Goal: Task Accomplishment & Management: Manage account settings

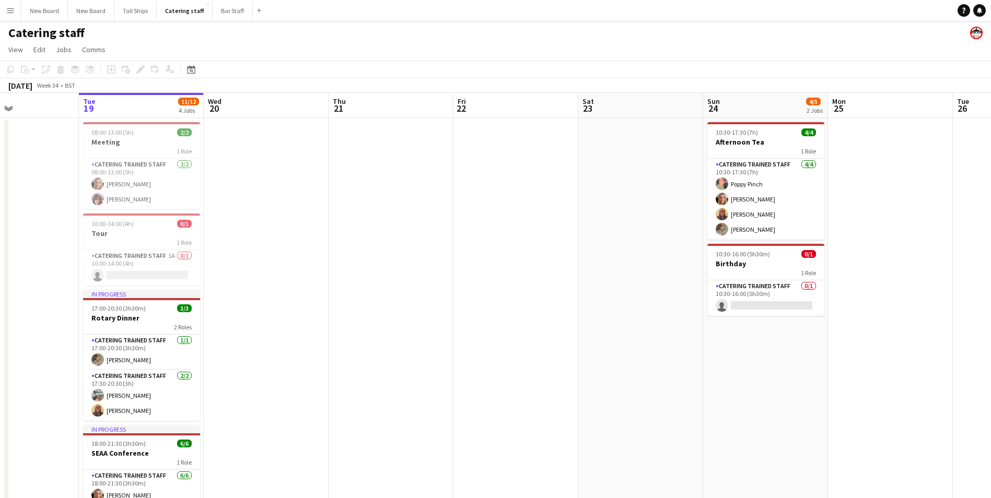
scroll to position [0, 402]
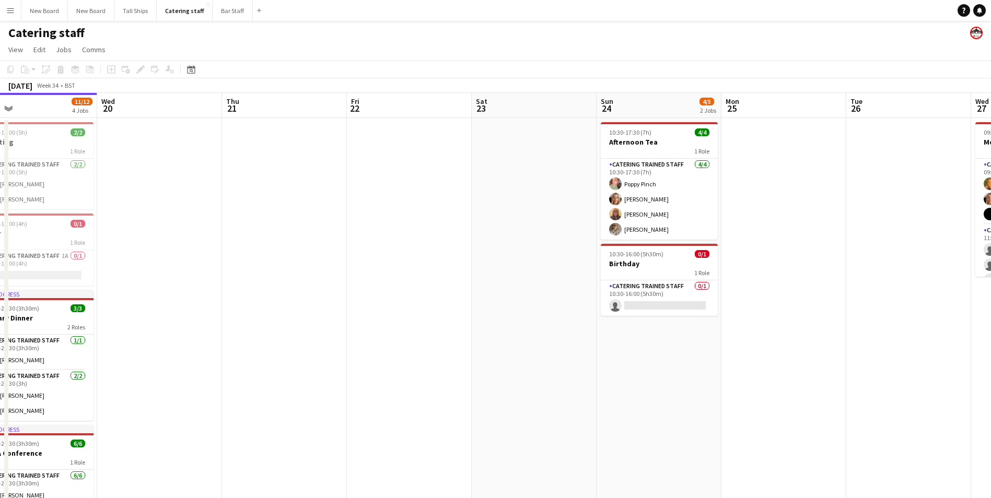
drag, startPoint x: 841, startPoint y: 397, endPoint x: 689, endPoint y: 397, distance: 152.5
click at [689, 397] on app-calendar-viewport "Sat 16 2/2 1 Job Sun 17 Mon 18 Tue 19 11/12 4 Jobs Wed 20 Thu 21 Fri 22 Sat 23 …" at bounding box center [495, 348] width 991 height 510
click at [676, 309] on app-card-role "Catering trained staff 0/1 10:30-16:00 (5h30m) single-neutral-actions" at bounding box center [659, 298] width 117 height 36
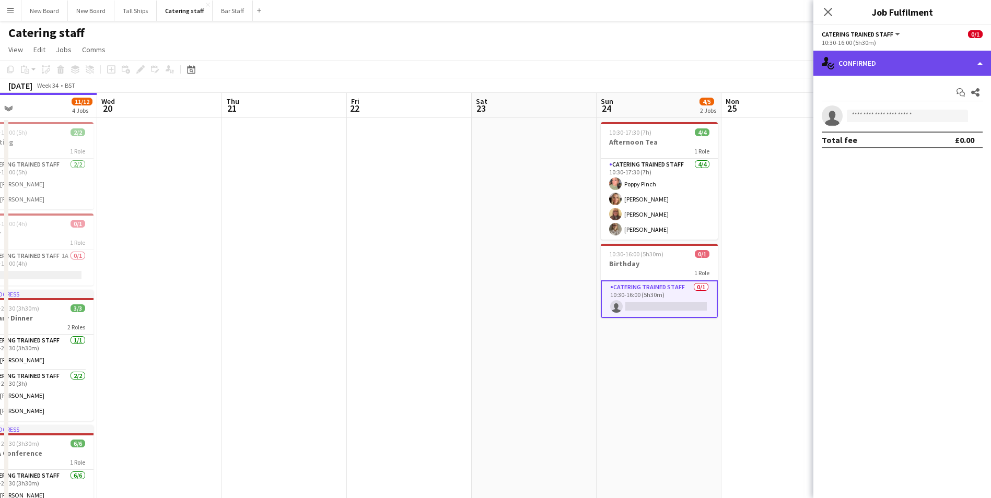
click at [890, 63] on div "single-neutral-actions-check-2 Confirmed" at bounding box center [902, 63] width 178 height 25
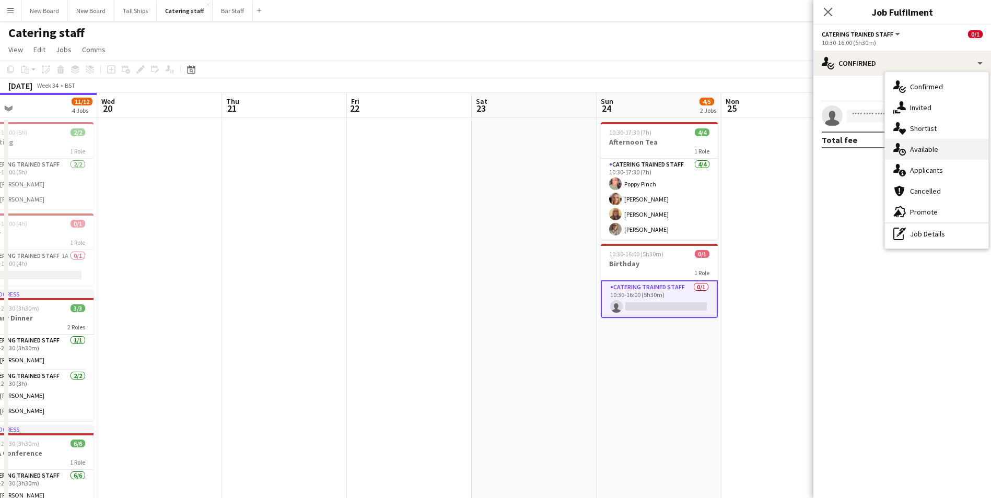
click at [925, 151] on div "single-neutral-actions-upload Available" at bounding box center [936, 149] width 103 height 21
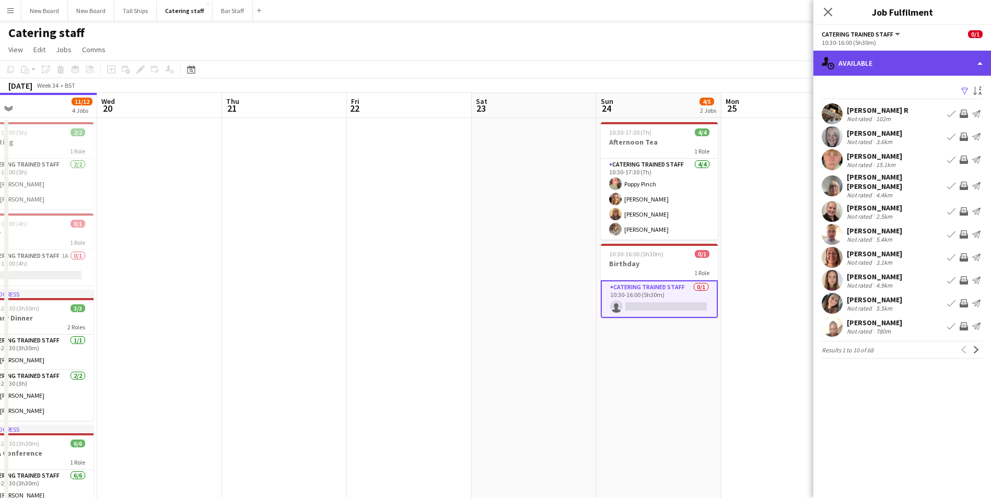
click at [955, 60] on div "single-neutral-actions-upload Available" at bounding box center [902, 63] width 178 height 25
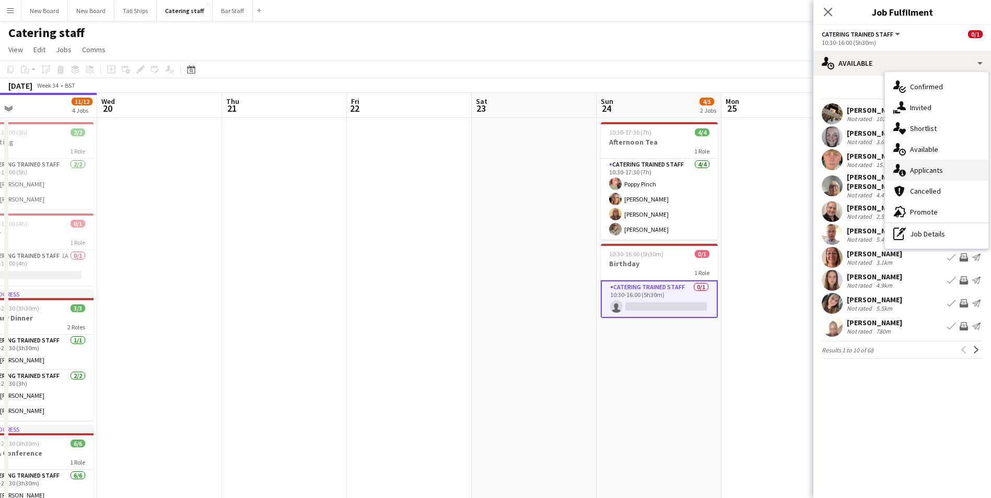
click at [947, 169] on div "single-neutral-actions-information Applicants" at bounding box center [936, 170] width 103 height 21
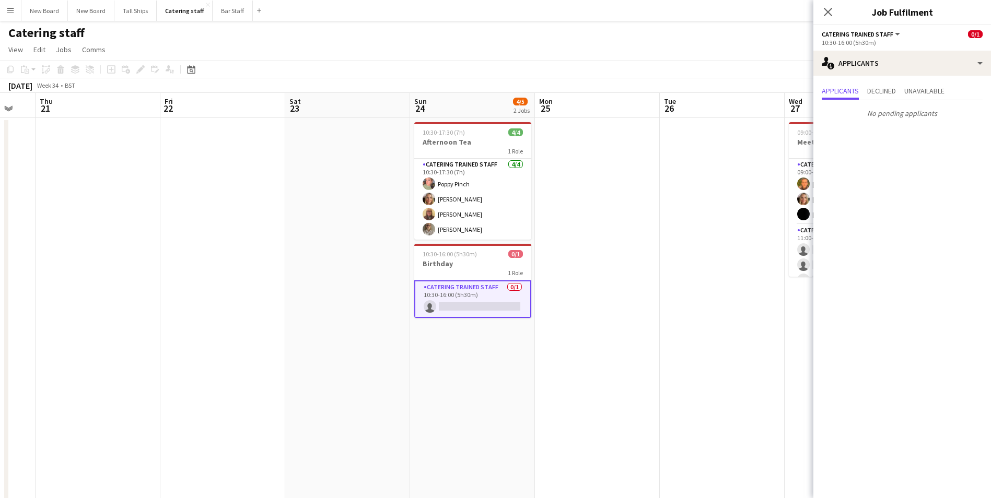
scroll to position [0, 359]
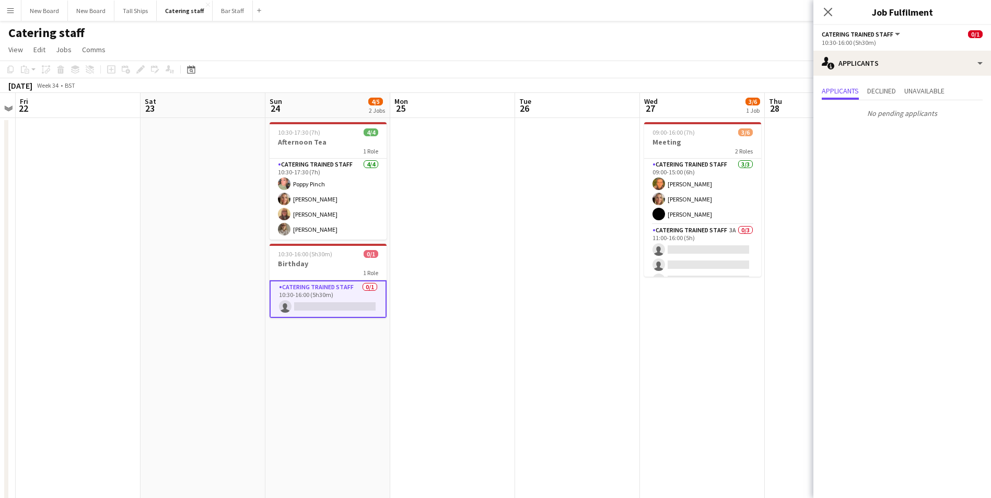
drag, startPoint x: 780, startPoint y: 360, endPoint x: 449, endPoint y: 346, distance: 331.4
click at [449, 346] on app-calendar-viewport "Tue 19 11/12 4 Jobs Wed 20 Thu 21 Fri 22 Sat 23 Sun 24 4/5 2 Jobs Mon 25 Tue 26…" at bounding box center [495, 348] width 991 height 510
click at [713, 247] on app-card-role "Catering trained staff 3A 0/3 11:00-16:00 (5h) single-neutral-actions single-ne…" at bounding box center [702, 258] width 117 height 66
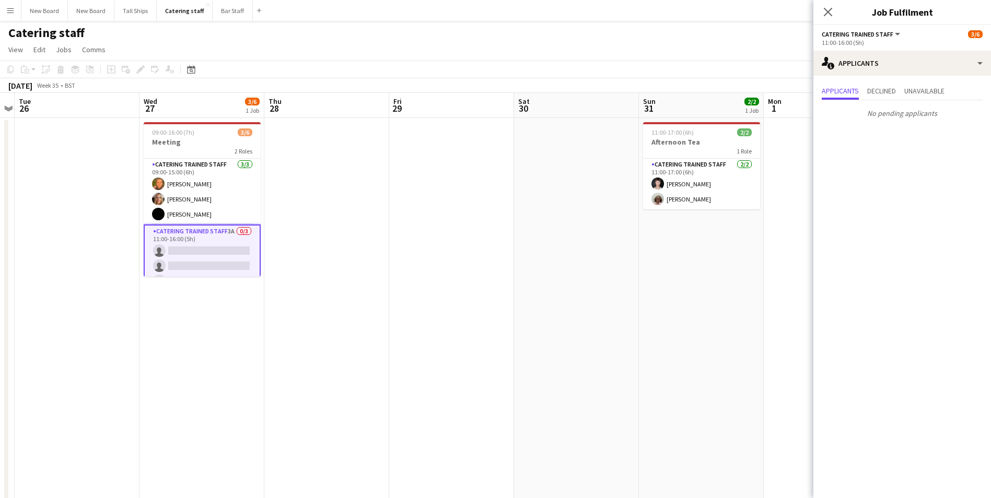
drag, startPoint x: 712, startPoint y: 349, endPoint x: 401, endPoint y: 269, distance: 321.2
click at [214, 287] on app-calendar-viewport "Sat 23 Sun 24 4/5 2 Jobs Mon 25 Tue 26 Wed 27 3/6 1 Job Thu 28 Fri 29 Sat 30 Su…" at bounding box center [495, 348] width 991 height 510
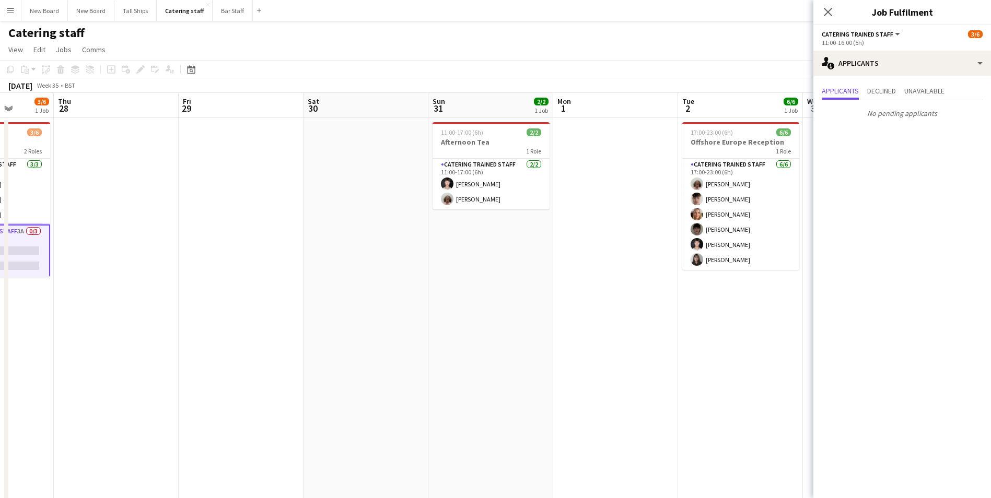
drag, startPoint x: 647, startPoint y: 325, endPoint x: 434, endPoint y: 326, distance: 212.6
click at [434, 326] on app-calendar-viewport "Mon 25 Tue 26 Wed 27 3/6 1 Job Thu 28 Fri 29 Sat 30 Sun 31 2/2 1 Job Mon 1 Tue …" at bounding box center [495, 348] width 991 height 510
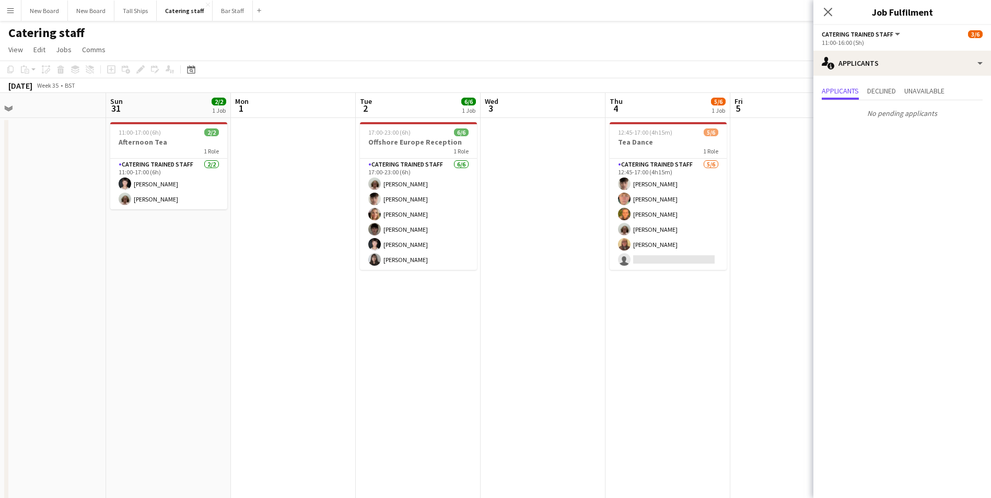
drag, startPoint x: 721, startPoint y: 340, endPoint x: 406, endPoint y: 302, distance: 316.7
click at [401, 303] on app-calendar-viewport "Wed 27 3/6 1 Job Thu 28 Fri 29 Sat 30 Sun 31 2/2 1 Job Mon 1 Tue 2 6/6 1 Job We…" at bounding box center [495, 348] width 991 height 510
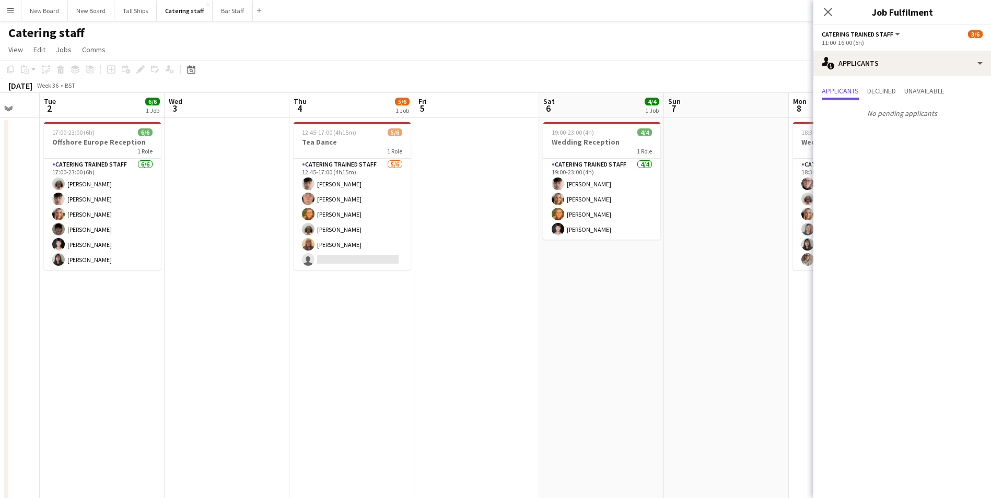
drag, startPoint x: 691, startPoint y: 342, endPoint x: 444, endPoint y: 348, distance: 247.1
click at [374, 341] on app-calendar-viewport "Sat 30 Sun 31 2/2 1 Job Mon 1 Tue 2 6/6 1 Job Wed 3 Thu 4 5/6 1 Job Fri 5 Sat 6…" at bounding box center [495, 348] width 991 height 510
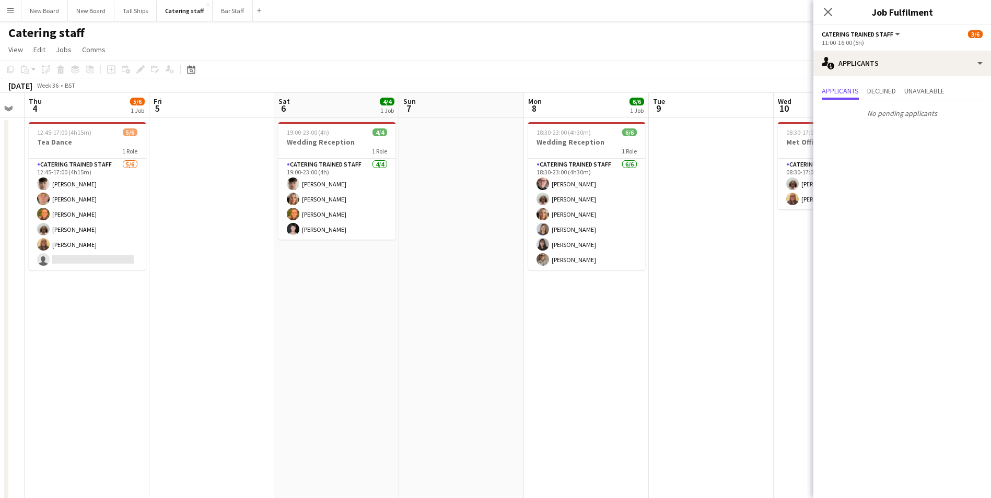
scroll to position [0, 340]
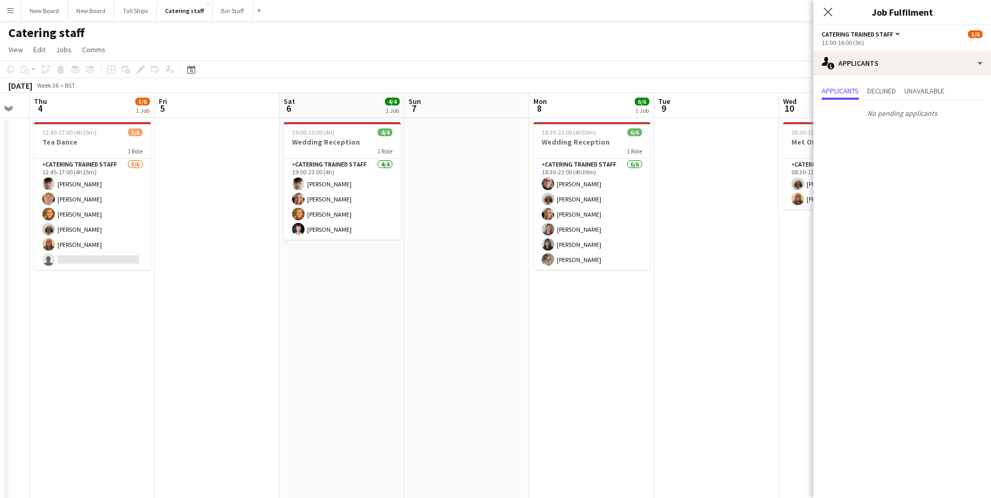
drag, startPoint x: 698, startPoint y: 355, endPoint x: 538, endPoint y: 345, distance: 160.7
click at [441, 346] on app-calendar-viewport "Mon 1 Tue 2 6/6 1 Job Wed 3 Thu 4 5/6 1 Job Fri 5 Sat 6 4/4 1 Job Sun 7 Mon 8 6…" at bounding box center [495, 348] width 991 height 510
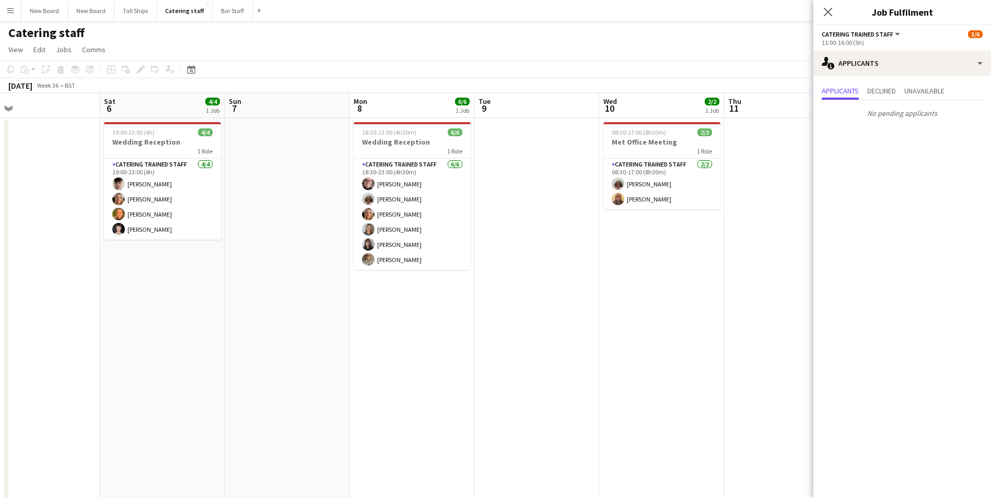
drag, startPoint x: 685, startPoint y: 329, endPoint x: 670, endPoint y: 350, distance: 25.8
click at [501, 324] on app-calendar-viewport "Tue 2 6/6 1 Job Wed 3 Thu 4 5/6 1 Job Fri 5 Sat 6 4/4 1 Job Sun 7 Mon 8 6/6 1 J…" at bounding box center [495, 348] width 991 height 510
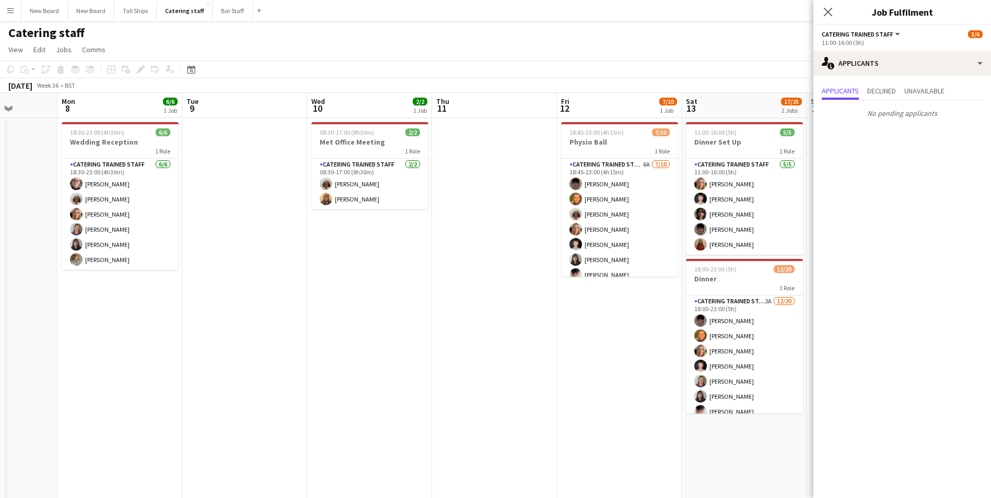
drag, startPoint x: 776, startPoint y: 359, endPoint x: 552, endPoint y: 363, distance: 223.6
click at [488, 363] on app-calendar-viewport "Fri 5 Sat 6 4/4 1 Job Sun 7 Mon 8 6/6 1 Job Tue 9 Wed 10 2/2 1 Job Thu 11 Fri 1…" at bounding box center [495, 348] width 991 height 510
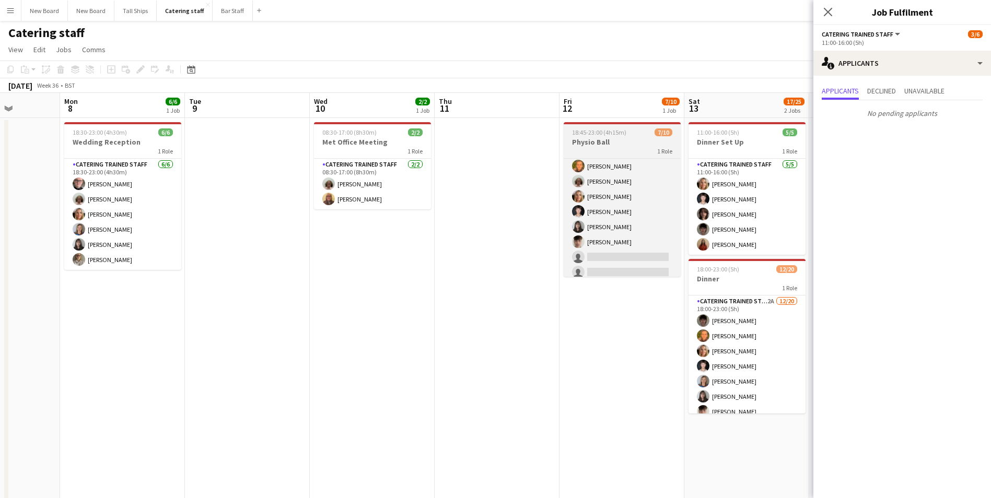
scroll to position [54, 0]
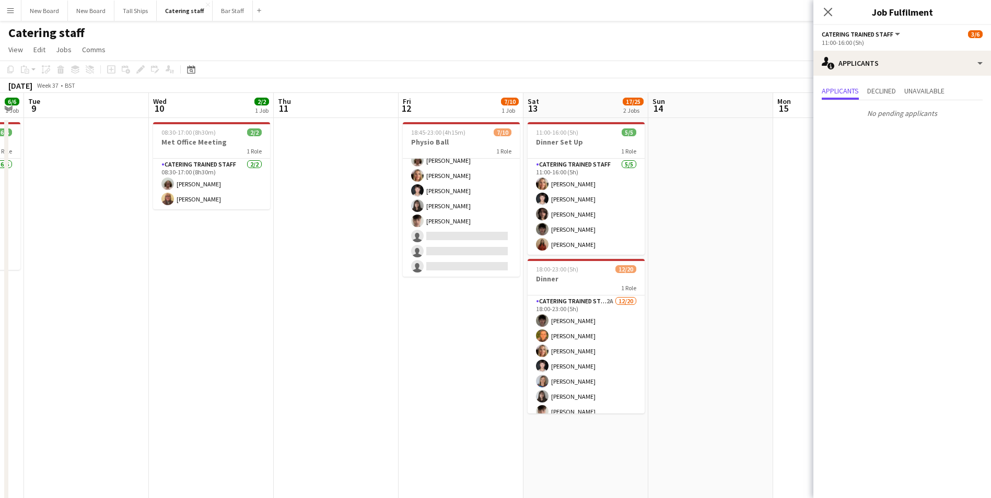
drag, startPoint x: 622, startPoint y: 337, endPoint x: 498, endPoint y: 318, distance: 125.3
click at [461, 333] on app-calendar-viewport "Sat 6 4/4 1 Job Sun 7 Mon 8 6/6 1 Job Tue 9 Wed 10 2/2 1 Job Thu 11 Fri 12 7/10…" at bounding box center [495, 348] width 991 height 510
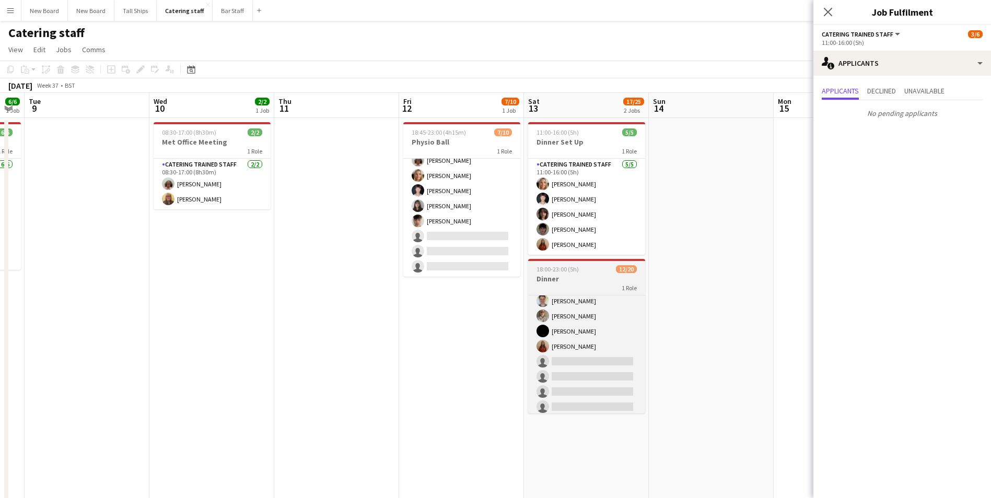
scroll to position [143, 0]
click at [610, 359] on app-card-role "Catering trained staff 2A [DATE] 18:00-23:00 (5h) [PERSON_NAME] [PERSON_NAME] C…" at bounding box center [586, 314] width 117 height 323
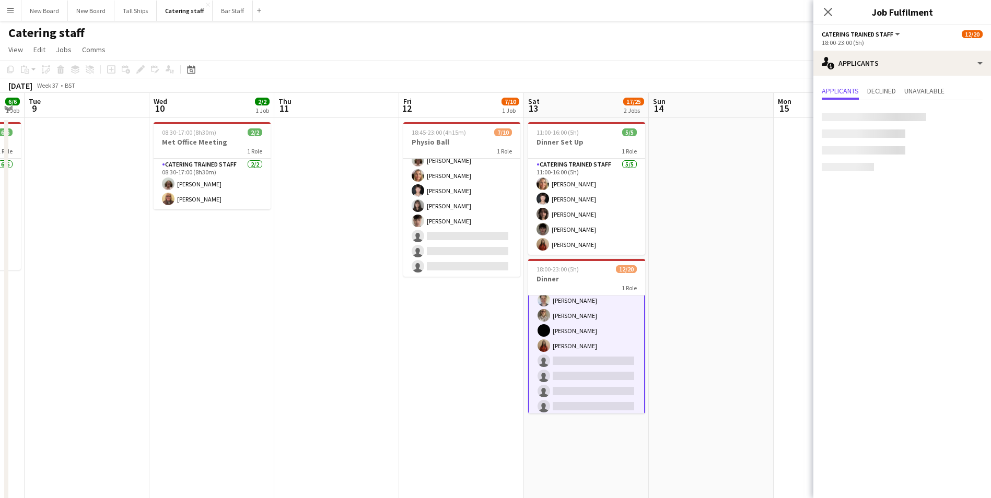
scroll to position [144, 0]
click at [570, 361] on app-card-role "Catering trained staff 2A [DATE] 18:00-23:00 (5h) [PERSON_NAME] [PERSON_NAME] C…" at bounding box center [586, 314] width 117 height 325
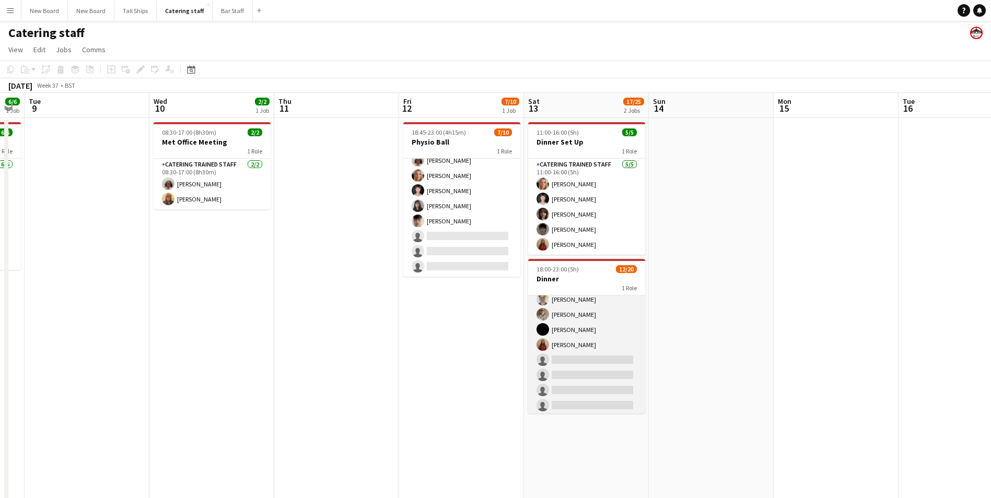
click at [605, 362] on app-card-role "Catering trained staff 2A [DATE] 18:00-23:00 (5h) [PERSON_NAME] [PERSON_NAME] C…" at bounding box center [586, 314] width 117 height 323
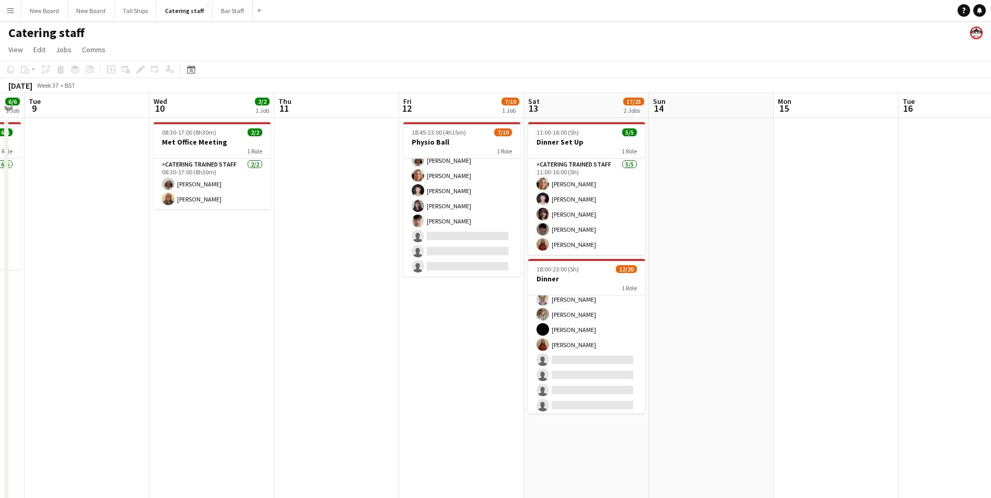
scroll to position [144, 0]
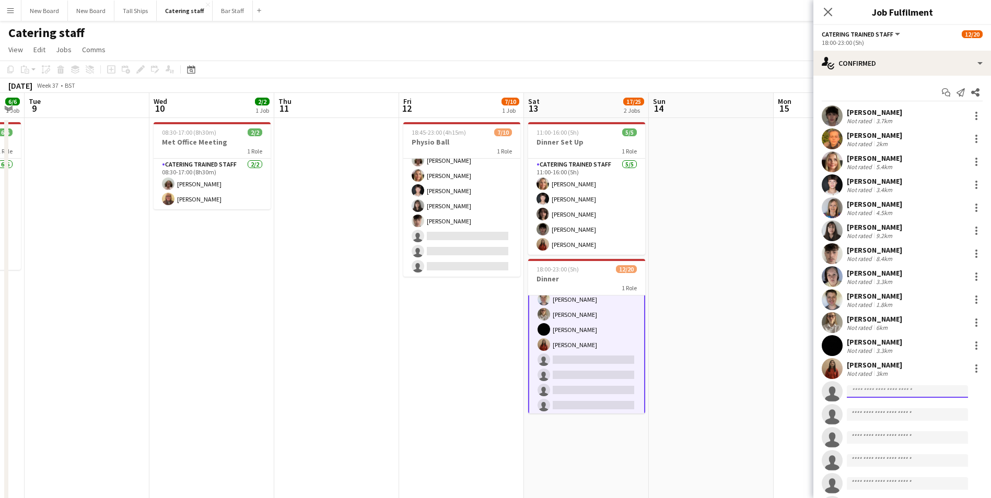
click at [927, 394] on input at bounding box center [907, 391] width 121 height 13
type input "********"
click at [892, 413] on span "[EMAIL_ADDRESS][DOMAIN_NAME]" at bounding box center [907, 415] width 104 height 8
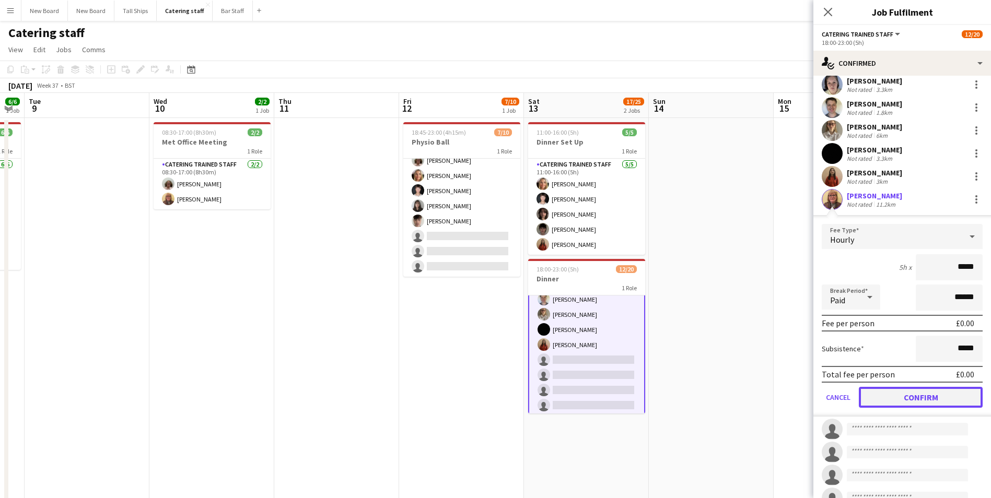
click at [950, 396] on button "Confirm" at bounding box center [921, 397] width 124 height 21
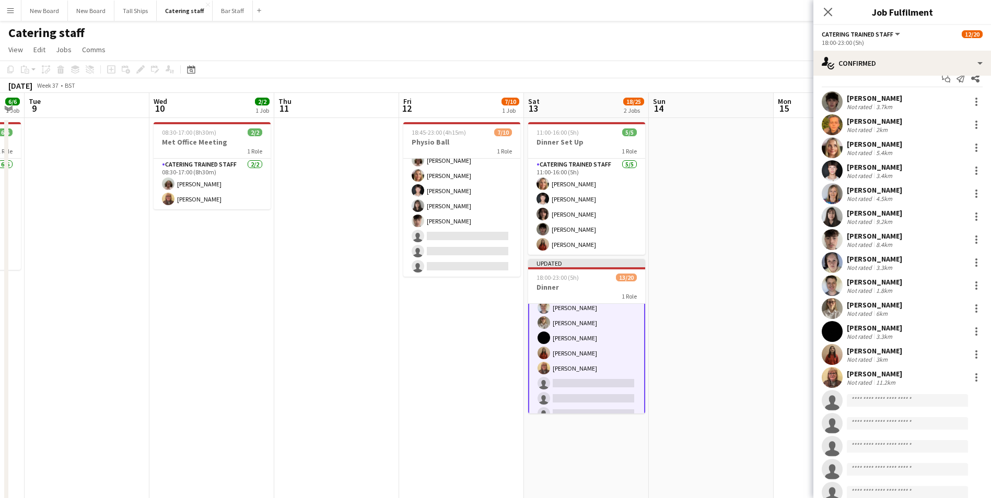
scroll to position [0, 0]
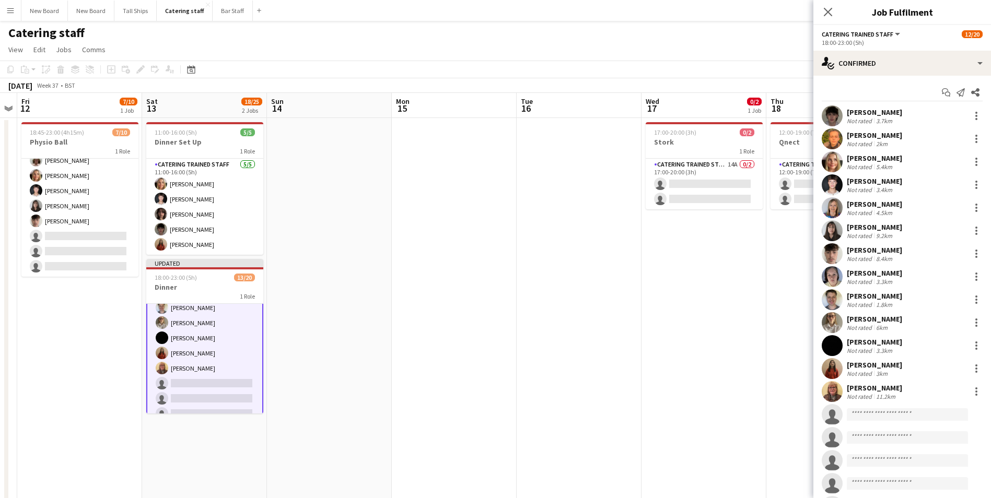
drag, startPoint x: 732, startPoint y: 341, endPoint x: 502, endPoint y: 291, distance: 235.7
click at [355, 303] on app-calendar-viewport "Tue 9 Wed 10 2/2 1 Job Thu 11 Fri 12 7/10 1 Job Sat 13 18/25 2 Jobs Sun 14 Mon …" at bounding box center [495, 348] width 991 height 510
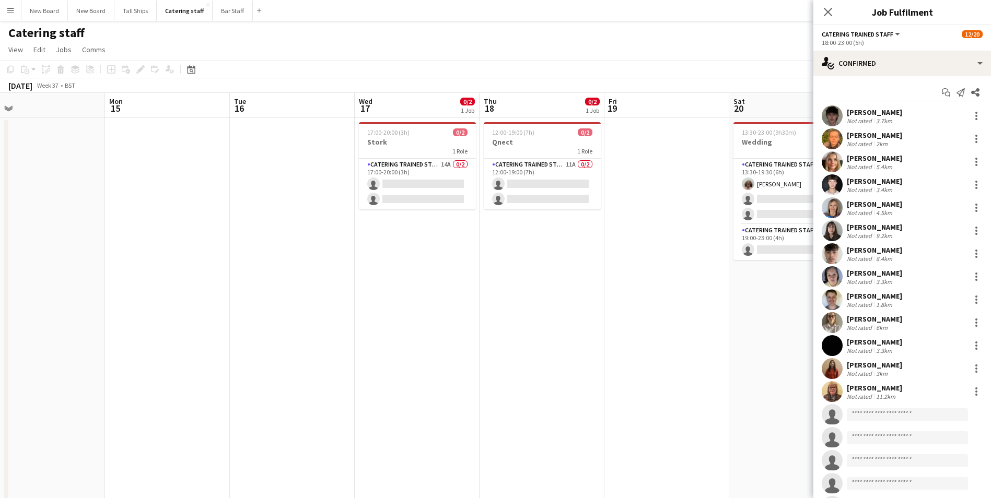
drag, startPoint x: 550, startPoint y: 282, endPoint x: 410, endPoint y: 277, distance: 140.6
click at [410, 277] on app-calendar-viewport "Thu 11 Fri 12 7/10 1 Job Sat 13 18/25 2 Jobs Sun 14 Mon 15 Tue 16 Wed 17 0/2 1 …" at bounding box center [495, 348] width 991 height 510
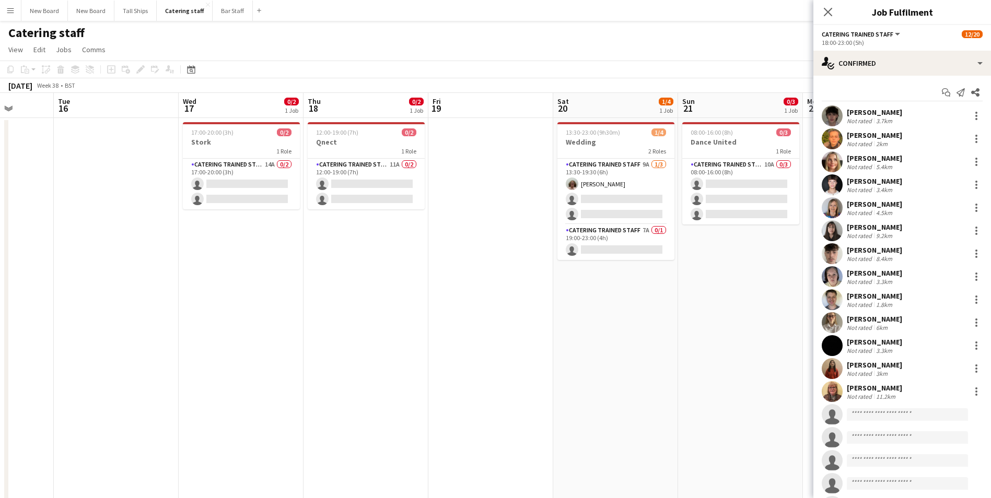
click at [490, 326] on app-calendar-viewport "Sat 13 18/25 2 Jobs Sun 14 Mon 15 Tue 16 Wed 17 0/2 1 Job Thu 18 0/2 1 Job Fri …" at bounding box center [495, 348] width 991 height 510
click at [600, 198] on app-card-role "Catering trained staff 9A [DATE] 13:30-19:30 (6h) [PERSON_NAME] single-neutral-…" at bounding box center [615, 192] width 117 height 66
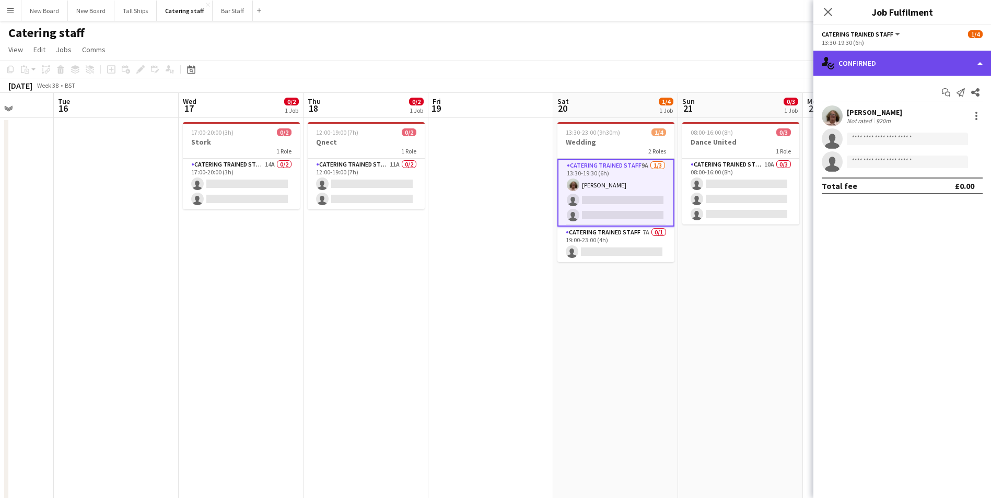
click at [903, 59] on div "single-neutral-actions-check-2 Confirmed" at bounding box center [902, 63] width 178 height 25
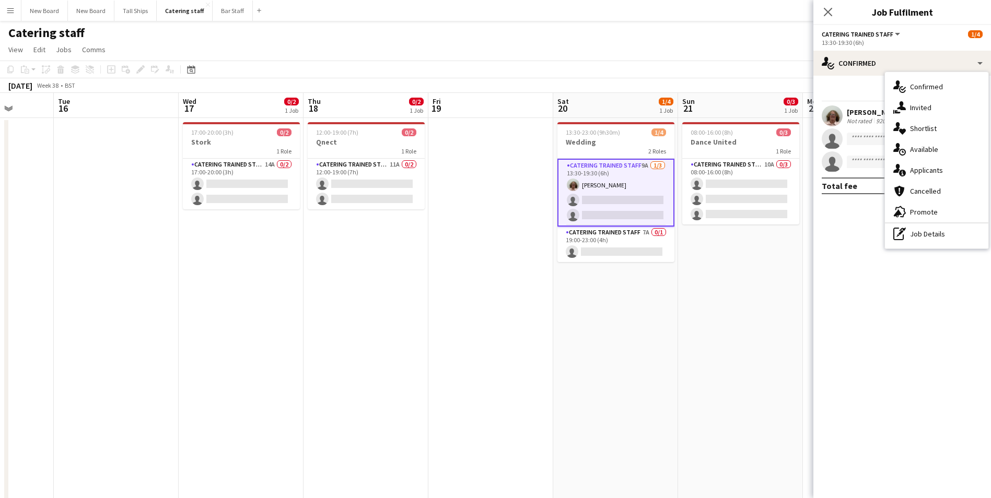
click at [932, 169] on div "single-neutral-actions-information Applicants" at bounding box center [936, 170] width 103 height 21
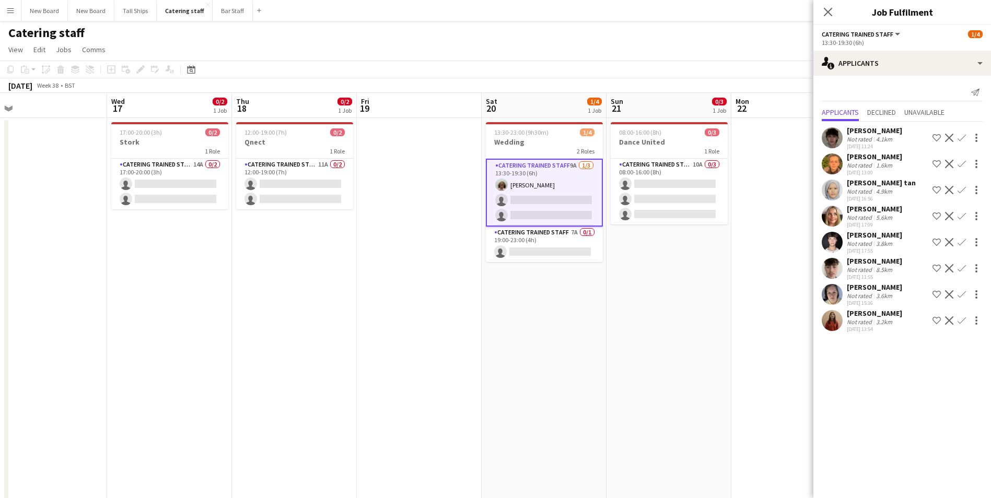
scroll to position [0, 396]
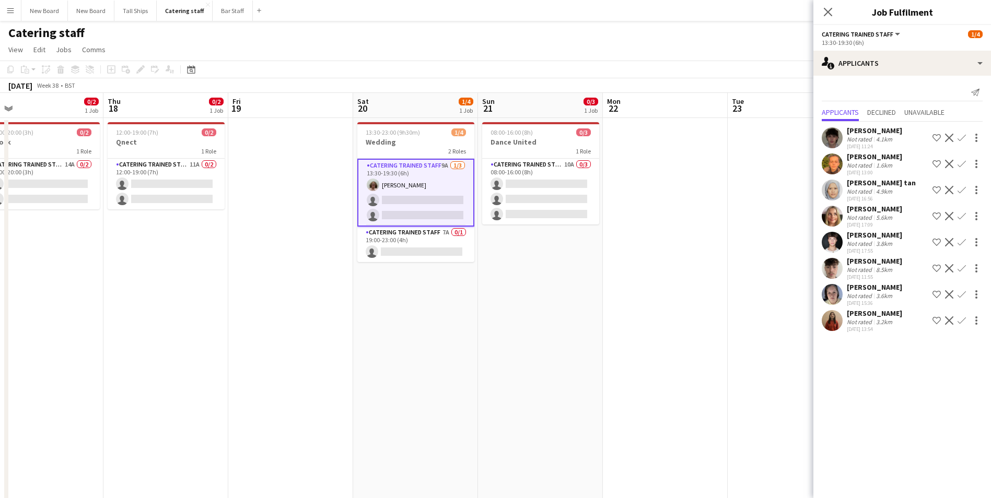
drag, startPoint x: 760, startPoint y: 339, endPoint x: 560, endPoint y: 327, distance: 200.4
click at [560, 327] on app-calendar-viewport "Sun 14 Mon 15 Tue 16 Wed 17 0/2 1 Job Thu 18 0/2 1 Job Fri 19 Sat 20 1/4 1 Job …" at bounding box center [495, 348] width 991 height 510
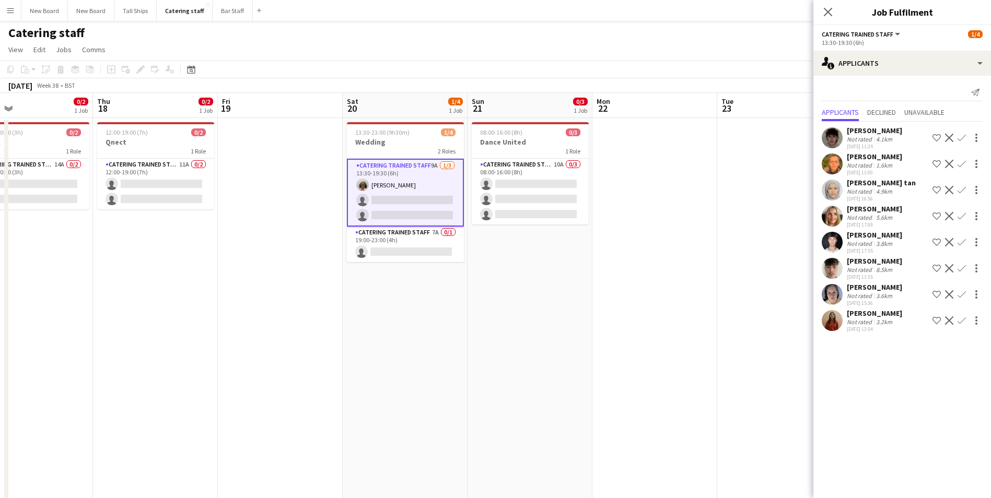
drag, startPoint x: 651, startPoint y: 264, endPoint x: 379, endPoint y: 307, distance: 275.5
click at [372, 308] on app-calendar-viewport "Mon 15 Tue 16 Wed 17 0/2 1 Job Thu 18 0/2 1 Job Fri 19 Sat 20 1/4 1 Job Sun 21 …" at bounding box center [495, 348] width 991 height 510
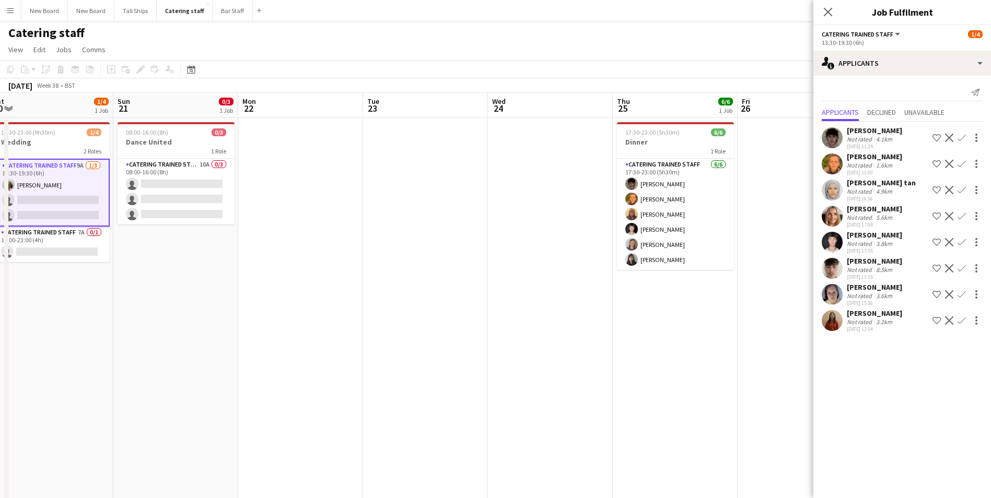
drag, startPoint x: 589, startPoint y: 329, endPoint x: 474, endPoint y: 320, distance: 115.2
click at [470, 323] on app-calendar-viewport "Wed 17 0/2 1 Job Thu 18 0/2 1 Job Fri 19 Sat 20 1/4 1 Job Sun 21 0/3 1 Job Mon …" at bounding box center [495, 348] width 991 height 510
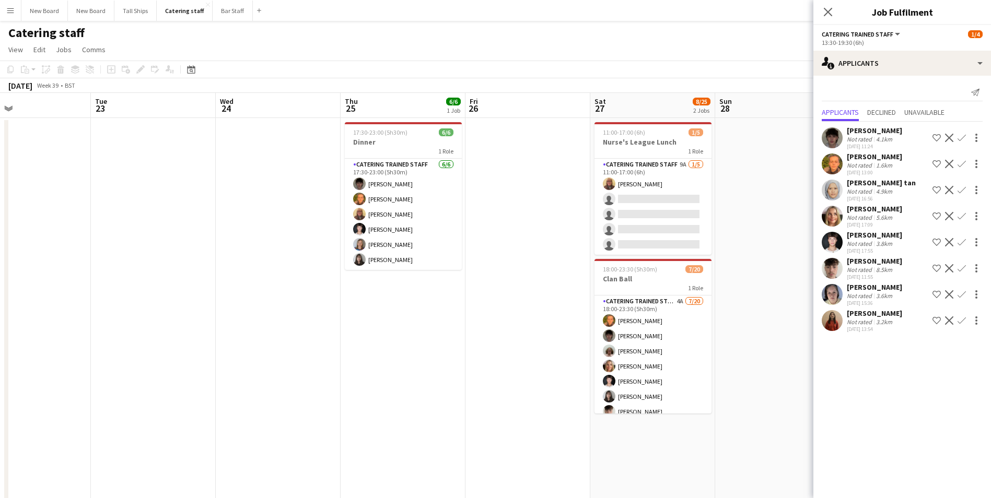
scroll to position [0, 409]
drag, startPoint x: 588, startPoint y: 333, endPoint x: 434, endPoint y: 330, distance: 154.1
click at [434, 330] on app-calendar-viewport "Fri 19 Sat 20 1/4 1 Job Sun 21 0/3 1 Job Mon 22 Tue 23 Wed 24 Thu 25 6/6 1 Job …" at bounding box center [495, 348] width 991 height 510
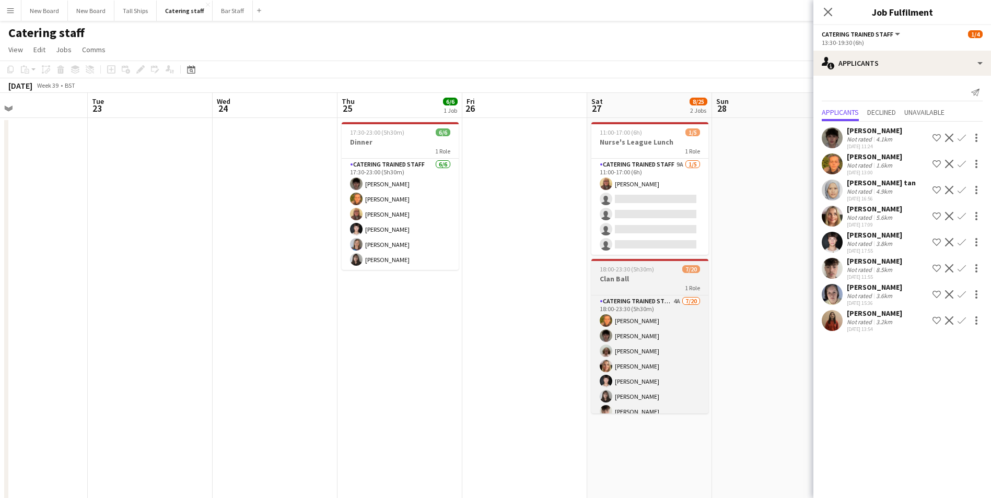
scroll to position [0, 412]
drag, startPoint x: 710, startPoint y: 318, endPoint x: 707, endPoint y: 329, distance: 11.3
click at [707, 329] on div "Catering trained staff 4A [DATE] 18:00-23:30 (5h30m) [PERSON_NAME] [PERSON_NAME…" at bounding box center [649, 354] width 117 height 119
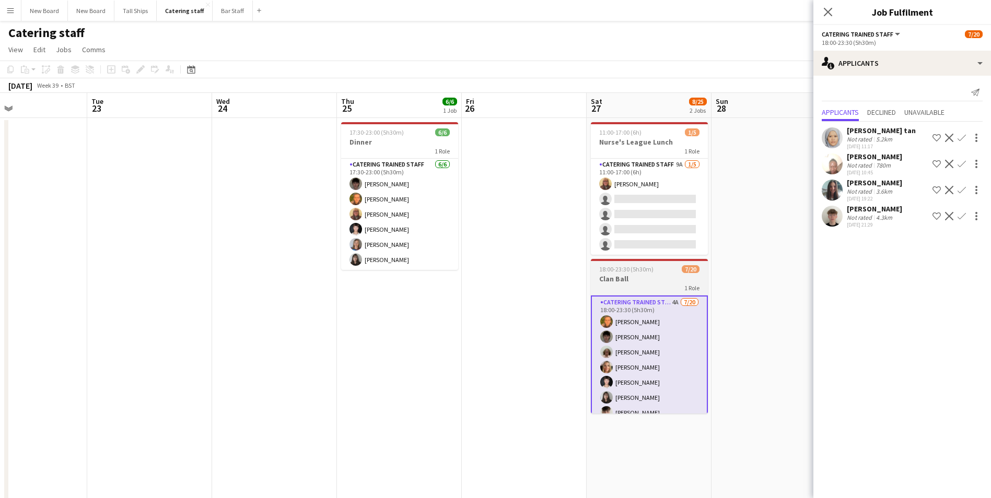
scroll to position [31, 0]
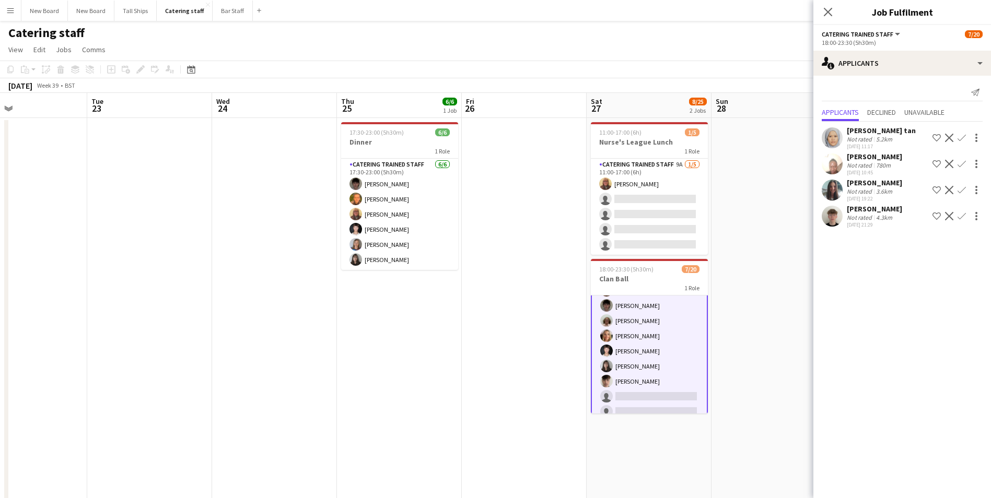
click at [964, 215] on app-icon "Confirm" at bounding box center [961, 216] width 8 height 8
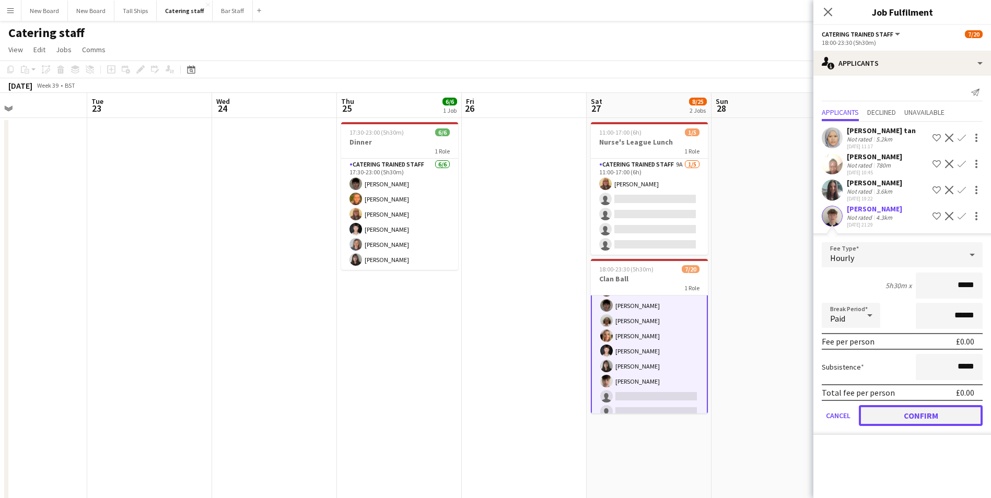
click at [927, 417] on button "Confirm" at bounding box center [921, 415] width 124 height 21
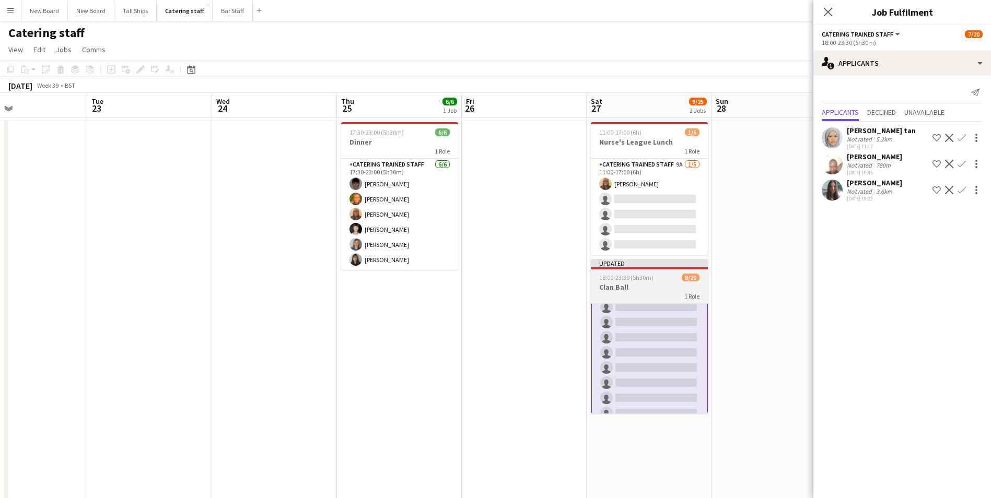
scroll to position [127, 0]
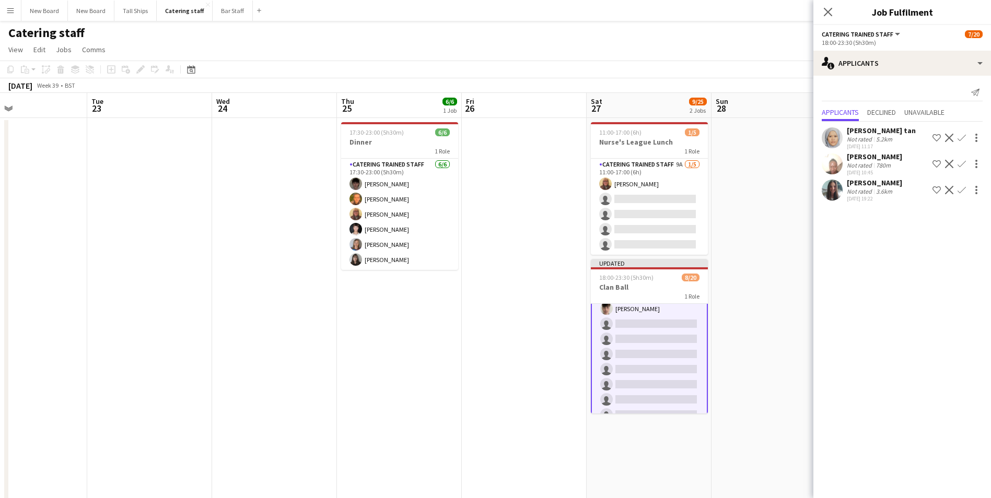
click at [659, 322] on app-card-role "Catering trained staff 3A [DATE] 18:00-23:30 (5h30m) [PERSON_NAME] [PERSON_NAME…" at bounding box center [649, 339] width 117 height 325
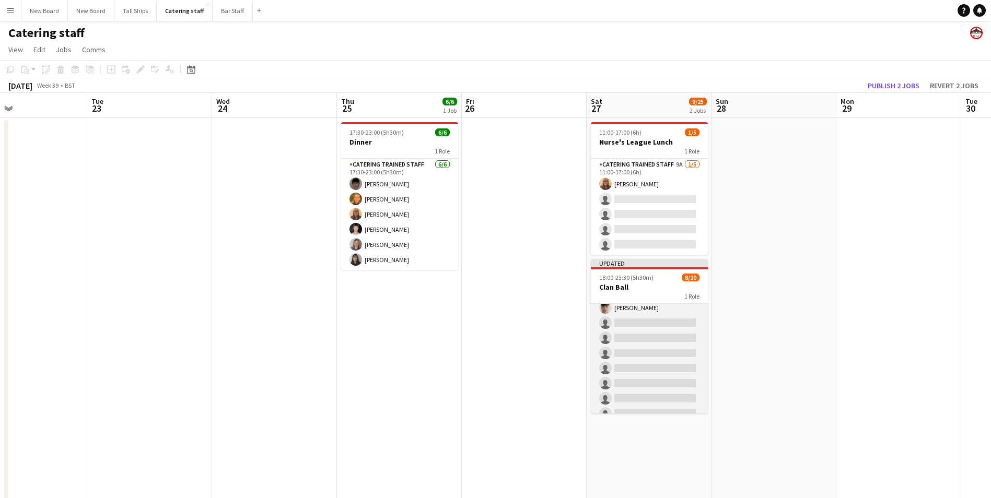
scroll to position [126, 0]
click at [681, 322] on app-card-role "Catering trained staff 3A [DATE] 18:00-23:30 (5h30m) [PERSON_NAME] [PERSON_NAME…" at bounding box center [649, 339] width 117 height 323
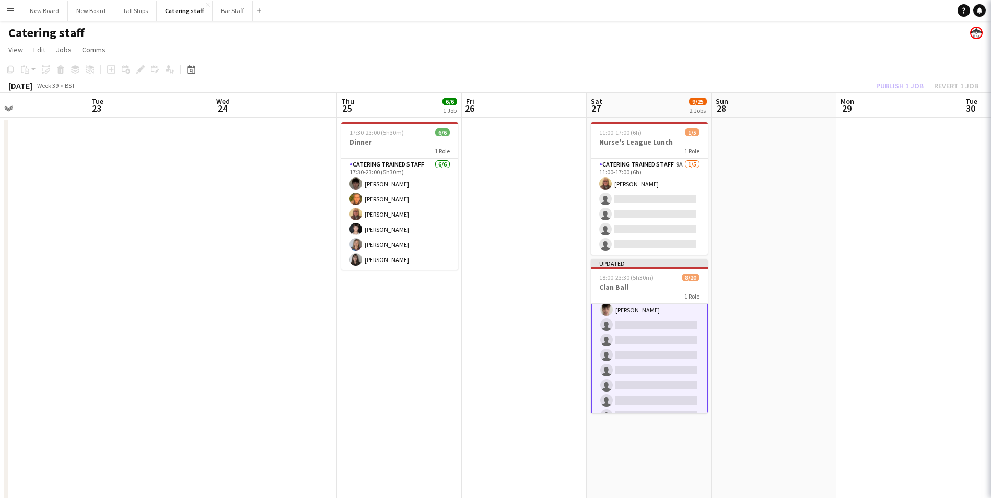
scroll to position [127, 0]
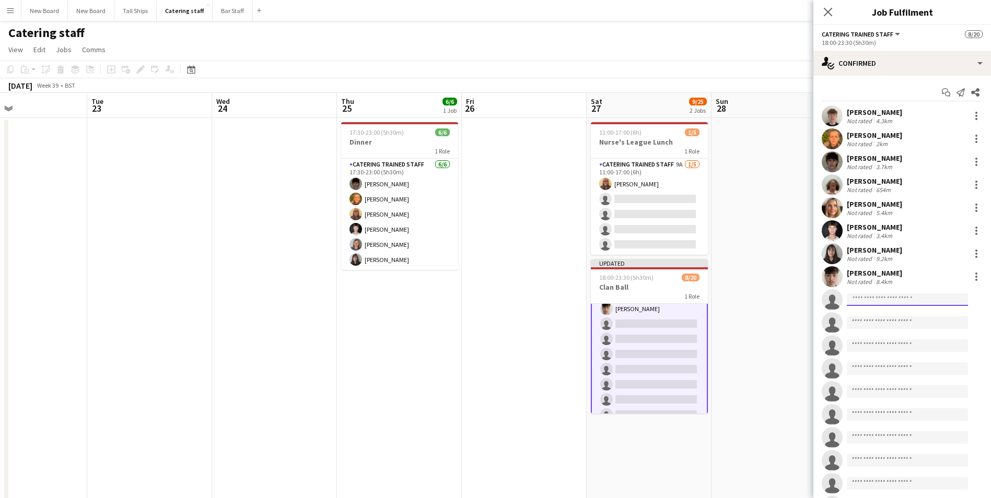
click at [888, 299] on input at bounding box center [907, 300] width 121 height 13
type input "*****"
click at [872, 314] on span "[PERSON_NAME]" at bounding box center [885, 314] width 60 height 9
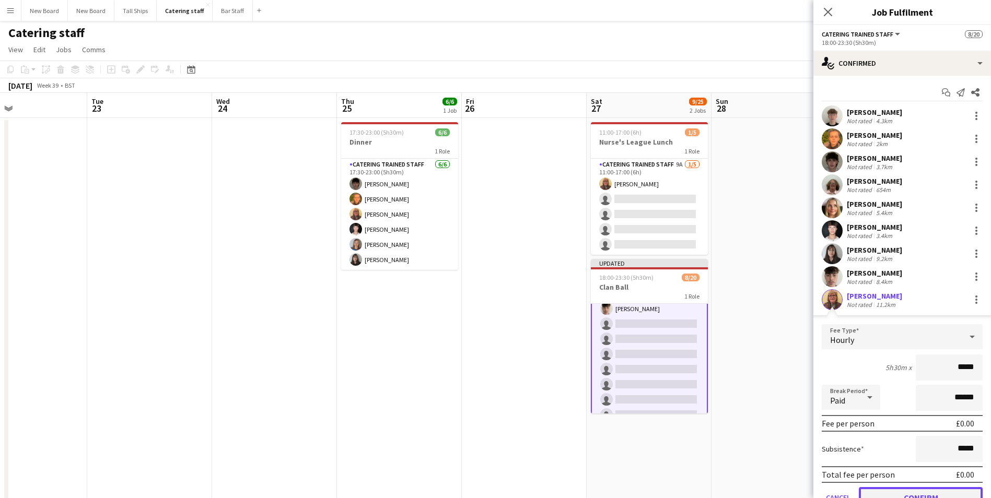
click at [917, 490] on button "Confirm" at bounding box center [921, 497] width 124 height 21
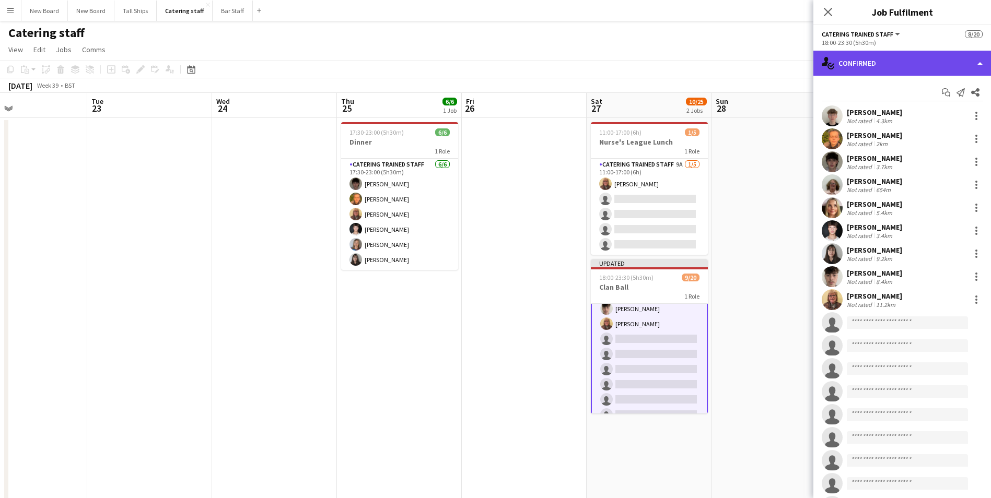
click at [887, 61] on div "single-neutral-actions-check-2 Confirmed" at bounding box center [902, 63] width 178 height 25
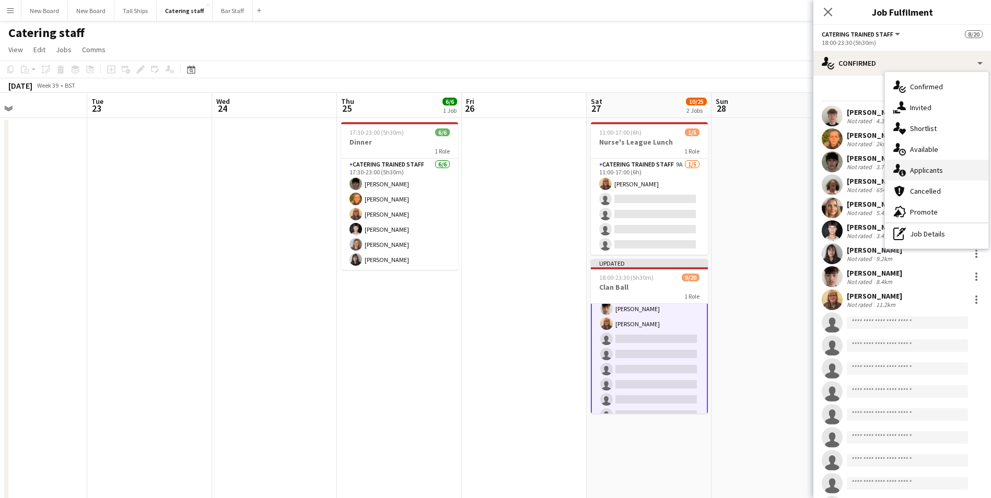
click at [916, 170] on div "single-neutral-actions-information Applicants" at bounding box center [936, 170] width 103 height 21
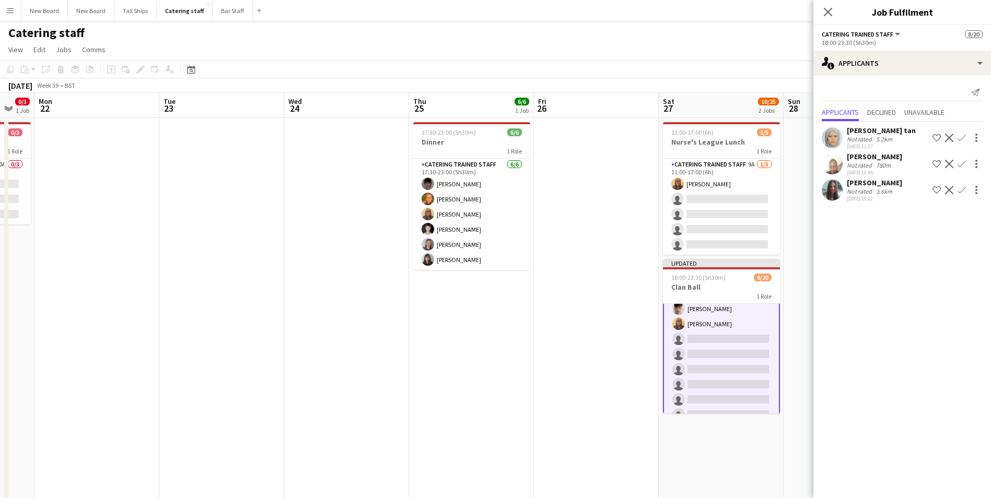
drag, startPoint x: 771, startPoint y: 387, endPoint x: 718, endPoint y: 378, distance: 53.6
click at [718, 378] on app-calendar-viewport "Fri 19 Sat 20 1/4 1 Job Sun 21 0/3 1 Job Mon 22 Tue 23 Wed 24 Thu 25 6/6 1 Job …" at bounding box center [495, 348] width 991 height 510
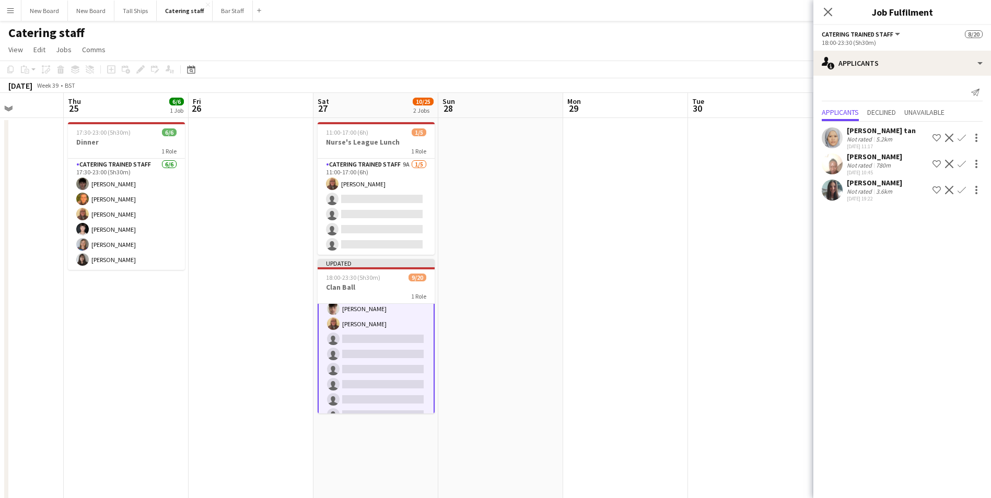
drag, startPoint x: 751, startPoint y: 381, endPoint x: 531, endPoint y: 385, distance: 220.4
click at [531, 385] on app-calendar-viewport "Mon 22 Tue 23 Wed 24 Thu 25 6/6 1 Job Fri 26 Sat 27 10/25 2 Jobs Sun 28 Mon 29 …" at bounding box center [495, 348] width 991 height 510
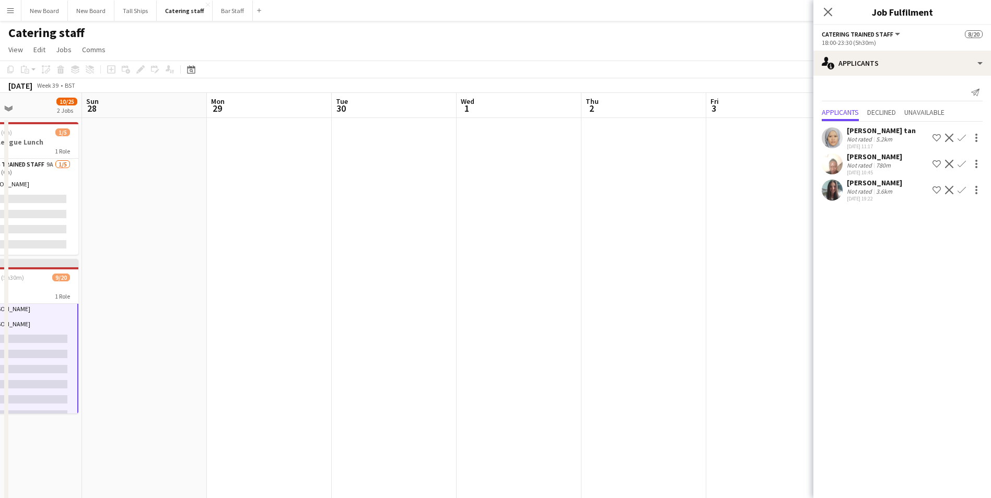
drag, startPoint x: 763, startPoint y: 399, endPoint x: 423, endPoint y: 339, distance: 345.3
click at [409, 343] on app-calendar-viewport "Thu 25 6/6 1 Job Fri 26 Sat 27 10/25 2 Jobs Sun 28 Mon 29 Tue 30 Wed 1 Thu 2 Fr…" at bounding box center [495, 348] width 991 height 510
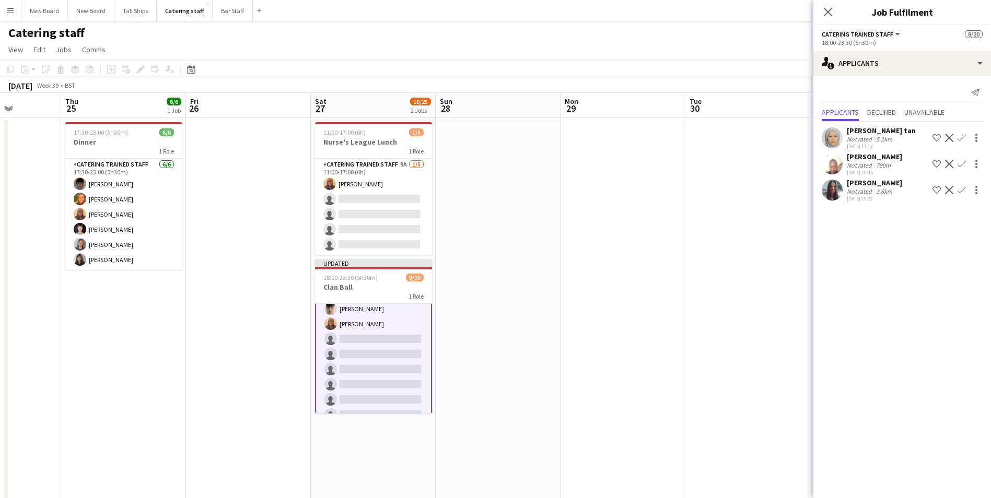
scroll to position [0, 313]
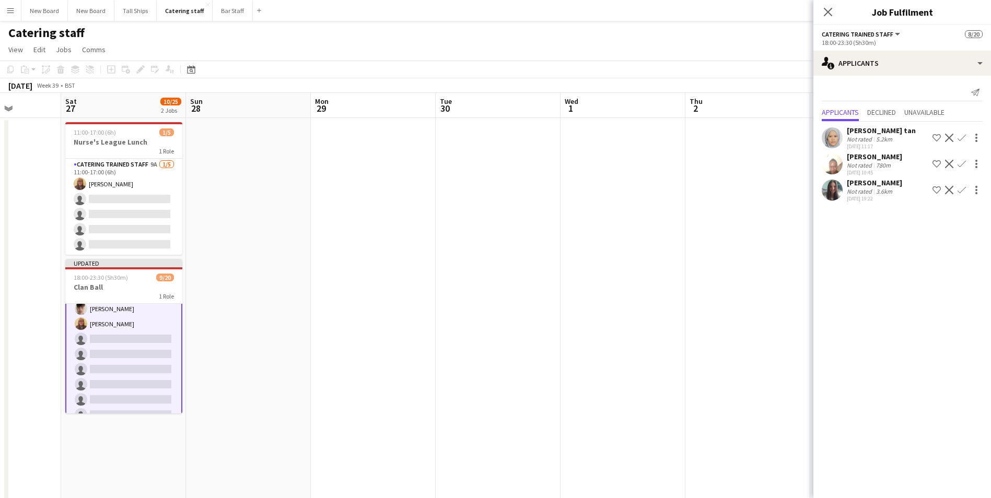
drag, startPoint x: 632, startPoint y: 349, endPoint x: 963, endPoint y: 388, distance: 332.3
click at [963, 388] on body "Menu Boards Boards Boards All jobs Status Workforce Workforce My Workforce Recr…" at bounding box center [495, 301] width 991 height 603
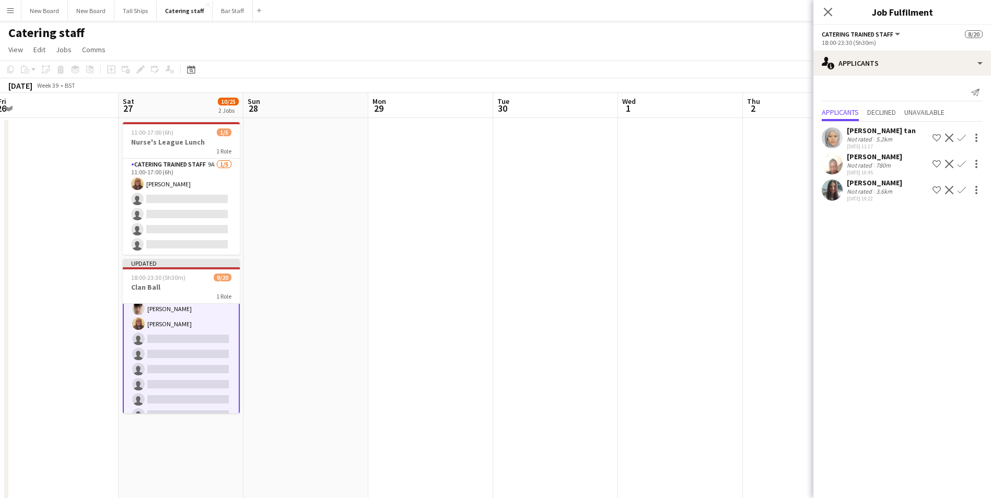
drag, startPoint x: 292, startPoint y: 240, endPoint x: 329, endPoint y: 227, distance: 38.8
click at [348, 238] on app-calendar-viewport "Wed 24 Thu 25 6/6 1 Job Fri 26 Sat 27 10/25 2 Jobs Sun 28 Mon 29 Tue 30 Wed 1 T…" at bounding box center [495, 348] width 991 height 510
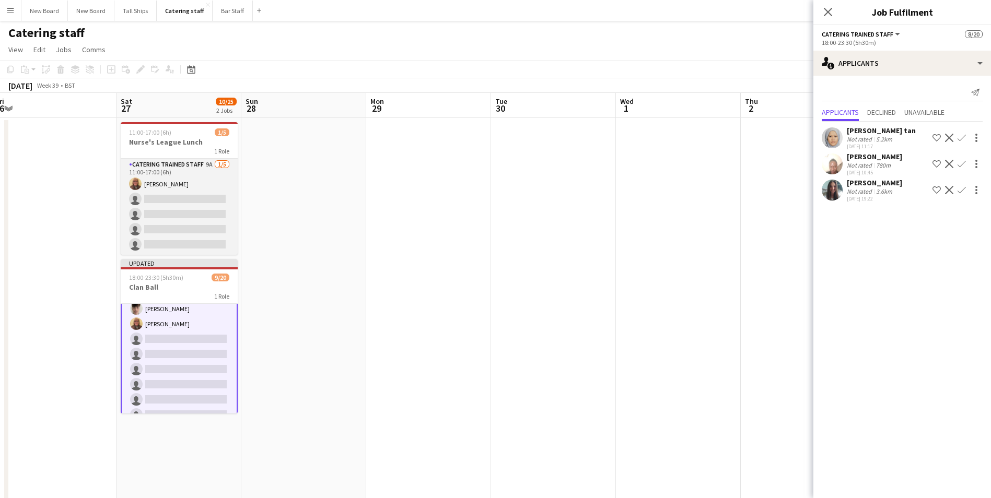
click at [207, 197] on app-card-role "Catering trained staff 9A [DATE] 11:00-17:00 (6h) [PERSON_NAME] single-neutral-…" at bounding box center [179, 207] width 117 height 96
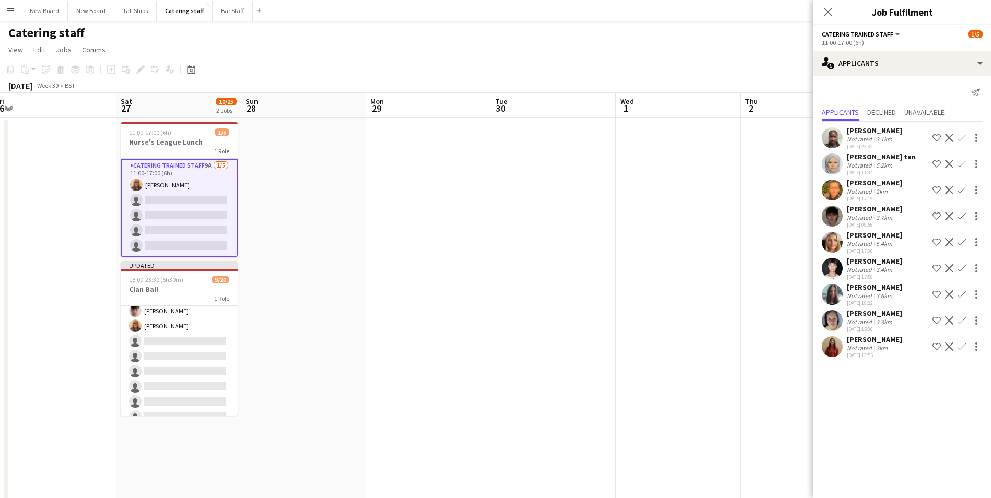
scroll to position [0, 252]
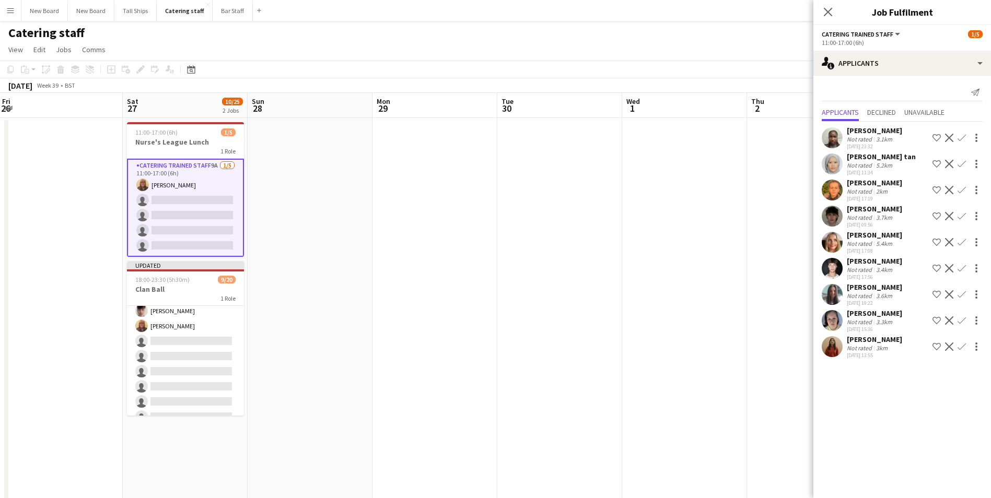
drag, startPoint x: 229, startPoint y: 372, endPoint x: 236, endPoint y: 365, distance: 9.6
click at [236, 365] on app-calendar-viewport "Wed 24 Thu 25 6/6 1 Job Fri 26 Sat 27 10/25 2 Jobs Sun 28 Mon 29 Tue 30 Wed 1 T…" at bounding box center [495, 348] width 991 height 510
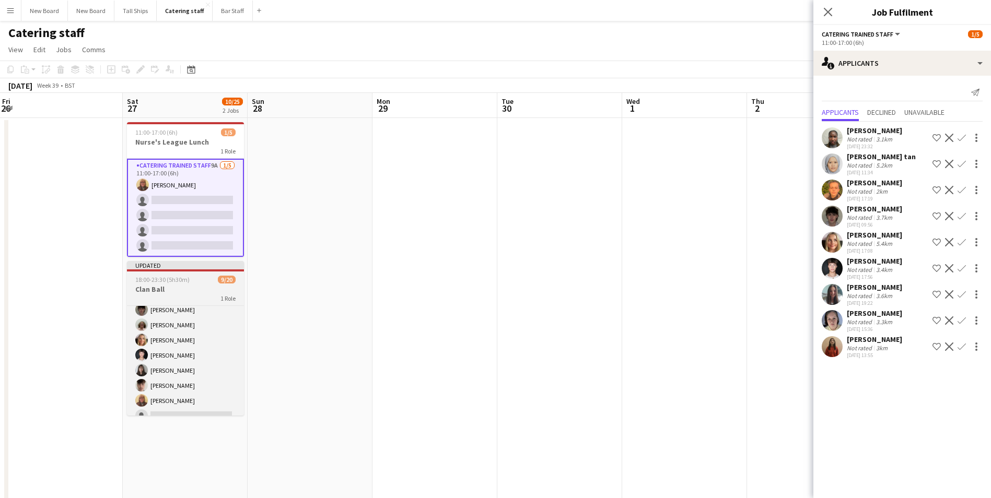
scroll to position [54, 0]
click at [197, 412] on app-card-role "Catering trained staff 3A [DATE] 18:00-23:30 (5h30m) [PERSON_NAME] [PERSON_NAME…" at bounding box center [185, 413] width 117 height 323
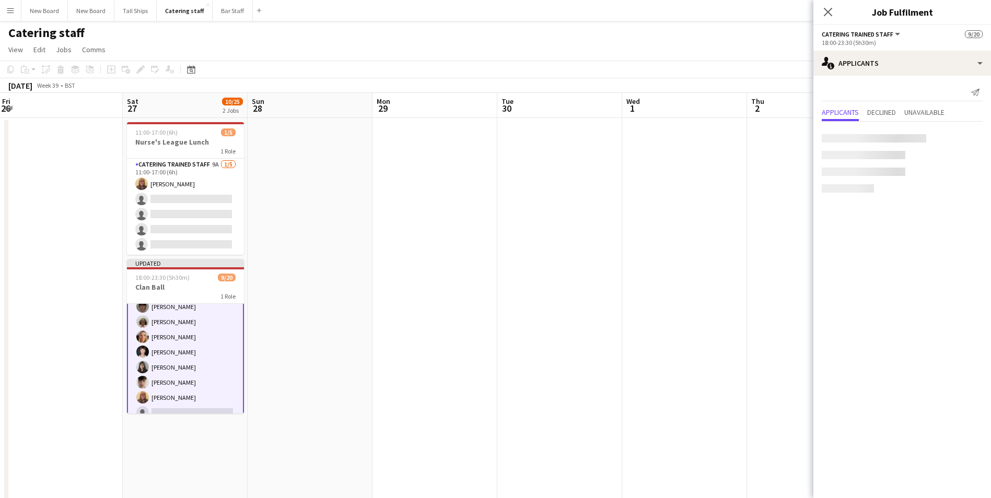
scroll to position [55, 0]
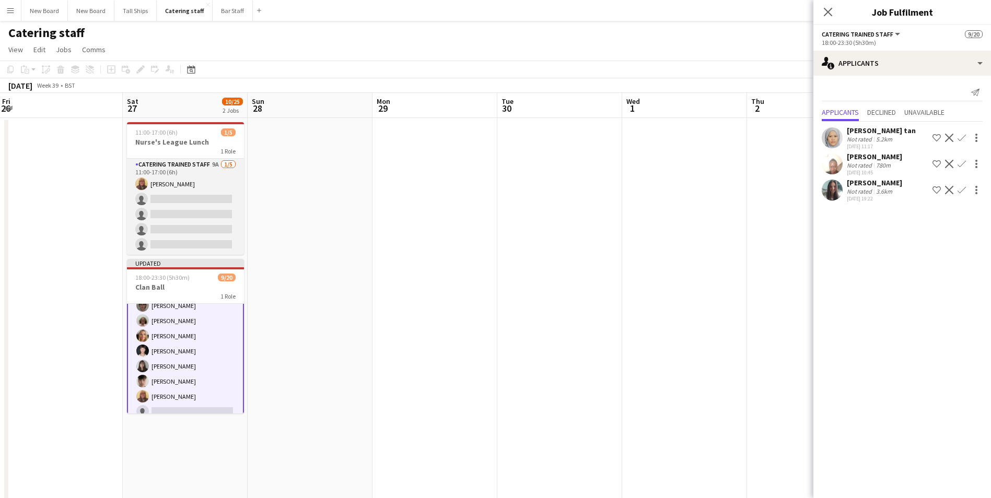
click at [207, 200] on app-card-role "Catering trained staff 9A [DATE] 11:00-17:00 (6h) [PERSON_NAME] single-neutral-…" at bounding box center [185, 207] width 117 height 96
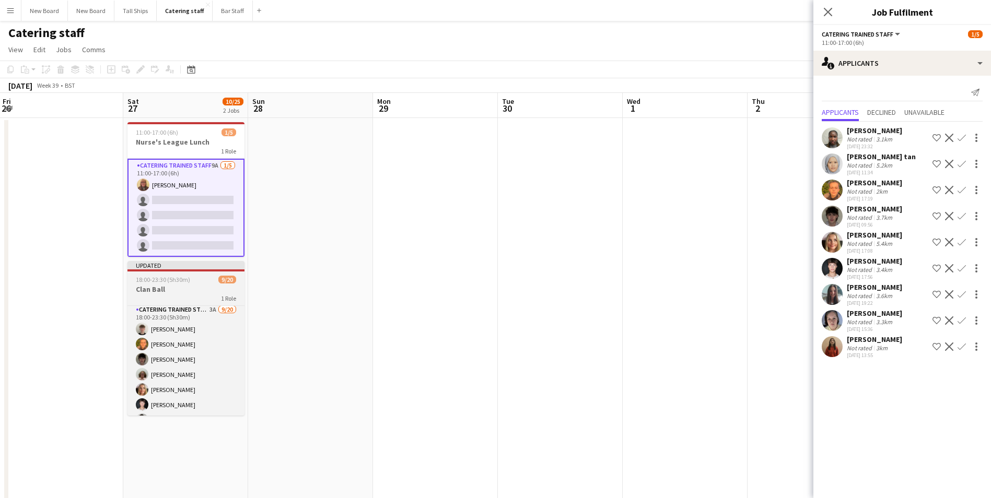
scroll to position [0, 0]
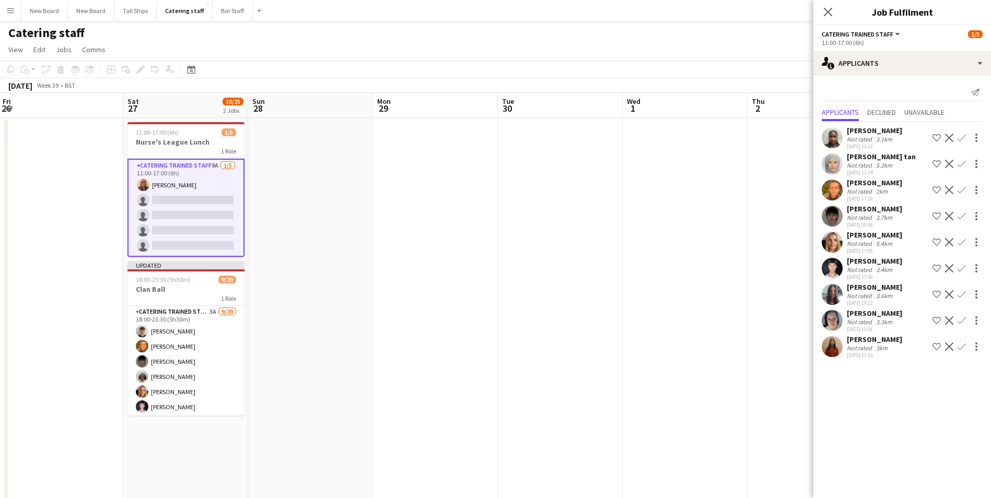
click at [193, 196] on app-card-role "Catering trained staff 9A [DATE] 11:00-17:00 (6h) [PERSON_NAME] single-neutral-…" at bounding box center [185, 208] width 117 height 98
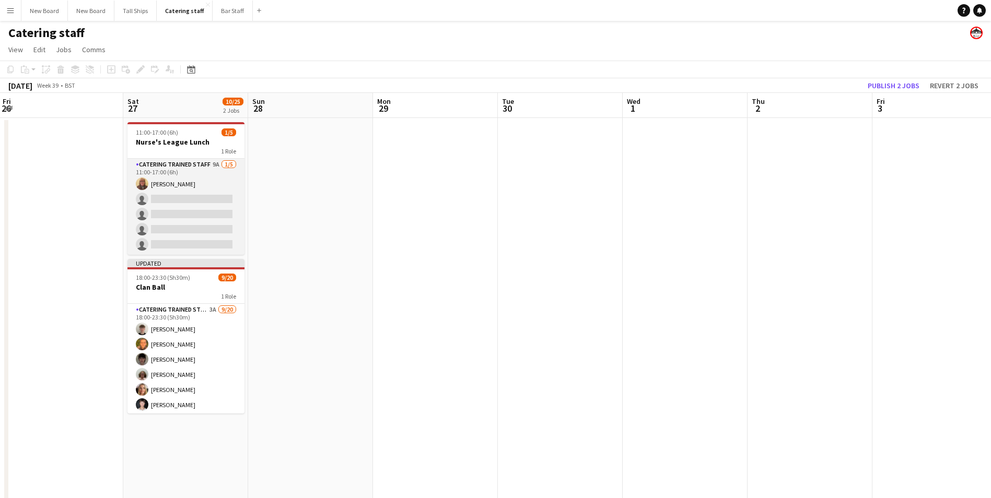
click at [197, 201] on app-card-role "Catering trained staff 9A [DATE] 11:00-17:00 (6h) [PERSON_NAME] single-neutral-…" at bounding box center [185, 207] width 117 height 96
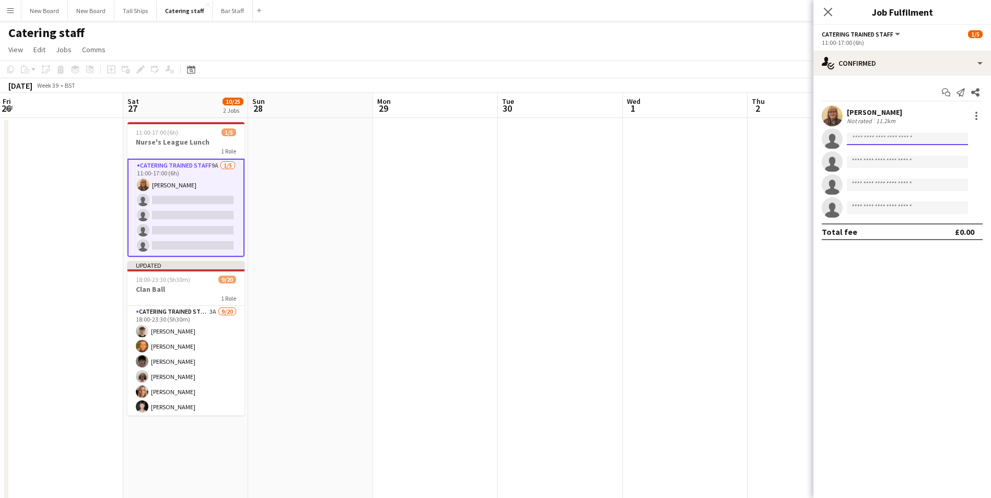
click at [914, 135] on input at bounding box center [907, 139] width 121 height 13
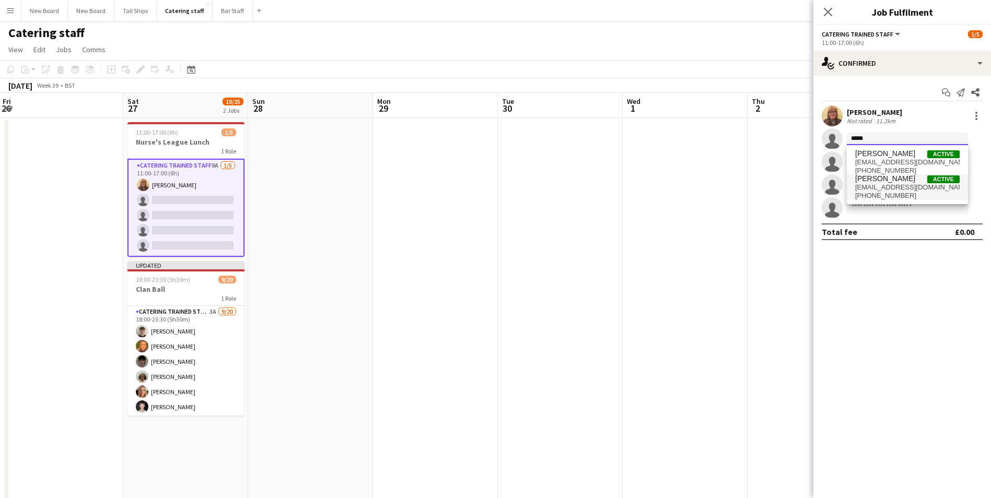
type input "*****"
click at [886, 188] on span "[EMAIL_ADDRESS][DOMAIN_NAME]" at bounding box center [907, 187] width 104 height 8
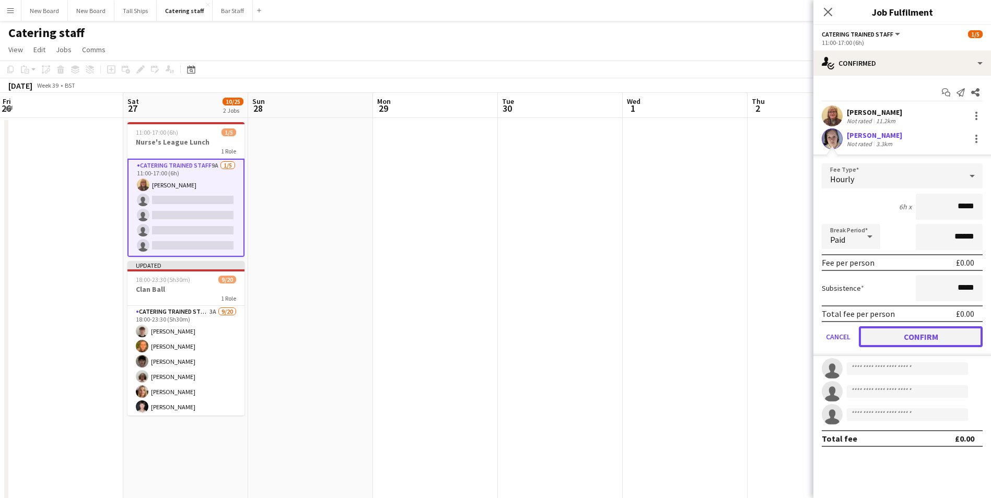
click at [908, 335] on button "Confirm" at bounding box center [921, 336] width 124 height 21
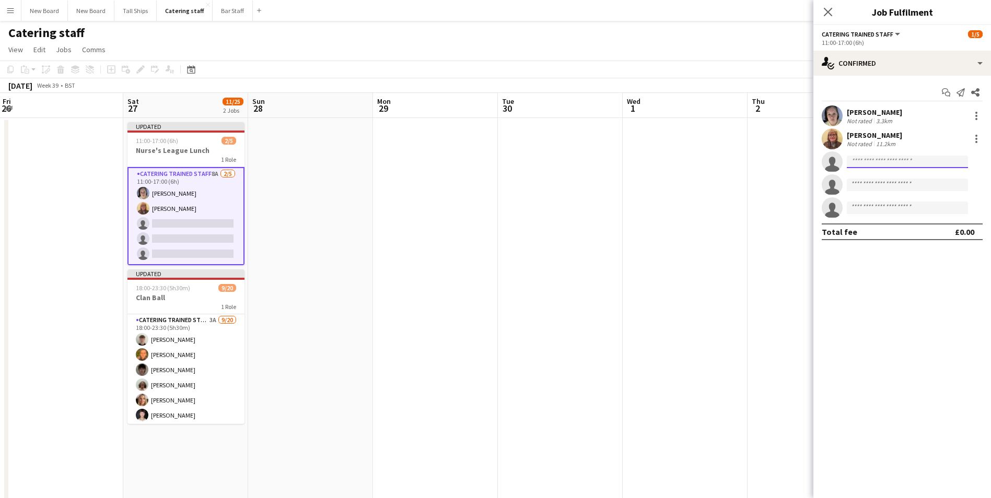
click at [883, 161] on input at bounding box center [907, 162] width 121 height 13
type input "*****"
click at [890, 185] on span "[EMAIL_ADDRESS][DOMAIN_NAME]" at bounding box center [907, 185] width 104 height 8
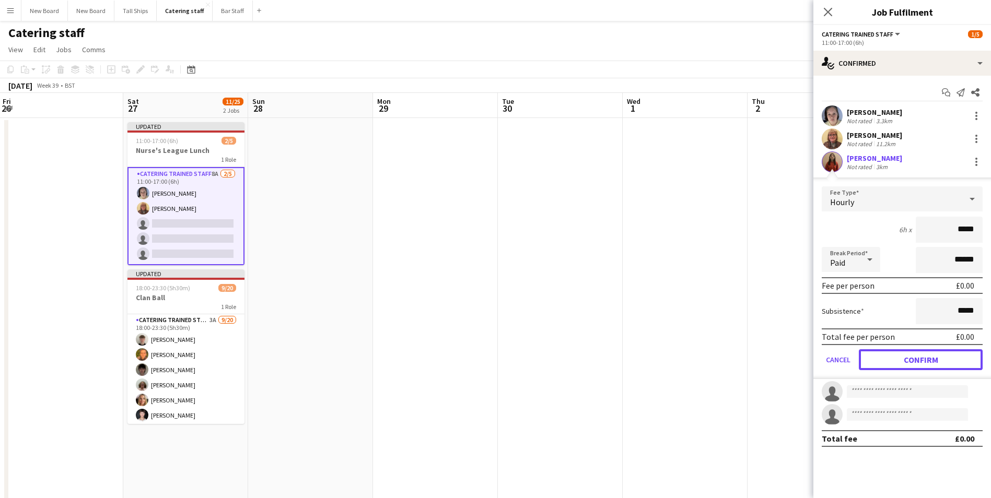
click at [891, 360] on button "Confirm" at bounding box center [921, 359] width 124 height 21
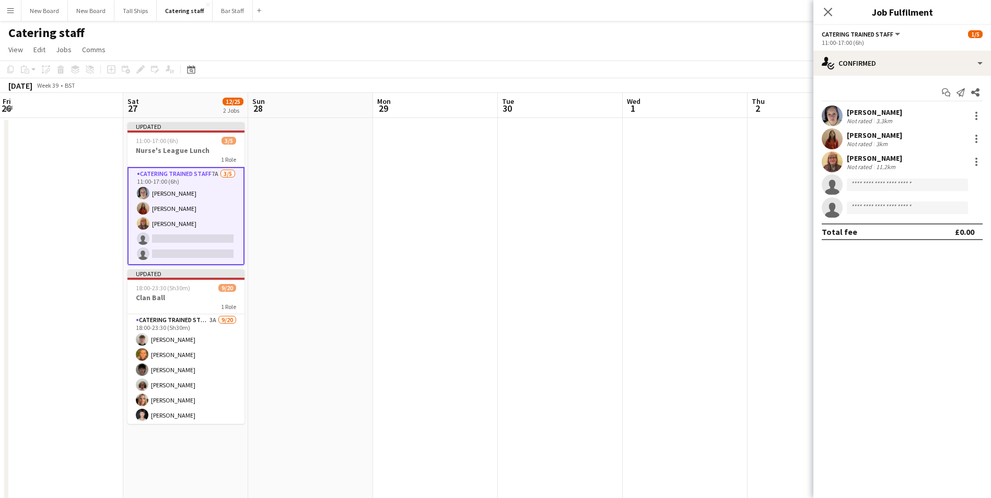
click at [644, 318] on app-date-cell at bounding box center [685, 360] width 125 height 485
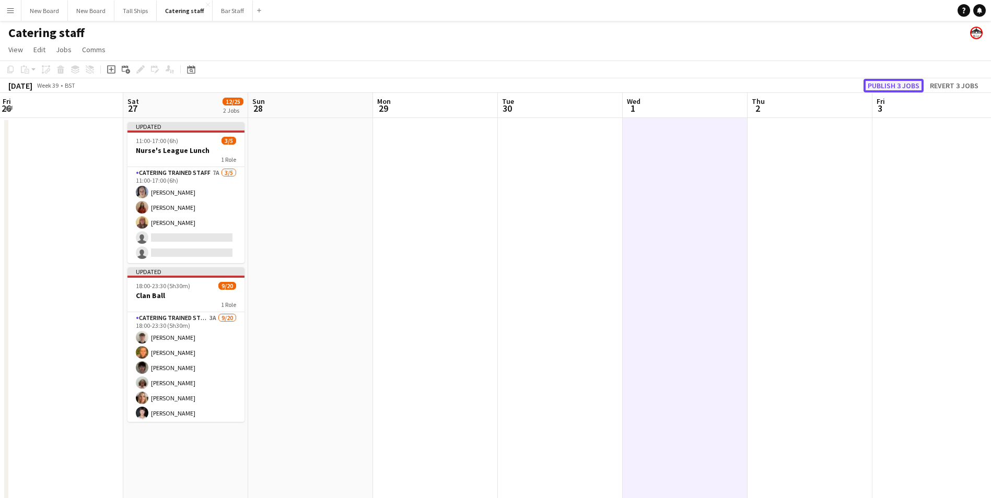
click at [889, 87] on button "Publish 3 jobs" at bounding box center [893, 86] width 60 height 14
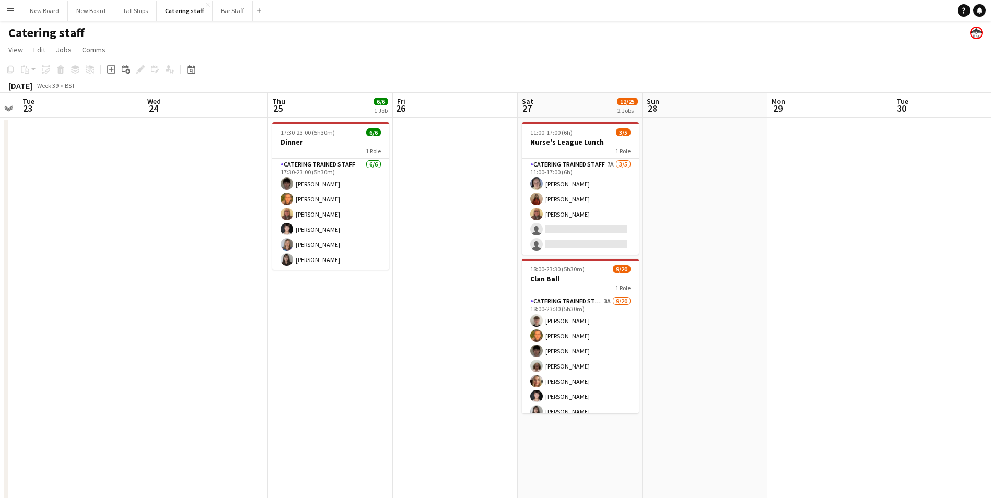
drag, startPoint x: 84, startPoint y: 249, endPoint x: 473, endPoint y: 255, distance: 389.7
click at [477, 254] on app-calendar-viewport "Sun 21 0/3 1 Job Mon 22 Tue 23 Wed 24 Thu 25 6/6 1 Job Fri 26 Sat 27 12/25 2 Jo…" at bounding box center [495, 348] width 991 height 510
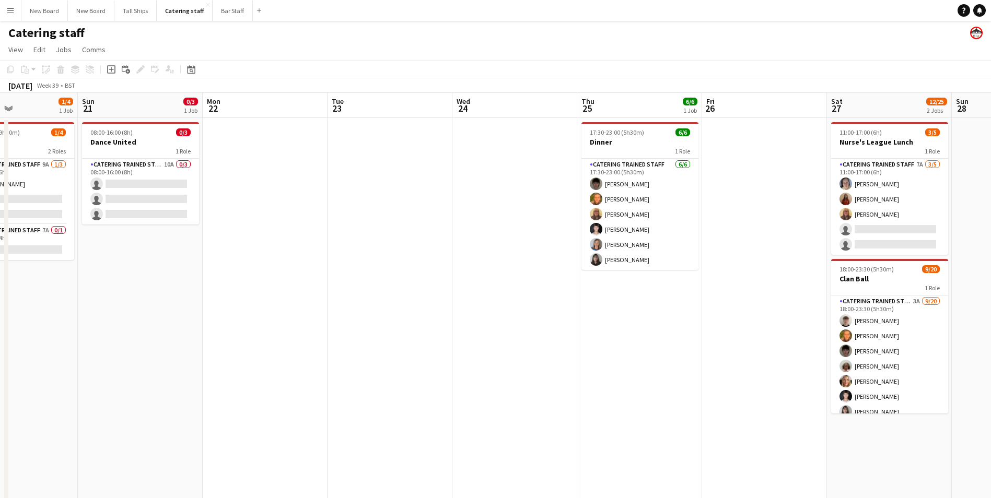
drag, startPoint x: 151, startPoint y: 291, endPoint x: 461, endPoint y: 283, distance: 310.4
click at [461, 283] on app-calendar-viewport "Thu 18 0/2 1 Job Fri 19 Sat 20 1/4 1 Job Sun 21 0/3 1 Job Mon 22 Tue 23 Wed 24 …" at bounding box center [495, 348] width 991 height 510
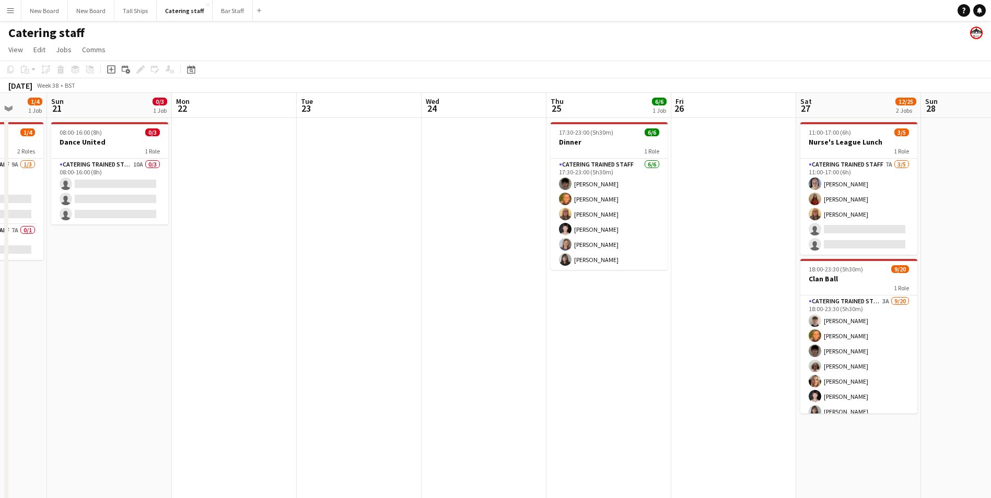
scroll to position [0, 308]
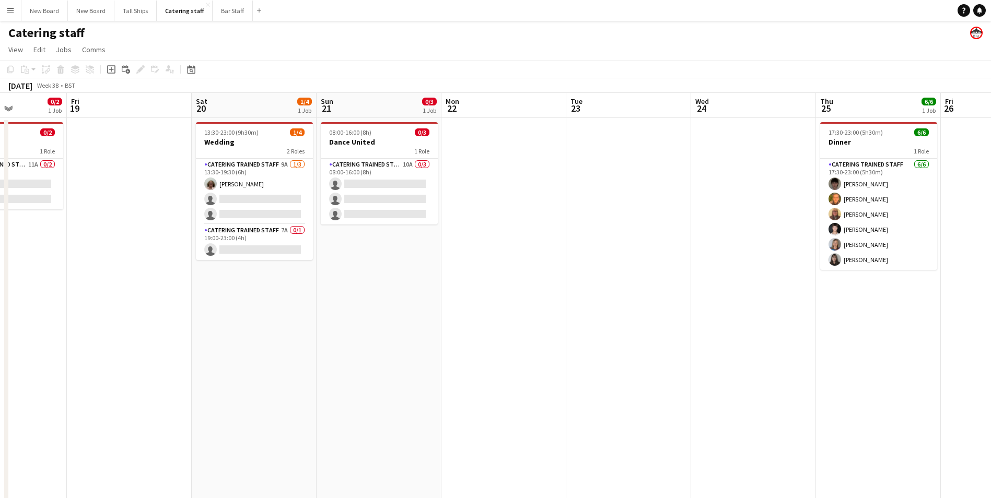
drag, startPoint x: 213, startPoint y: 280, endPoint x: 451, endPoint y: 290, distance: 238.9
click at [451, 290] on app-calendar-viewport "Tue 16 Wed 17 0/2 1 Job Thu 18 0/2 1 Job Fri 19 Sat 20 1/4 1 Job Sun 21 0/3 1 J…" at bounding box center [495, 348] width 991 height 510
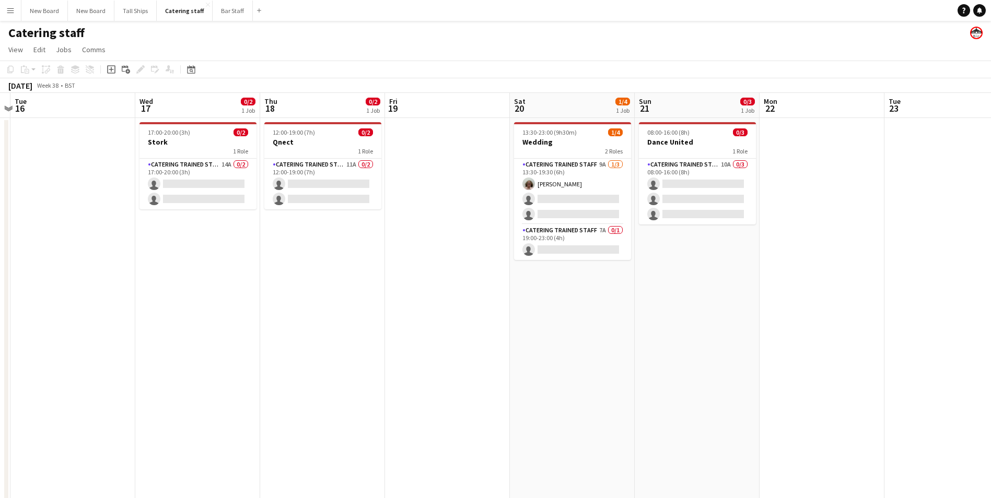
drag, startPoint x: 312, startPoint y: 349, endPoint x: 630, endPoint y: 354, distance: 318.1
click at [630, 354] on app-calendar-viewport "Sun 14 Mon 15 Tue 16 Wed 17 0/2 1 Job Thu 18 0/2 1 Job Fri 19 Sat 20 1/4 1 Job …" at bounding box center [495, 348] width 991 height 510
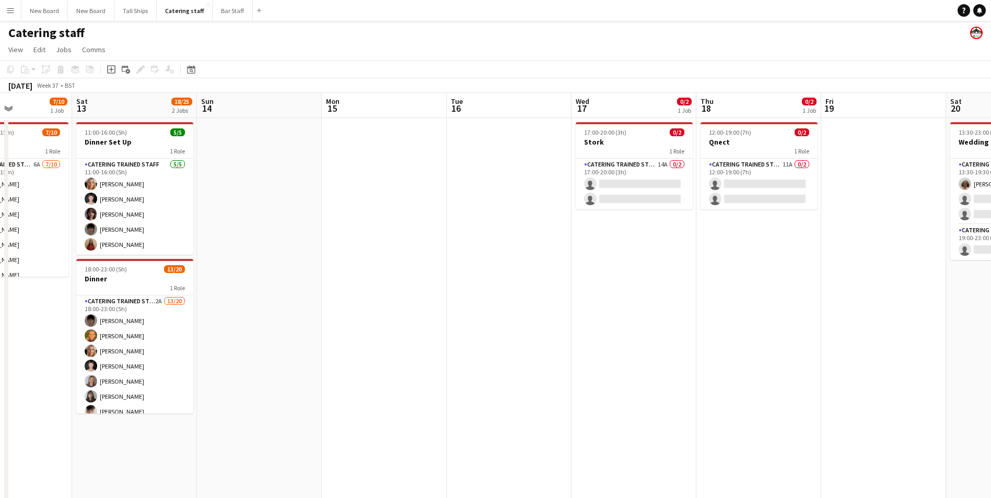
drag, startPoint x: 313, startPoint y: 309, endPoint x: 750, endPoint y: 310, distance: 437.2
click at [750, 310] on app-calendar-viewport "Wed 10 2/2 1 Job Thu 11 Fri 12 7/10 1 Job Sat 13 18/25 2 Jobs Sun 14 Mon 15 Tue…" at bounding box center [495, 348] width 991 height 510
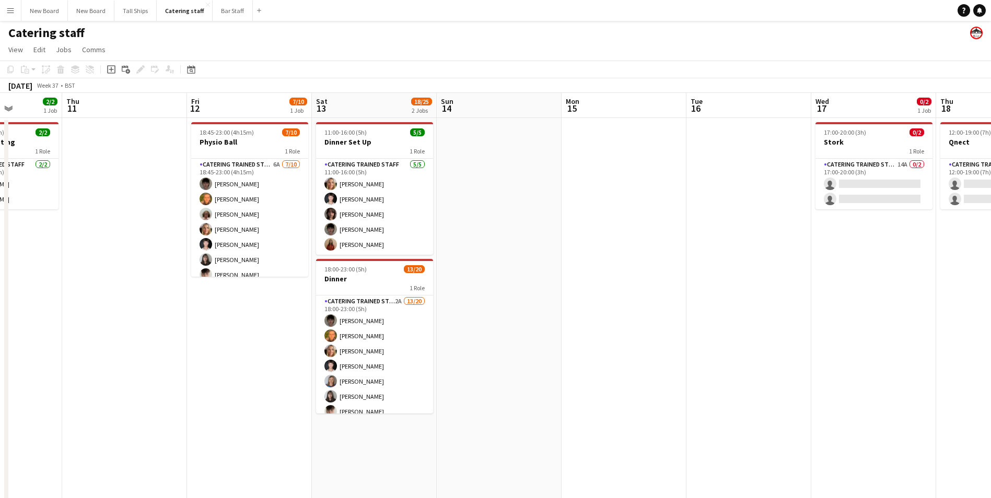
drag, startPoint x: 352, startPoint y: 315, endPoint x: 591, endPoint y: 327, distance: 239.0
click at [591, 327] on app-calendar-viewport "Mon 8 6/6 1 Job Tue 9 Wed 10 2/2 1 Job Thu 11 Fri 12 7/10 1 Job Sat 13 18/25 2 …" at bounding box center [495, 348] width 991 height 510
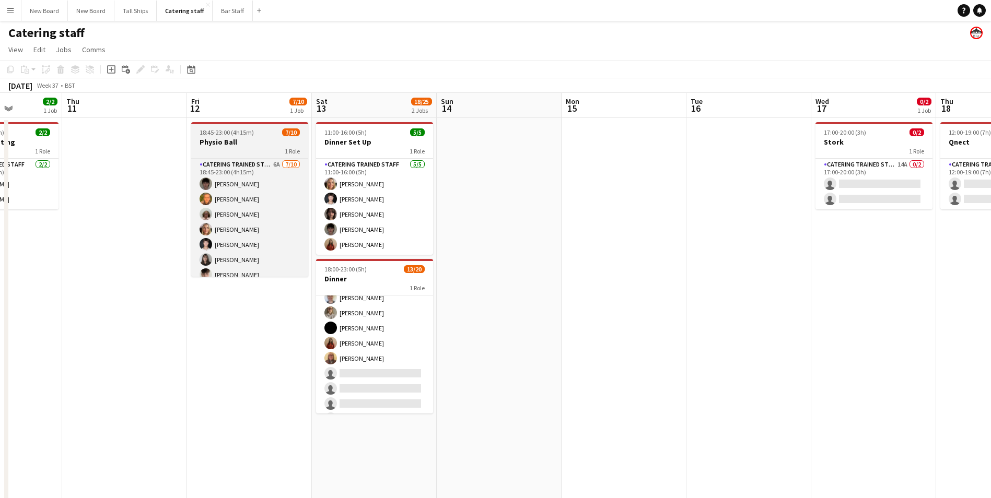
scroll to position [54, 0]
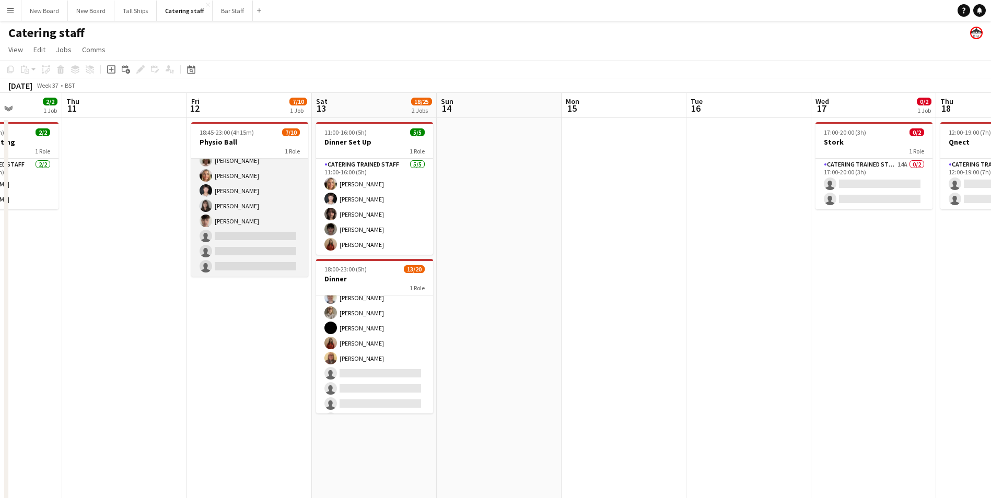
click at [265, 235] on app-card-role "Catering trained staff 6A [DATE] 18:45-23:00 (4h15m) [PERSON_NAME] [PERSON_NAME…" at bounding box center [249, 191] width 117 height 172
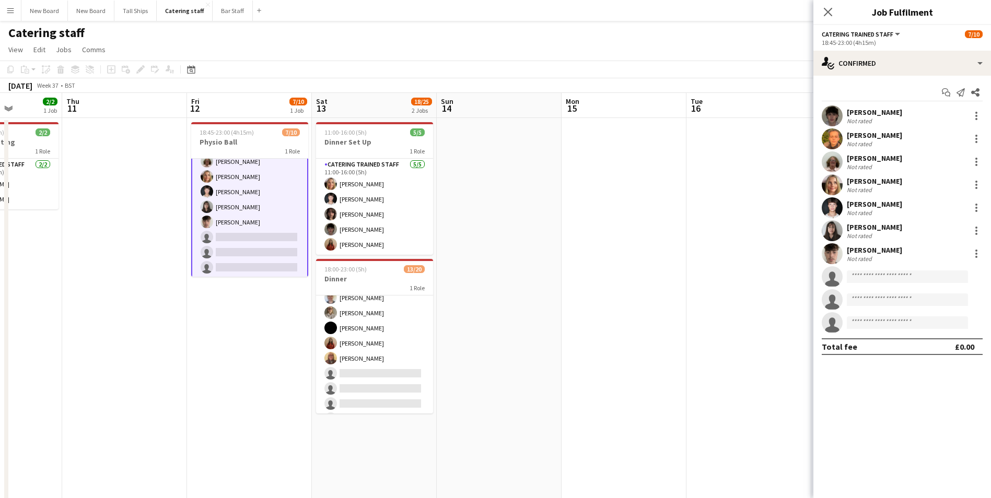
scroll to position [55, 0]
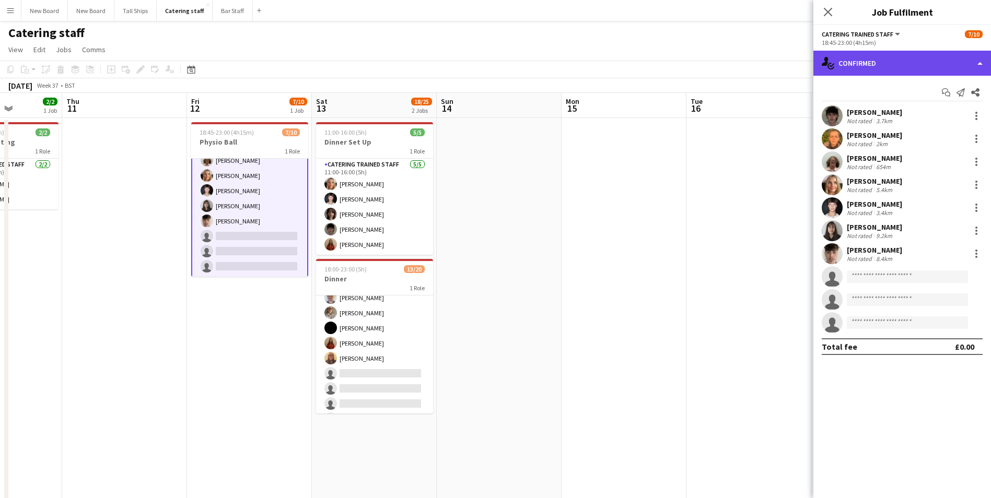
drag, startPoint x: 928, startPoint y: 54, endPoint x: 920, endPoint y: 62, distance: 11.5
click at [928, 54] on div "single-neutral-actions-check-2 Confirmed" at bounding box center [902, 63] width 178 height 25
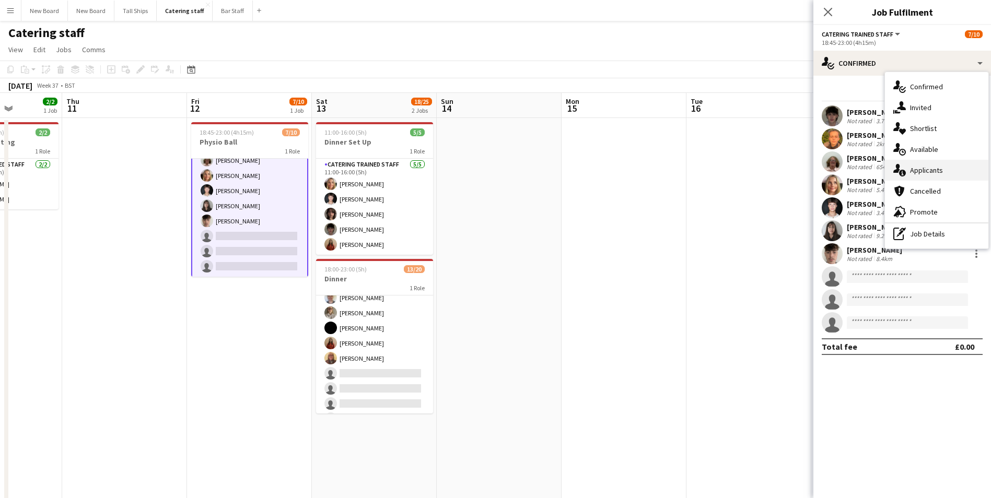
click at [932, 173] on div "single-neutral-actions-information Applicants" at bounding box center [936, 170] width 103 height 21
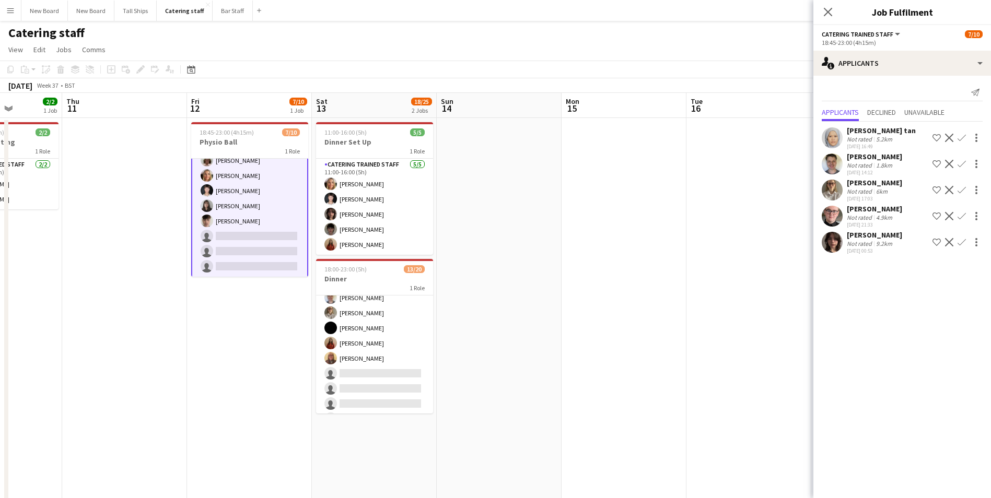
click at [963, 165] on app-icon "Confirm" at bounding box center [961, 164] width 8 height 8
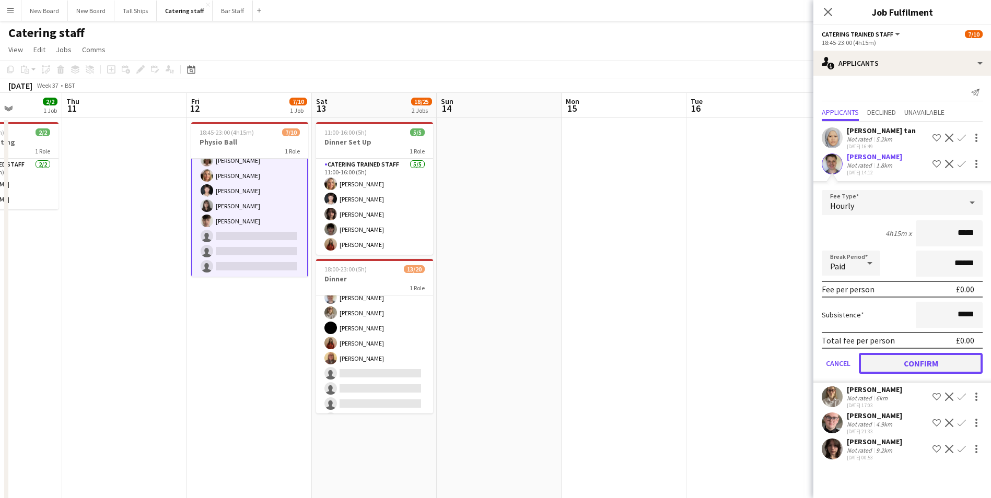
click at [930, 360] on button "Confirm" at bounding box center [921, 363] width 124 height 21
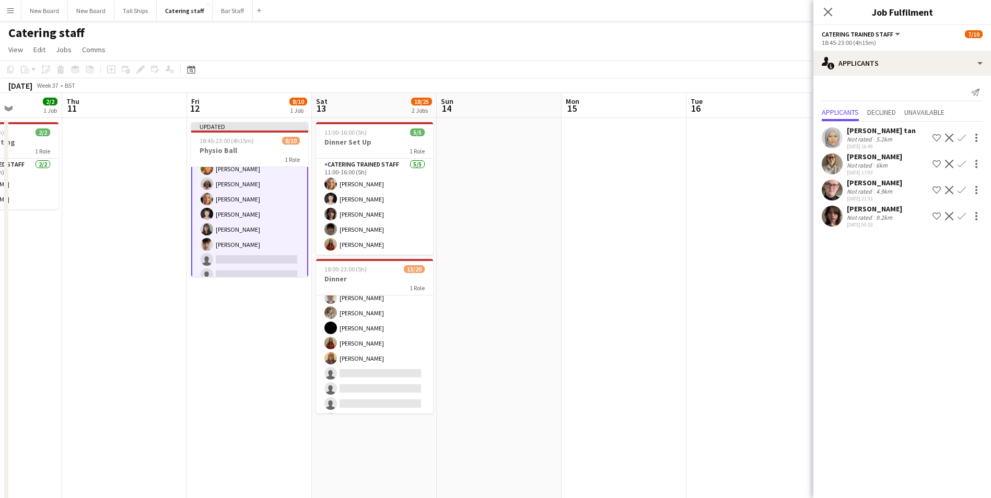
click at [963, 215] on app-icon "Confirm" at bounding box center [961, 216] width 8 height 8
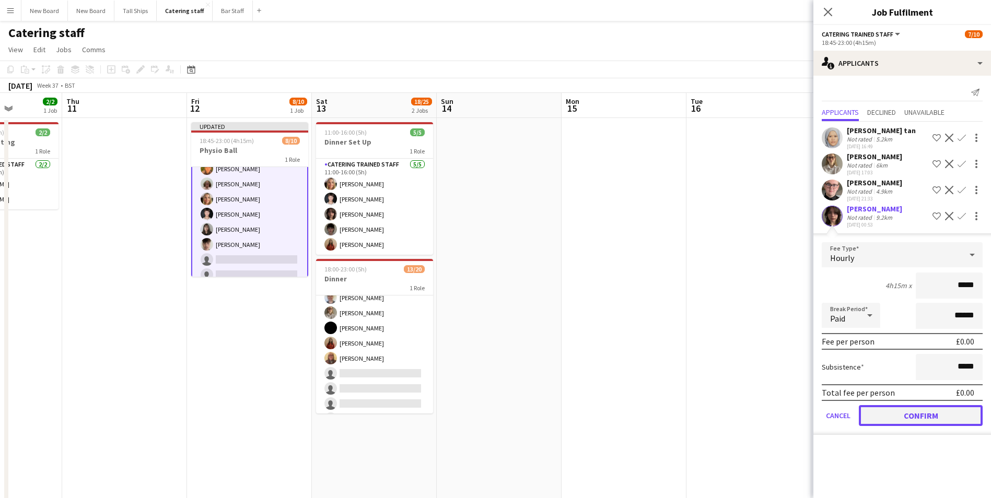
click at [940, 411] on button "Confirm" at bounding box center [921, 415] width 124 height 21
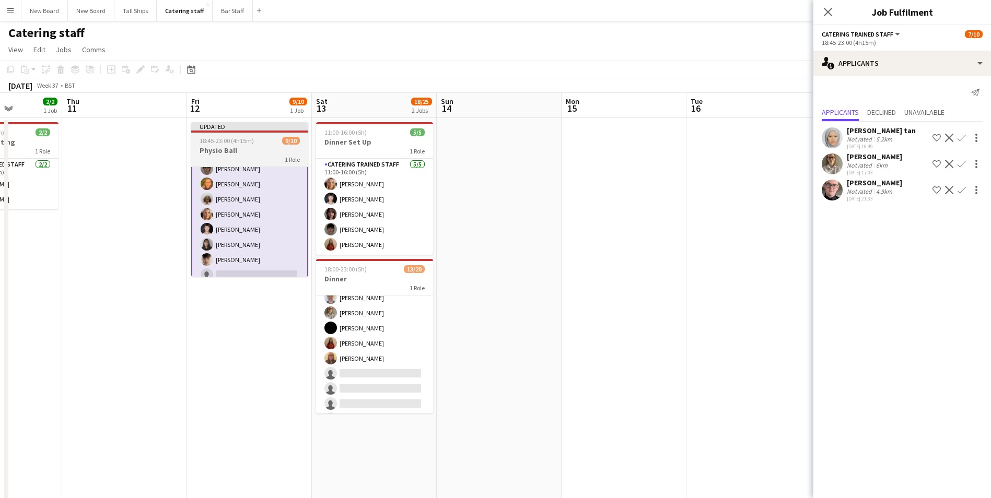
scroll to position [64, 0]
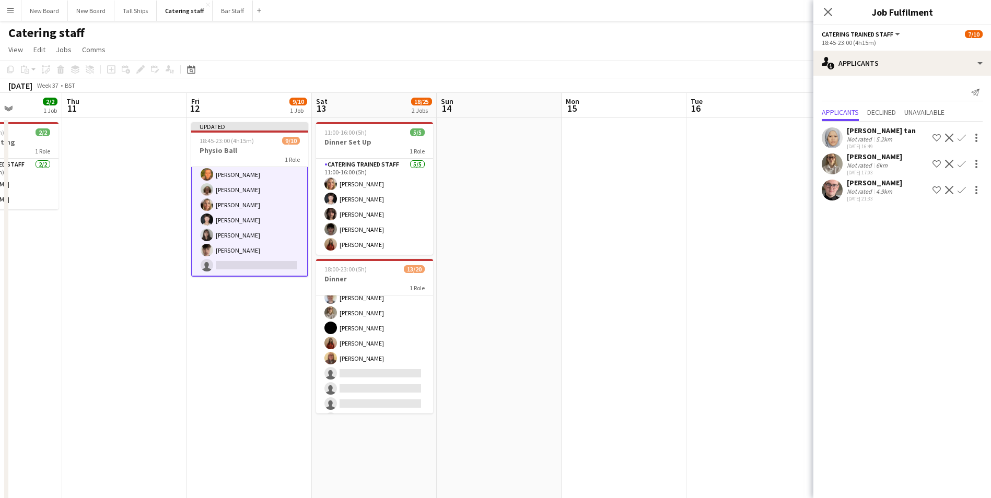
click at [962, 192] on app-icon "Confirm" at bounding box center [961, 190] width 8 height 8
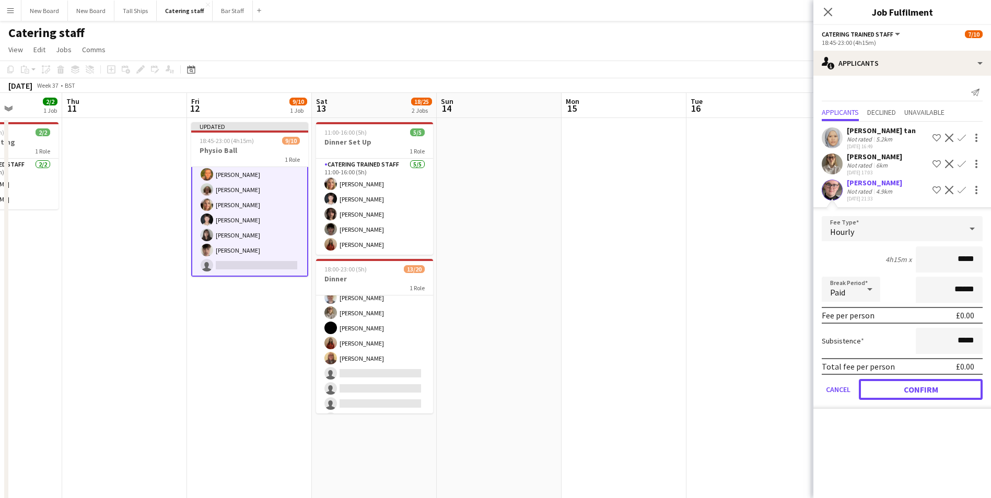
drag, startPoint x: 898, startPoint y: 384, endPoint x: 903, endPoint y: 395, distance: 11.3
click at [901, 389] on button "Confirm" at bounding box center [921, 389] width 124 height 21
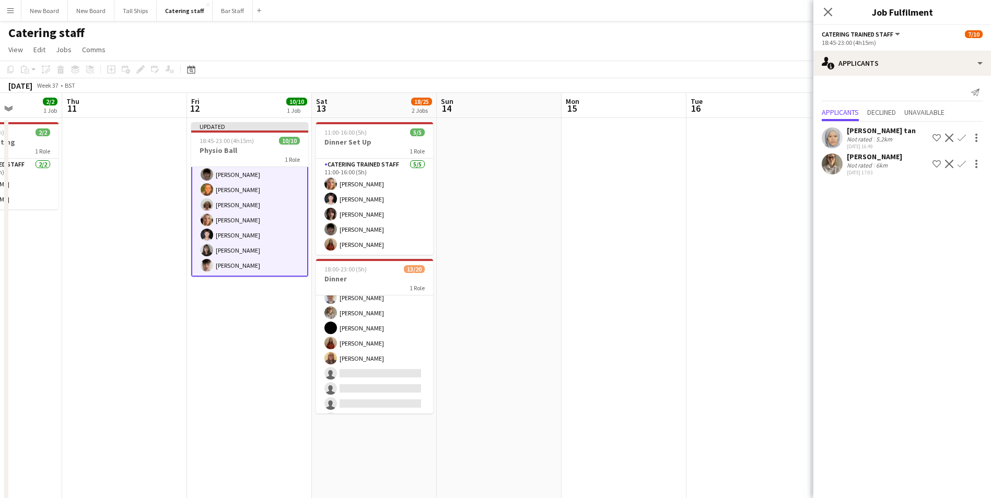
click at [257, 190] on app-card-role "Catering trained staff [DATE] 18:45-23:00 (4h15m) [PERSON_NAME] [PERSON_NAME] […" at bounding box center [249, 190] width 117 height 174
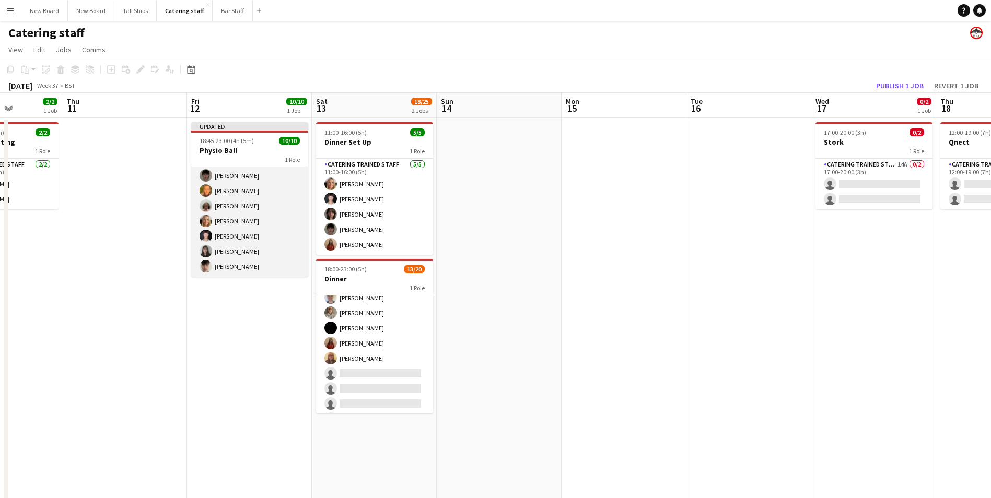
scroll to position [62, 0]
click at [275, 142] on div "18:45-23:00 (4h15m) 10/10" at bounding box center [249, 141] width 117 height 8
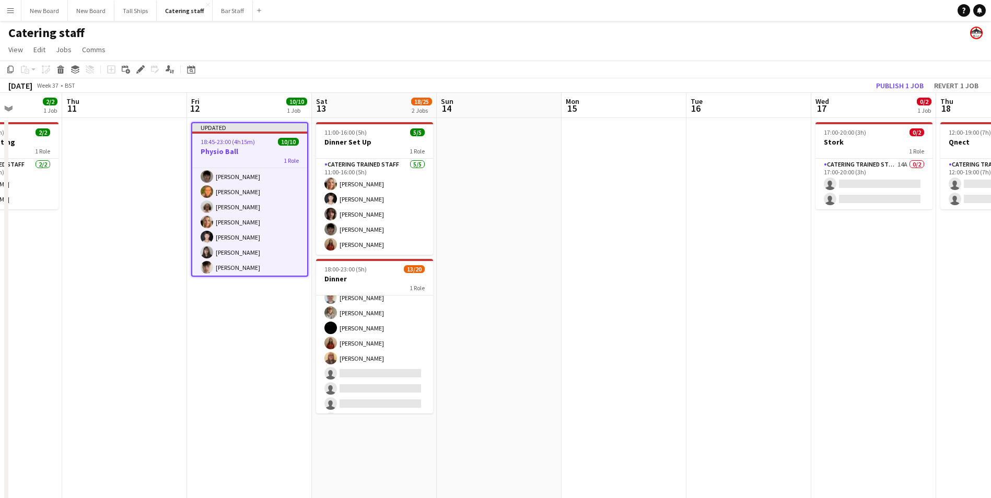
drag, startPoint x: 143, startPoint y: 68, endPoint x: 155, endPoint y: 72, distance: 12.6
click at [143, 69] on icon "Edit" at bounding box center [140, 69] width 8 height 8
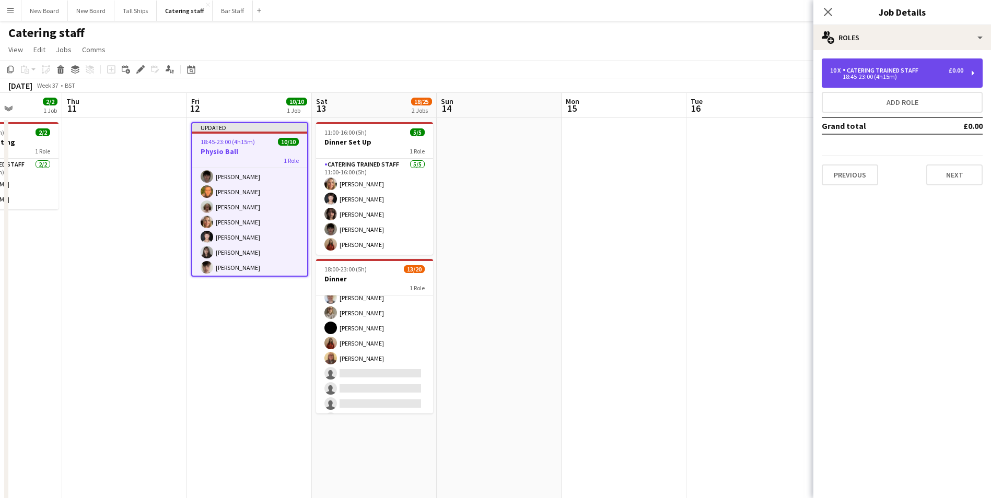
click at [933, 69] on div "10 x Catering trained staff £0.00" at bounding box center [896, 70] width 133 height 7
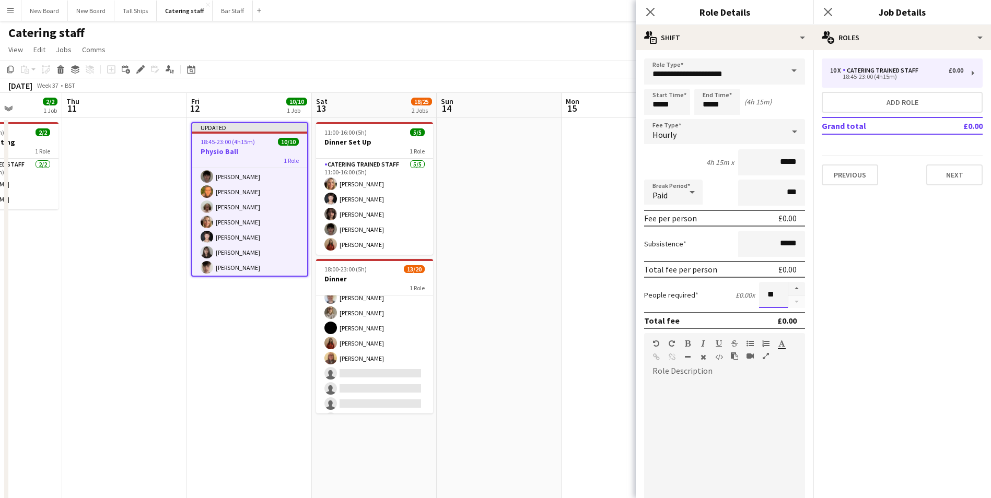
drag, startPoint x: 770, startPoint y: 293, endPoint x: 753, endPoint y: 291, distance: 17.3
click at [759, 292] on input "**" at bounding box center [773, 295] width 29 height 26
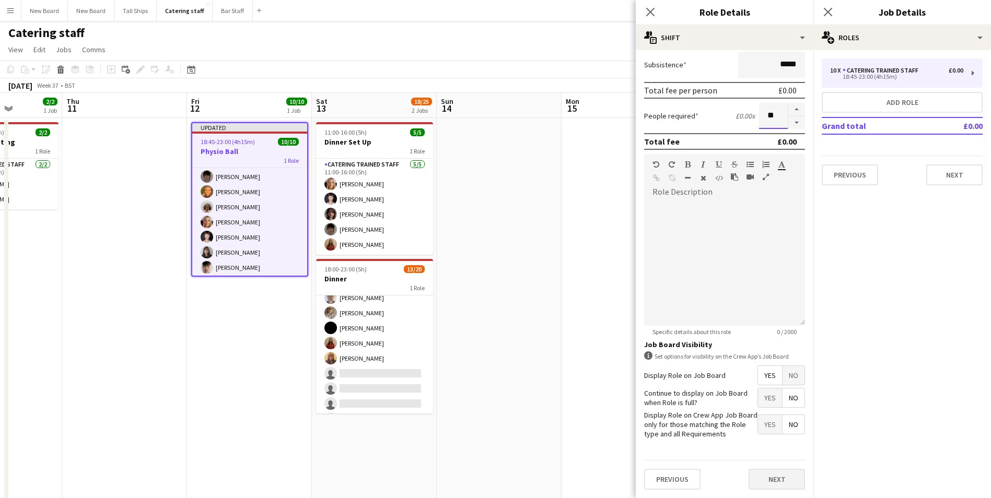
type input "**"
click at [772, 482] on button "Next" at bounding box center [776, 479] width 56 height 21
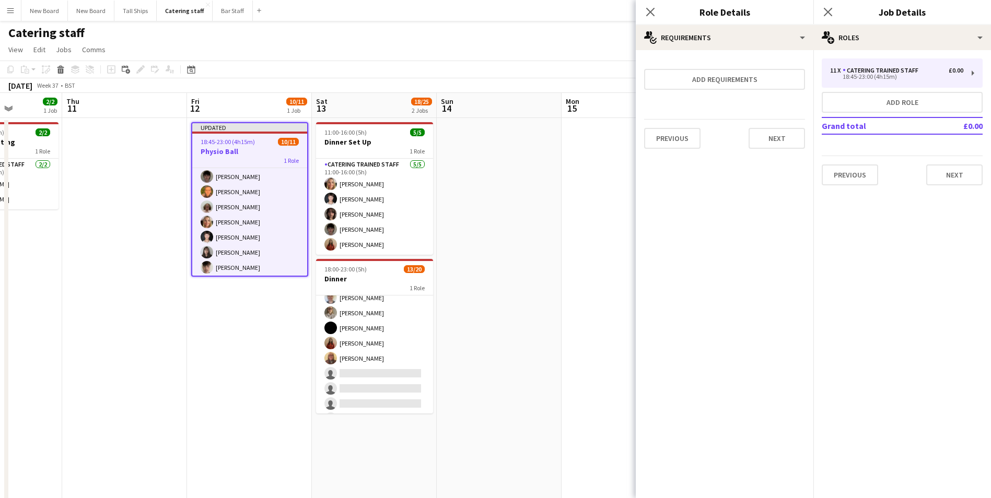
scroll to position [0, 0]
click at [956, 186] on div "11 x Catering trained staff £0.00 18:45-23:00 (4h15m) Add role Grand total £0.0…" at bounding box center [902, 122] width 178 height 144
drag, startPoint x: 957, startPoint y: 181, endPoint x: 961, endPoint y: 172, distance: 9.3
click at [958, 179] on button "Next" at bounding box center [954, 175] width 56 height 21
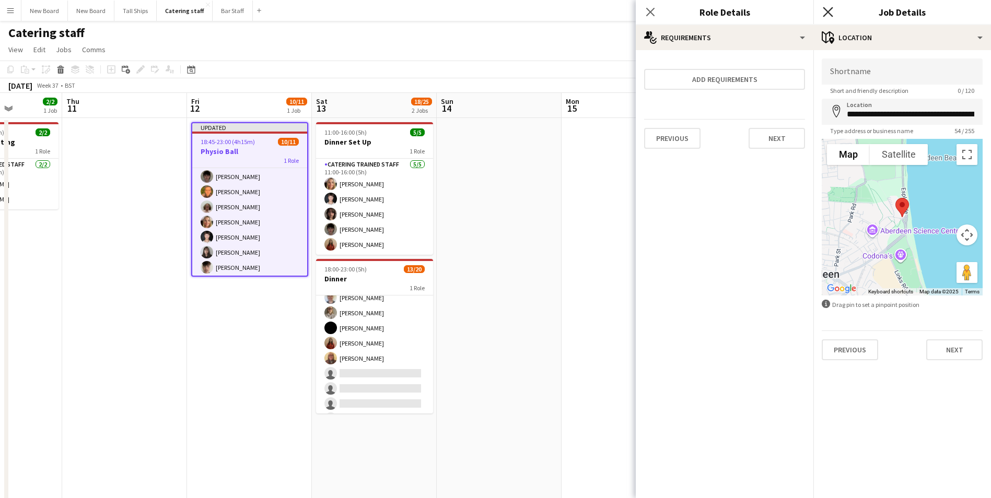
click at [824, 8] on icon at bounding box center [828, 12] width 10 height 10
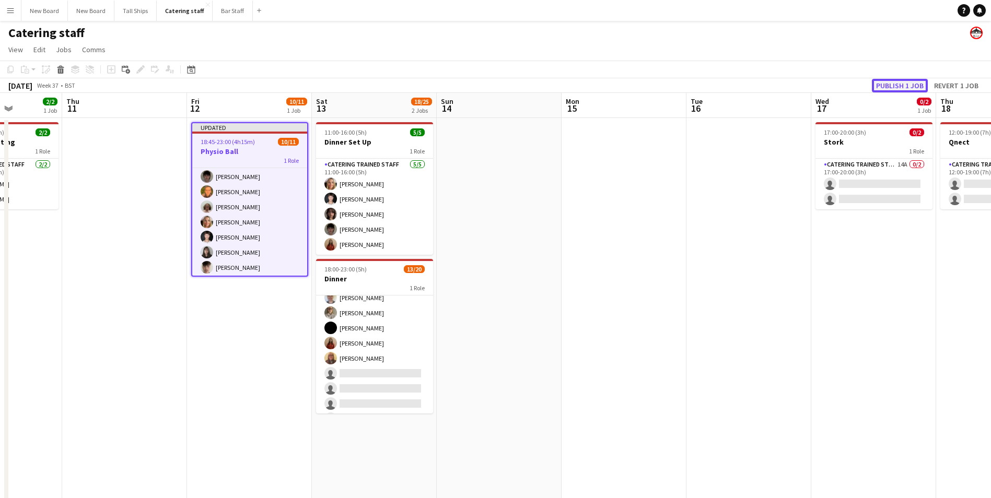
click at [925, 84] on button "Publish 1 job" at bounding box center [900, 86] width 56 height 14
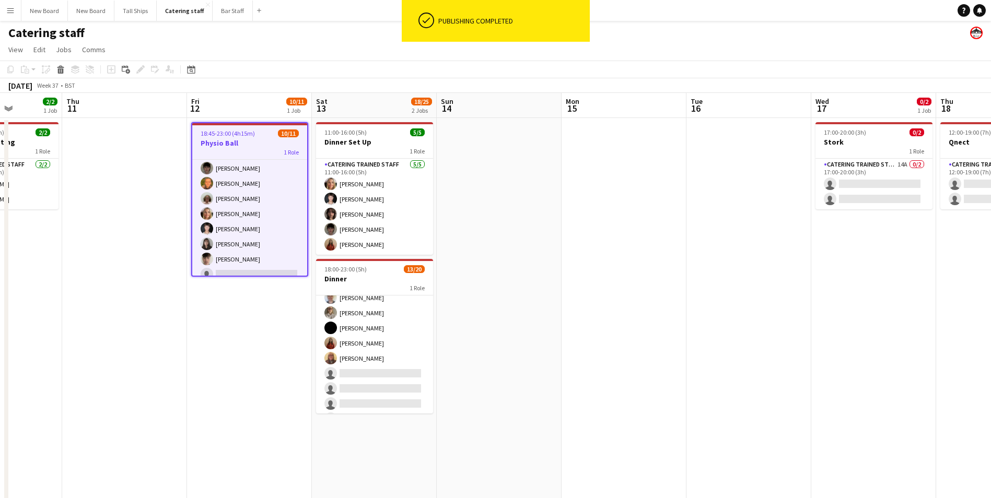
scroll to position [71, 0]
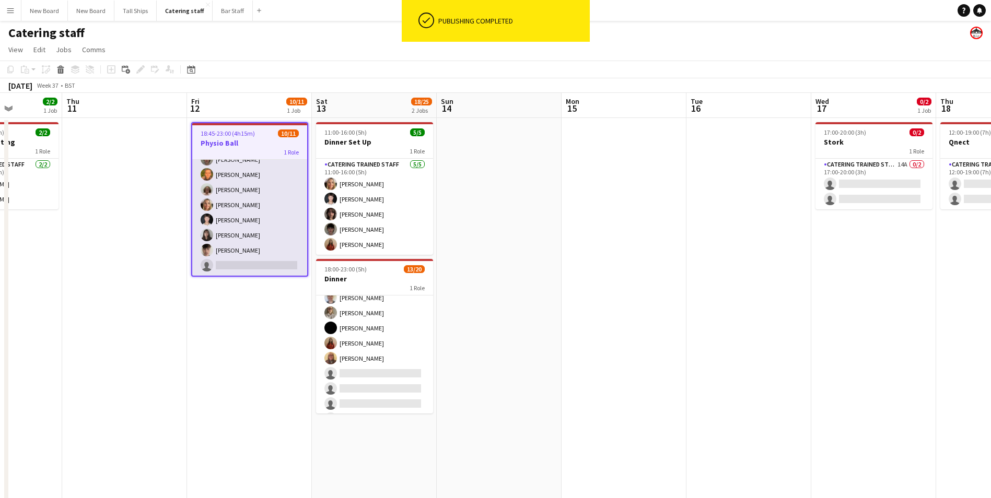
drag, startPoint x: 242, startPoint y: 264, endPoint x: 267, endPoint y: 264, distance: 25.6
click at [242, 264] on app-card-role "Catering trained staff 3A [DATE] 18:45-23:00 (4h15m) [PERSON_NAME] [PERSON_NAME…" at bounding box center [249, 182] width 115 height 187
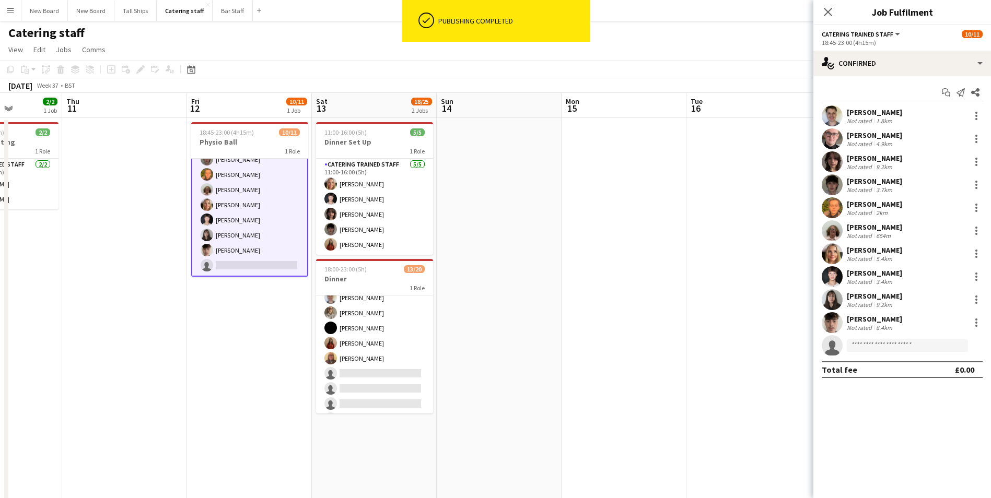
scroll to position [0, 312]
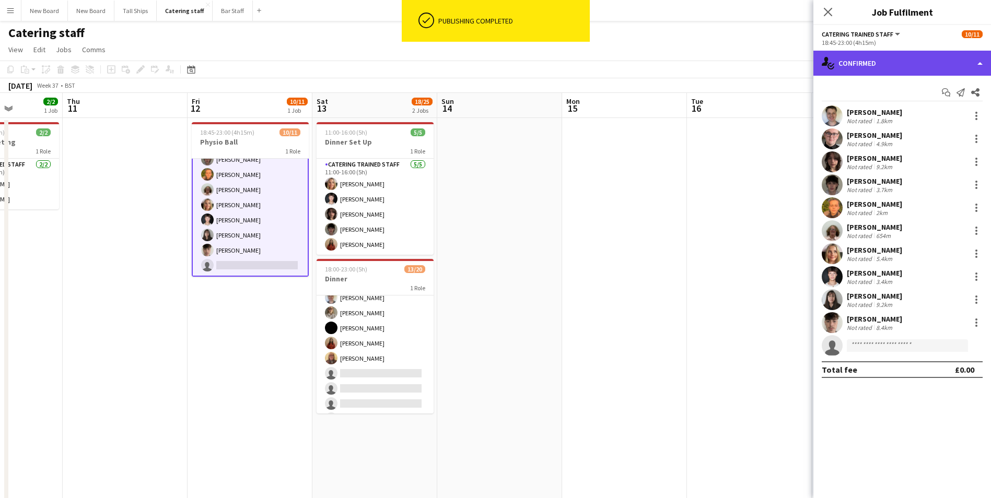
click at [927, 58] on div "single-neutral-actions-check-2 Confirmed" at bounding box center [902, 63] width 178 height 25
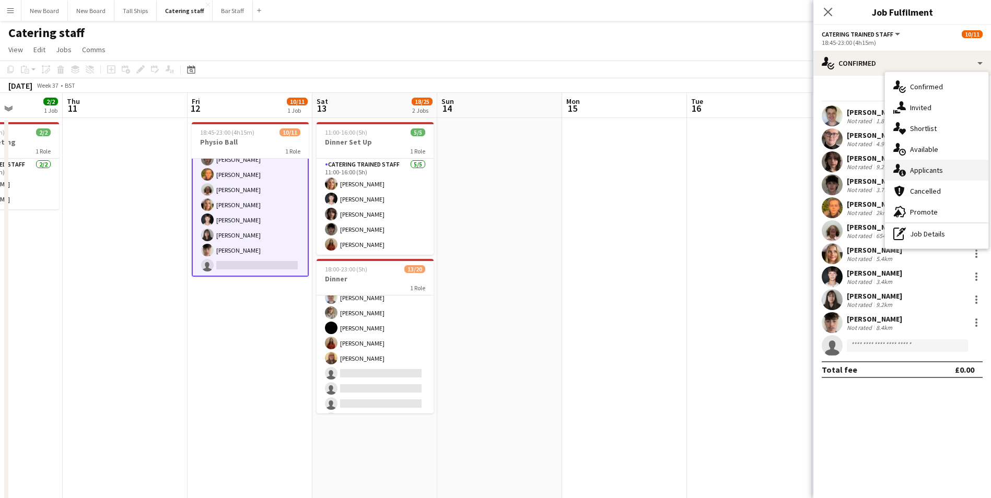
click at [954, 172] on div "single-neutral-actions-information Applicants" at bounding box center [936, 170] width 103 height 21
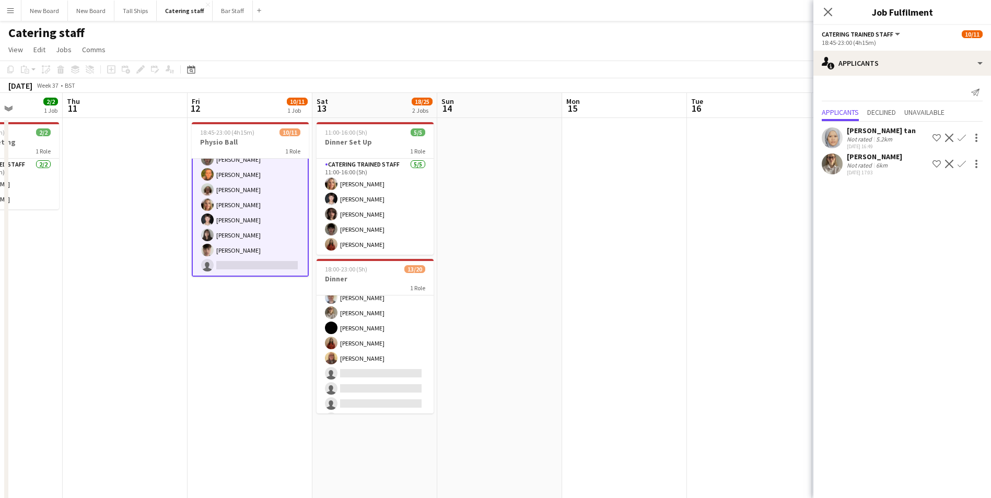
click at [964, 160] on app-icon "Confirm" at bounding box center [961, 164] width 8 height 8
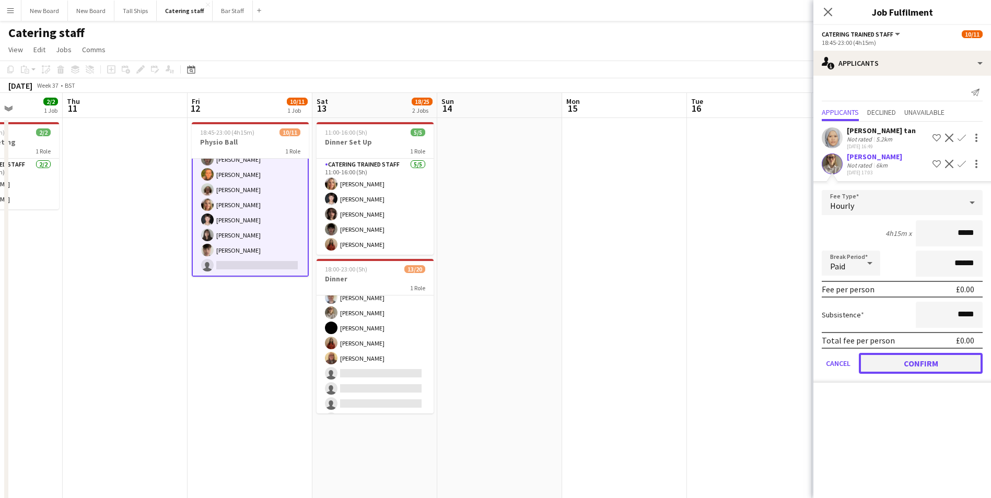
click at [924, 361] on button "Confirm" at bounding box center [921, 363] width 124 height 21
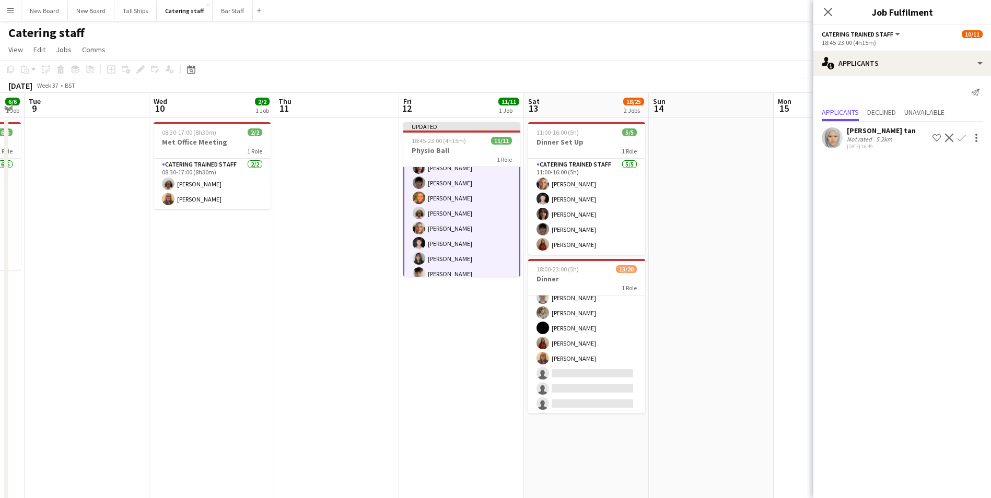
scroll to position [0, 297]
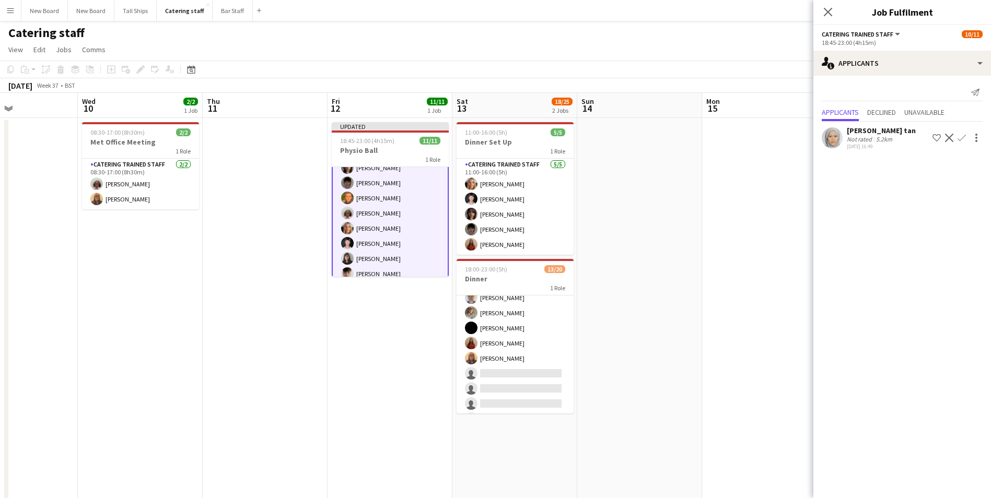
drag, startPoint x: 528, startPoint y: 227, endPoint x: 792, endPoint y: 238, distance: 265.0
click at [792, 238] on app-calendar-viewport "Sun 7 Mon 8 6/6 1 Job Tue 9 Wed 10 2/2 1 Job Thu 11 Fri 12 11/11 1 Job Sat 13 1…" at bounding box center [495, 348] width 991 height 510
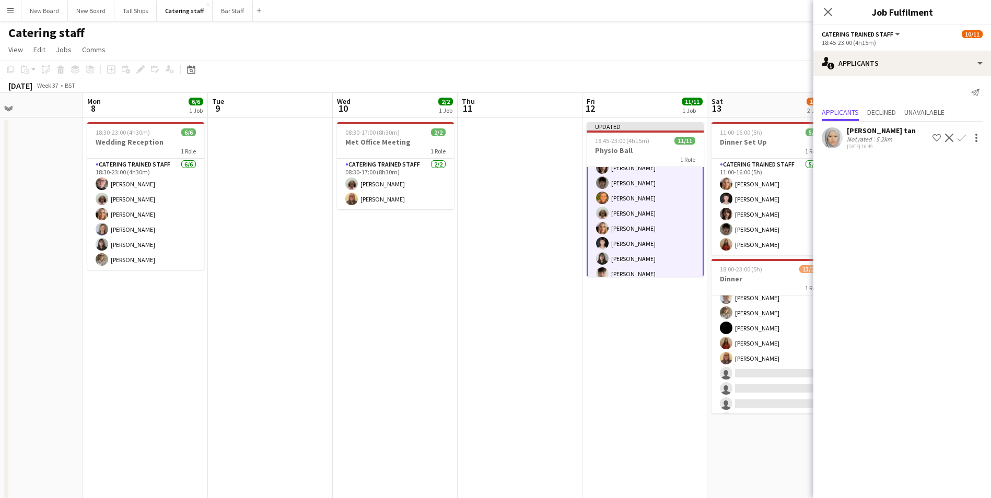
drag, startPoint x: 296, startPoint y: 288, endPoint x: 427, endPoint y: 283, distance: 131.2
click at [427, 285] on app-calendar-viewport "Fri 5 Sat 6 4/4 1 Job Sun 7 Mon 8 6/6 1 Job Tue 9 Wed 10 2/2 1 Job Thu 11 Fri 1…" at bounding box center [495, 348] width 991 height 510
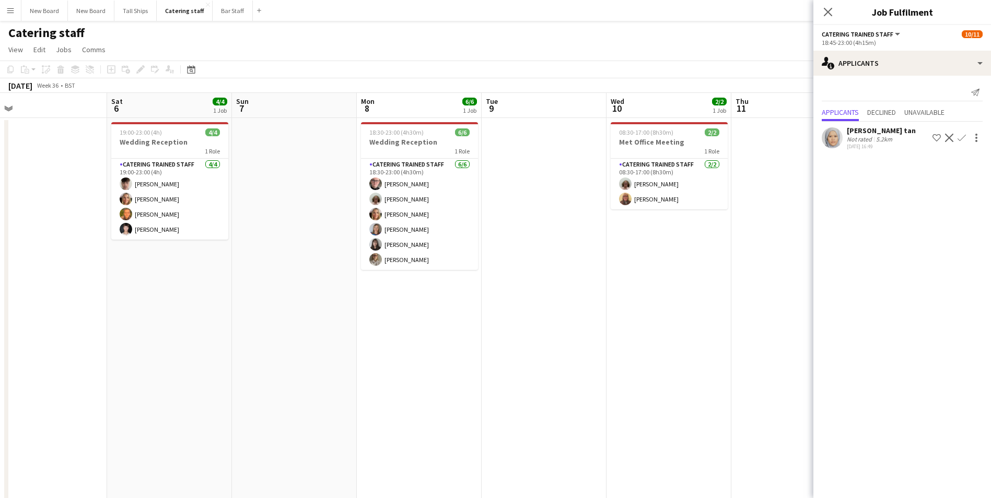
drag, startPoint x: 172, startPoint y: 284, endPoint x: 445, endPoint y: 315, distance: 274.4
click at [445, 315] on app-calendar-viewport "Wed 3 Thu 4 5/6 1 Job Fri 5 Sat 6 4/4 1 Job Sun 7 Mon 8 6/6 1 Job Tue 9 Wed 10 …" at bounding box center [495, 348] width 991 height 510
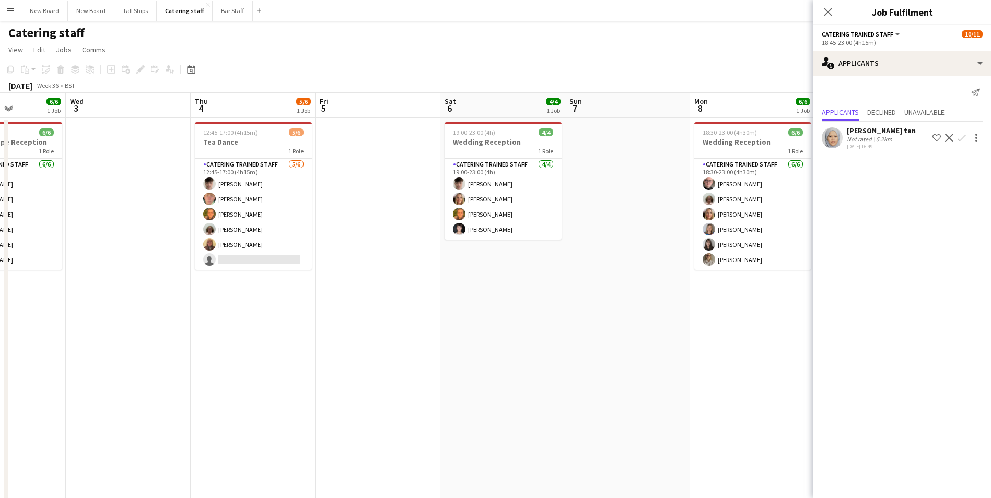
scroll to position [0, 238]
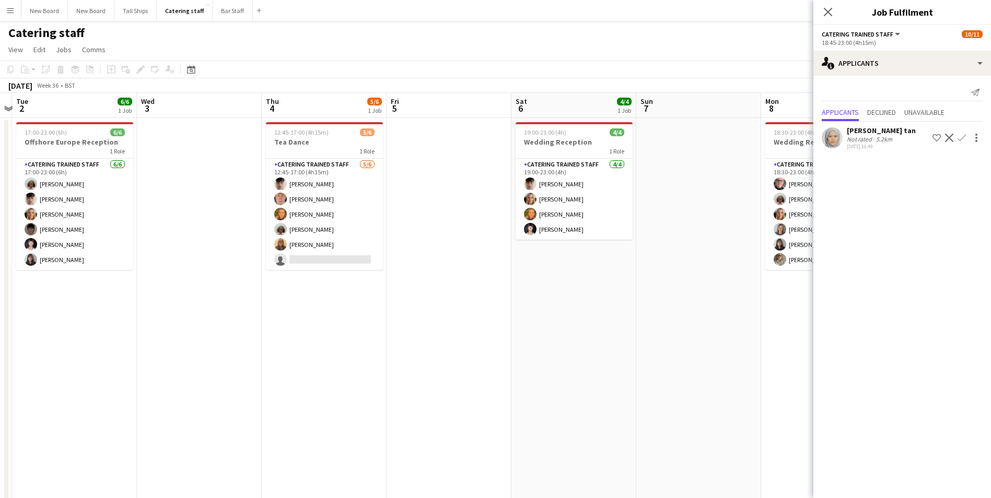
drag, startPoint x: 158, startPoint y: 327, endPoint x: 563, endPoint y: 324, distance: 404.3
click at [563, 324] on app-calendar-viewport "Sun 31 2/2 1 Job Mon 1 Tue 2 6/6 1 Job Wed 3 Thu 4 5/6 1 Job Fri 5 Sat 6 4/4 1 …" at bounding box center [495, 348] width 991 height 510
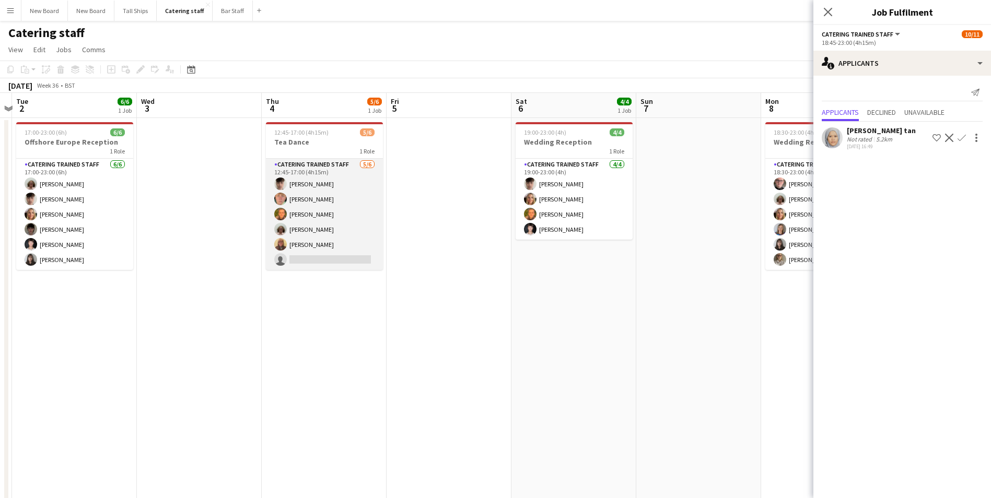
click at [321, 254] on app-card-role "Catering trained staff [DATE] 12:45-17:00 (4h15m) [PERSON_NAME] [PERSON_NAME] […" at bounding box center [324, 214] width 117 height 111
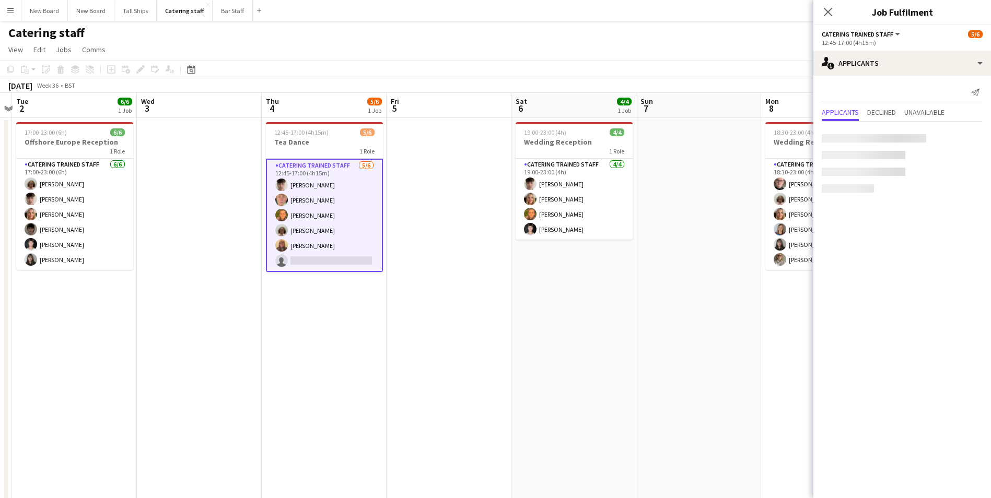
scroll to position [70, 0]
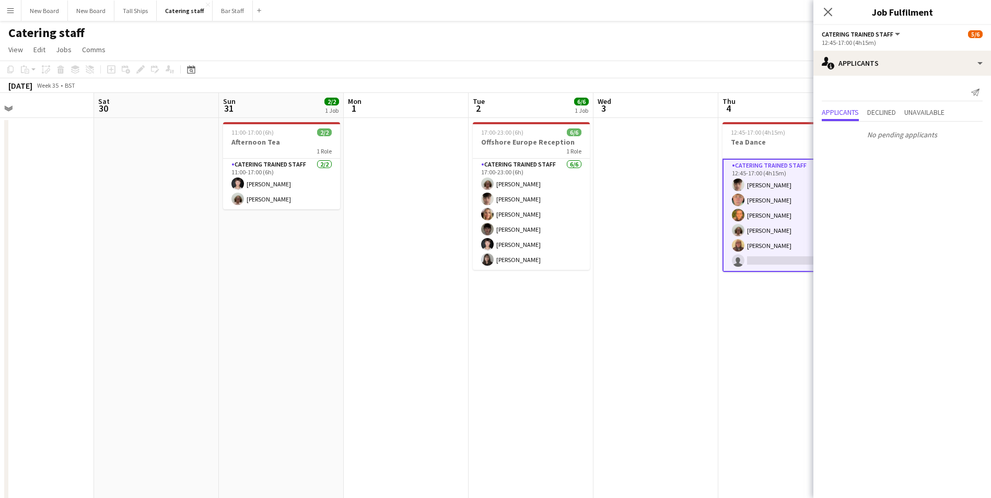
drag, startPoint x: 303, startPoint y: 329, endPoint x: 579, endPoint y: 322, distance: 275.3
click at [579, 322] on app-calendar-viewport "Wed 27 3/6 1 Job Thu 28 Fri 29 Sat 30 Sun 31 2/2 1 Job Mon 1 Tue 2 6/6 1 Job We…" at bounding box center [495, 348] width 991 height 510
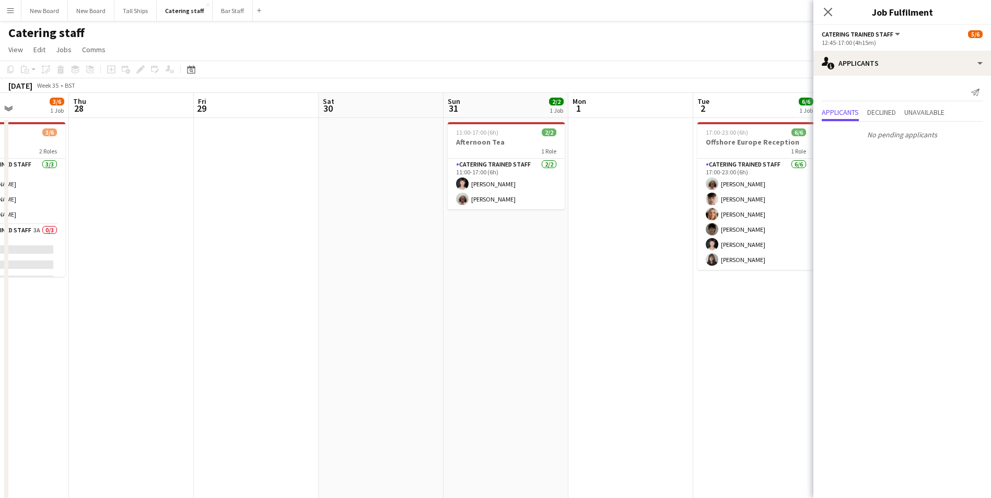
scroll to position [0, 294]
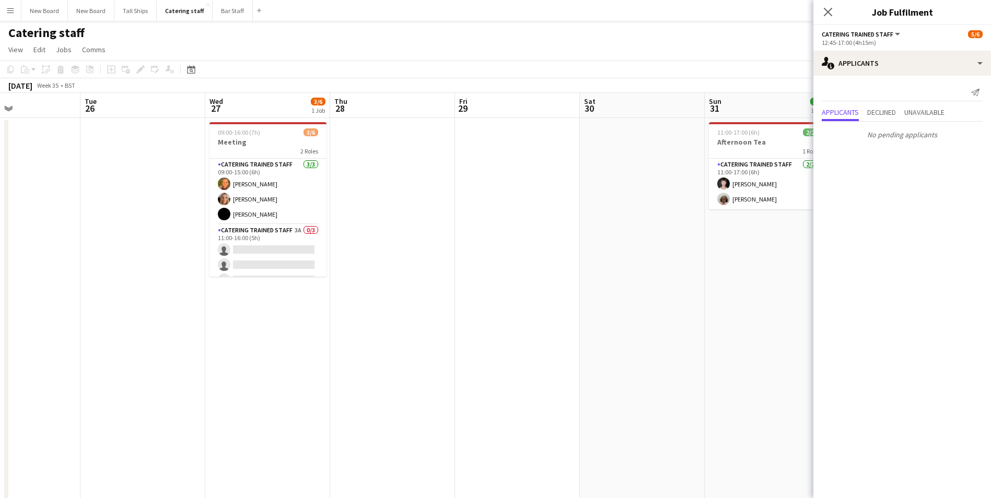
drag, startPoint x: 248, startPoint y: 321, endPoint x: 733, endPoint y: 324, distance: 485.7
click at [733, 324] on app-calendar-viewport "Sat 23 Sun 24 4/5 2 Jobs Mon 25 Tue 26 Wed 27 3/6 1 Job Thu 28 Fri 29 Sat 30 Su…" at bounding box center [495, 348] width 991 height 510
drag, startPoint x: 262, startPoint y: 250, endPoint x: 342, endPoint y: 248, distance: 79.9
click at [263, 250] on app-card-role "Catering trained staff 3A 0/3 11:00-16:00 (5h) single-neutral-actions single-ne…" at bounding box center [267, 258] width 117 height 66
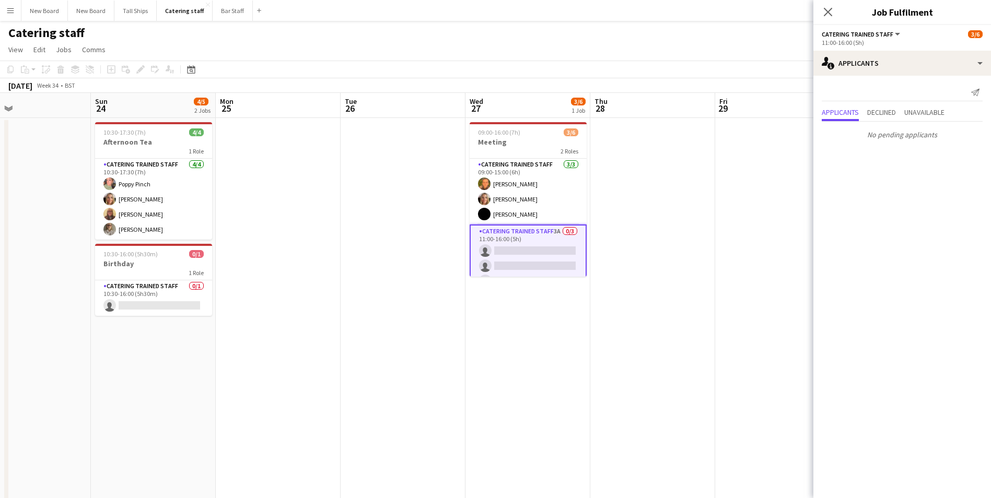
scroll to position [0, 284]
drag, startPoint x: 472, startPoint y: 336, endPoint x: 859, endPoint y: 343, distance: 387.1
click at [914, 343] on body "Menu Boards Boards Boards All jobs Status Workforce Workforce My Workforce Recr…" at bounding box center [495, 301] width 991 height 603
drag, startPoint x: 171, startPoint y: 307, endPoint x: 177, endPoint y: 302, distance: 7.4
click at [173, 306] on app-card-role "Catering trained staff 0/1 10:30-16:00 (5h30m) single-neutral-actions" at bounding box center [153, 298] width 117 height 36
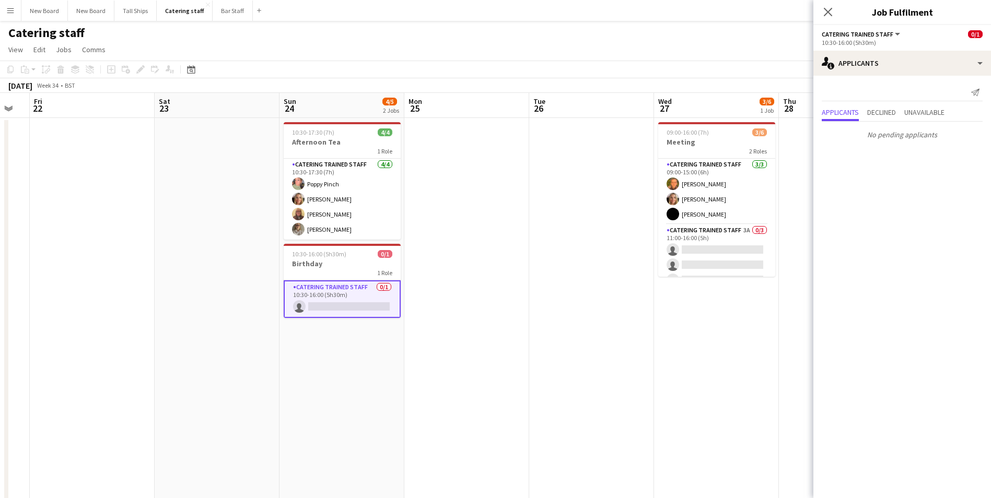
drag, startPoint x: 522, startPoint y: 365, endPoint x: 962, endPoint y: 340, distance: 441.0
click at [962, 340] on body "Menu Boards Boards Boards All jobs Status Workforce Workforce My Workforce Recr…" at bounding box center [495, 301] width 991 height 603
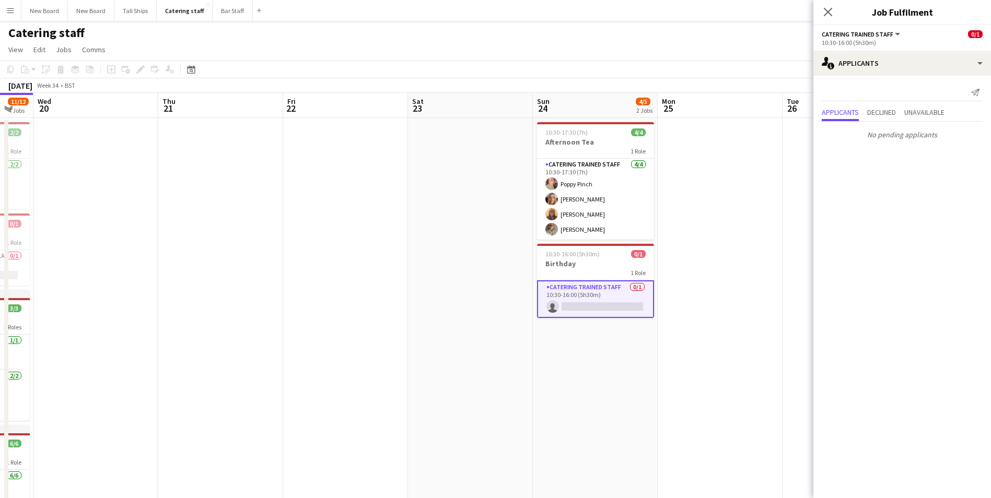
drag, startPoint x: 508, startPoint y: 408, endPoint x: 961, endPoint y: 399, distance: 453.5
click at [961, 399] on body "Menu Boards Boards Boards All jobs Status Workforce Workforce My Workforce Recr…" at bounding box center [495, 301] width 991 height 603
drag, startPoint x: 1000, startPoint y: 392, endPoint x: 998, endPoint y: 399, distance: 6.6
click at [991, 399] on html "Menu Boards Boards Boards All jobs Status Workforce Workforce My Workforce Recr…" at bounding box center [495, 301] width 991 height 603
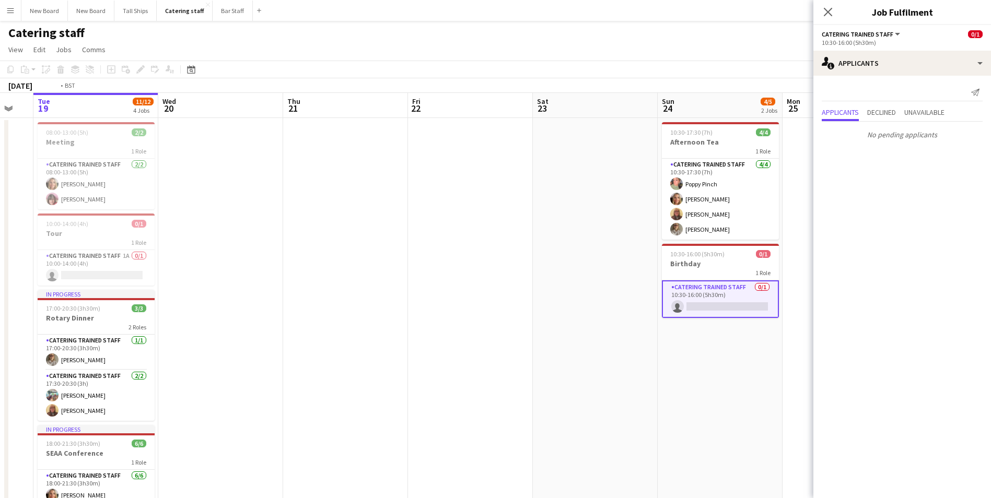
scroll to position [0, 269]
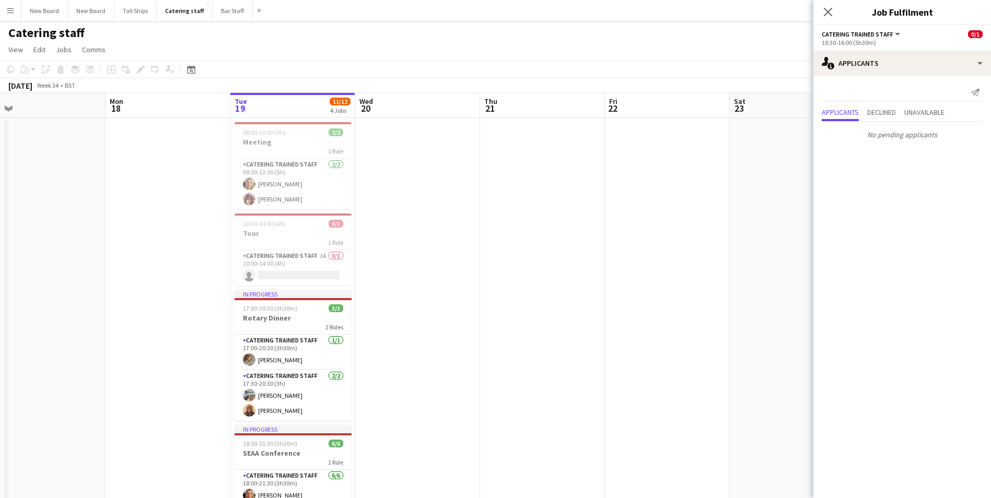
drag, startPoint x: 355, startPoint y: 368, endPoint x: 622, endPoint y: 355, distance: 266.7
click at [622, 368] on app-calendar-viewport "Fri 15 Sat 16 2/2 1 Job Sun 17 Mon 18 Tue 19 11/12 4 Jobs Wed 20 Thu 21 Fri 22 …" at bounding box center [495, 348] width 991 height 510
drag, startPoint x: 621, startPoint y: 404, endPoint x: 626, endPoint y: 398, distance: 8.2
click at [626, 399] on app-calendar-viewport "Fri 15 Sat 16 2/2 1 Job Sun 17 Mon 18 Tue 19 11/12 4 Jobs Wed 20 Thu 21 Fri 22 …" at bounding box center [495, 348] width 991 height 510
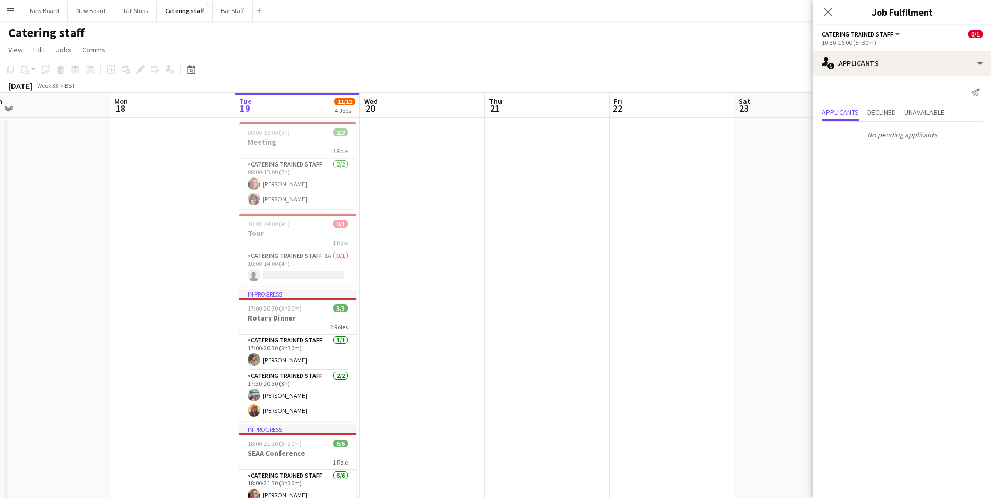
click at [631, 248] on app-date-cell at bounding box center [672, 360] width 125 height 485
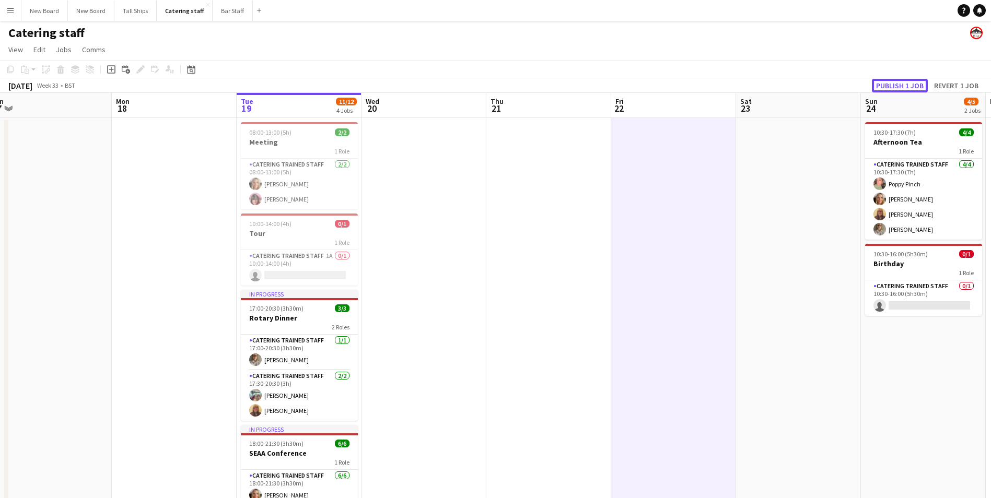
drag, startPoint x: 892, startPoint y: 84, endPoint x: 888, endPoint y: 88, distance: 5.6
click at [891, 85] on button "Publish 1 job" at bounding box center [900, 86] width 56 height 14
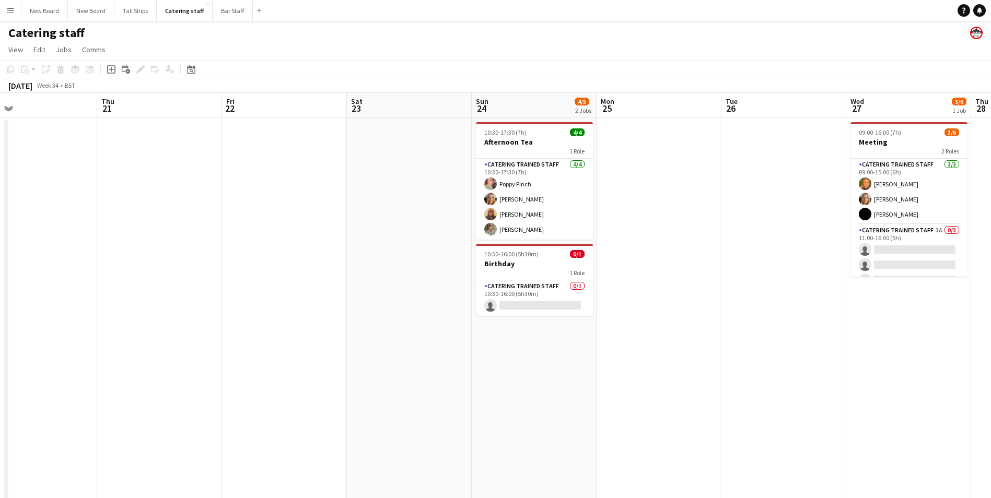
drag, startPoint x: 815, startPoint y: 330, endPoint x: 452, endPoint y: 398, distance: 368.8
click at [425, 397] on app-calendar-viewport "Sun 17 Mon 18 Tue 19 11/12 4 Jobs Wed 20 Thu 21 Fri 22 Sat 23 Sun 24 4/5 2 Jobs…" at bounding box center [495, 348] width 991 height 510
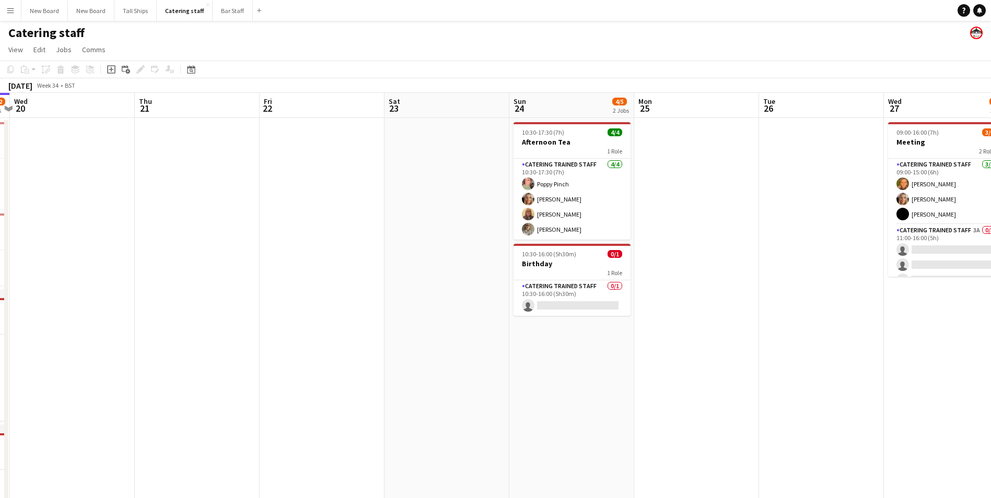
drag, startPoint x: 774, startPoint y: 408, endPoint x: 273, endPoint y: 416, distance: 500.9
click at [263, 425] on app-calendar-viewport "Sun 17 Mon 18 Tue 19 11/12 4 Jobs Wed 20 Thu 21 Fri 22 Sat 23 Sun 24 4/5 2 Jobs…" at bounding box center [495, 348] width 991 height 510
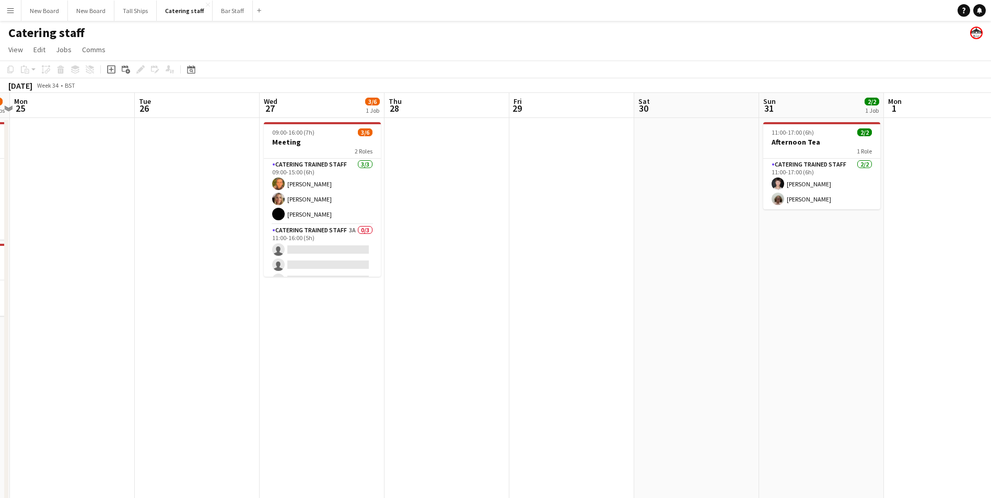
scroll to position [0, 294]
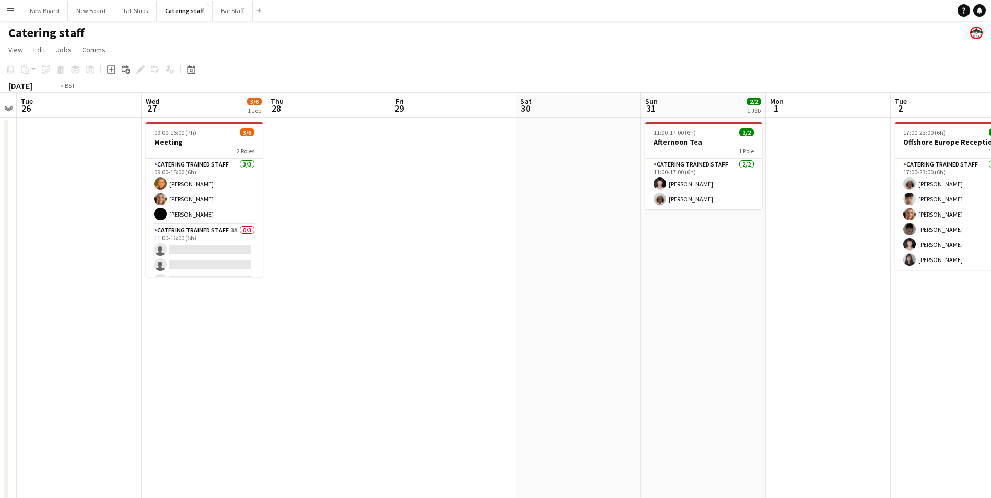
drag, startPoint x: 742, startPoint y: 311, endPoint x: 252, endPoint y: 334, distance: 489.9
click at [252, 334] on app-calendar-viewport "Fri 22 Sat 23 Sun 24 4/5 2 Jobs Mon 25 Tue 26 Wed 27 3/6 1 Job Thu 28 Fri 29 Sa…" at bounding box center [495, 348] width 991 height 510
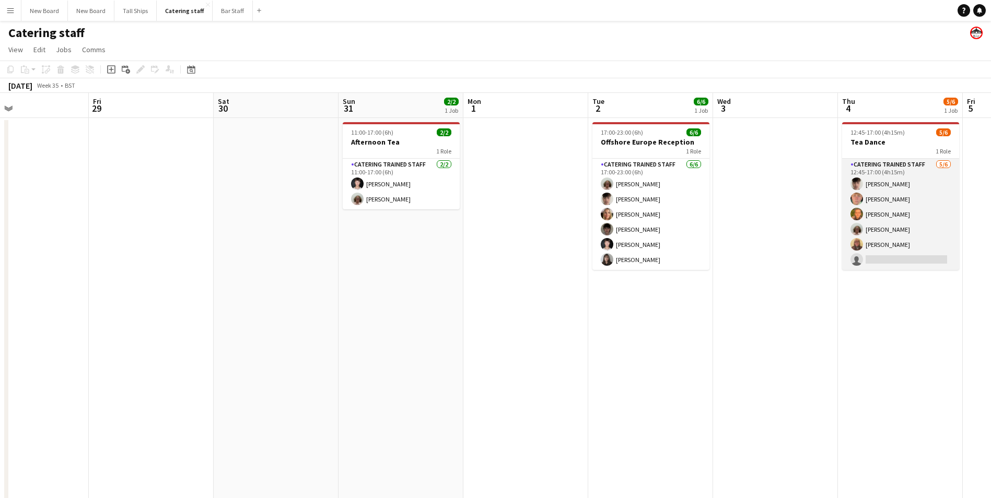
click at [876, 258] on app-card-role "Catering trained staff [DATE] 12:45-17:00 (4h15m) [PERSON_NAME] [PERSON_NAME] […" at bounding box center [900, 214] width 117 height 111
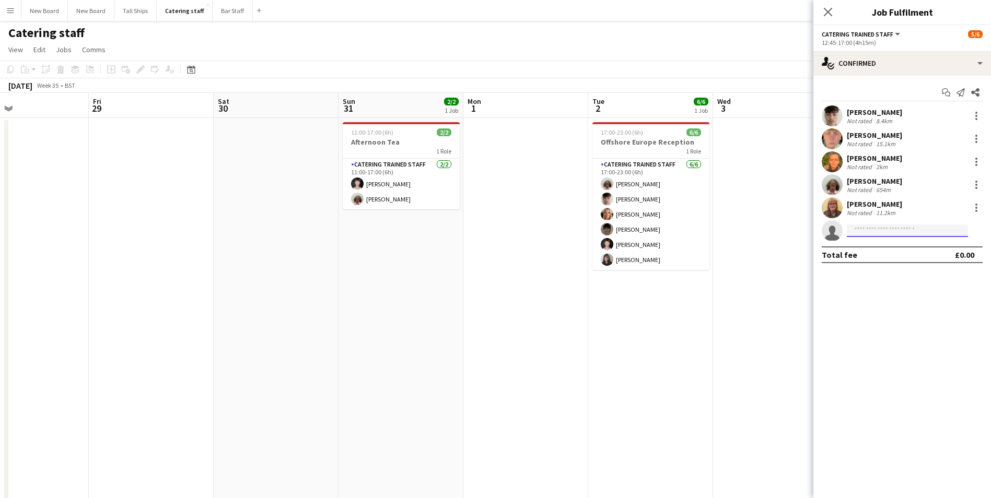
click at [881, 229] on input at bounding box center [907, 231] width 121 height 13
type input "****"
click at [901, 254] on span "[PERSON_NAME][EMAIL_ADDRESS][DOMAIN_NAME]" at bounding box center [907, 254] width 104 height 8
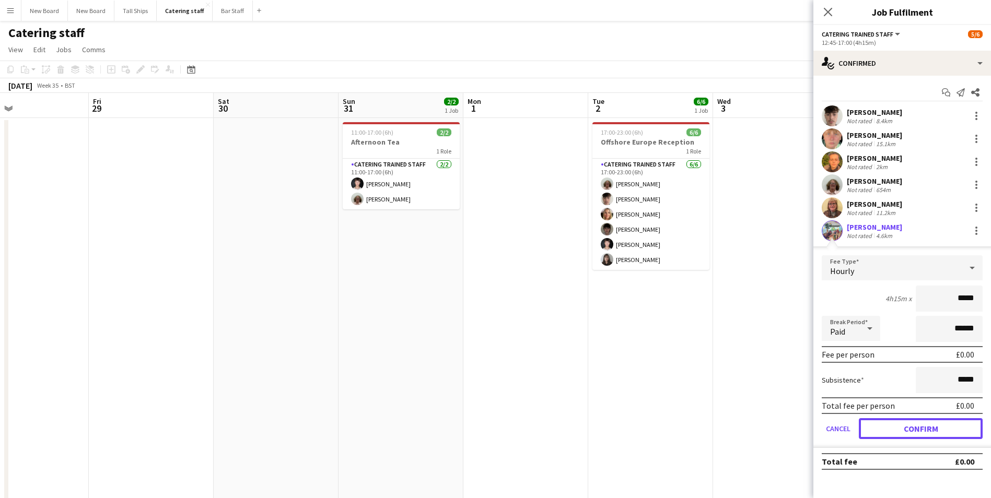
click at [941, 429] on button "Confirm" at bounding box center [921, 428] width 124 height 21
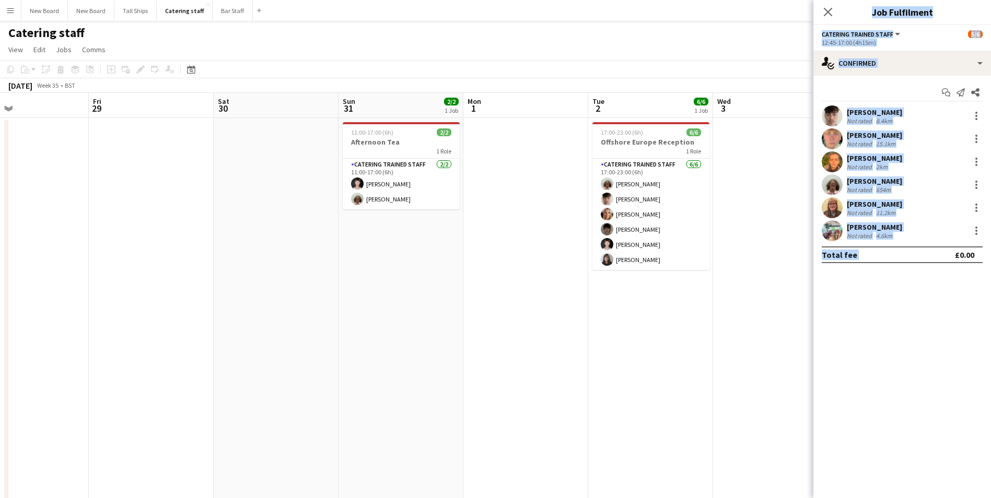
drag, startPoint x: 941, startPoint y: 364, endPoint x: 539, endPoint y: 378, distance: 401.9
click at [539, 378] on body "Menu Boards Boards Boards All jobs Status Workforce Workforce My Workforce Recr…" at bounding box center [495, 301] width 991 height 603
drag, startPoint x: 539, startPoint y: 378, endPoint x: 693, endPoint y: 425, distance: 160.6
click at [689, 425] on app-date-cell "17:00-23:00 (6h) 6/6 Offshore Europe Reception 1 Role Catering trained staff [D…" at bounding box center [650, 360] width 125 height 485
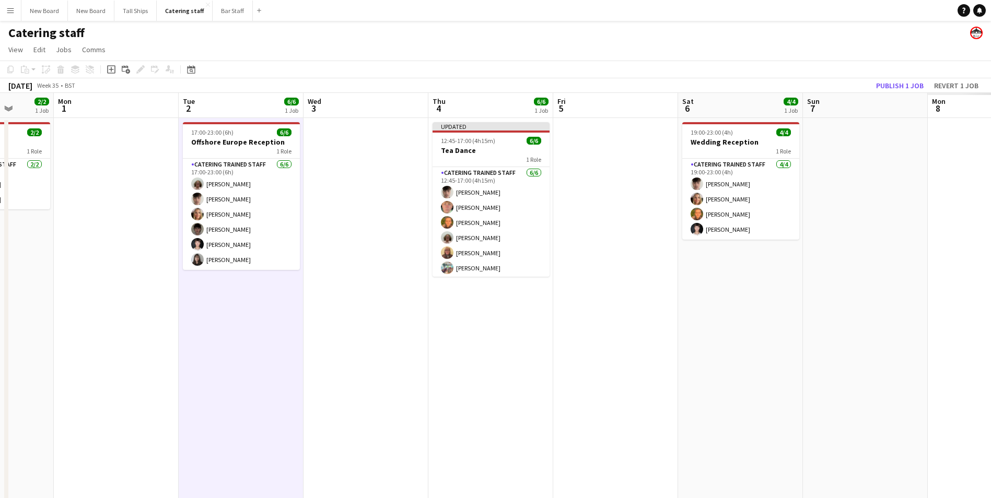
drag, startPoint x: 693, startPoint y: 444, endPoint x: 517, endPoint y: 443, distance: 176.0
click at [517, 443] on app-calendar-viewport "Thu 28 Fri 29 Sat 30 Sun 31 2/2 1 Job Mon 1 Tue 2 6/6 1 Job Wed 3 Thu 4 6/6 1 J…" at bounding box center [495, 348] width 991 height 510
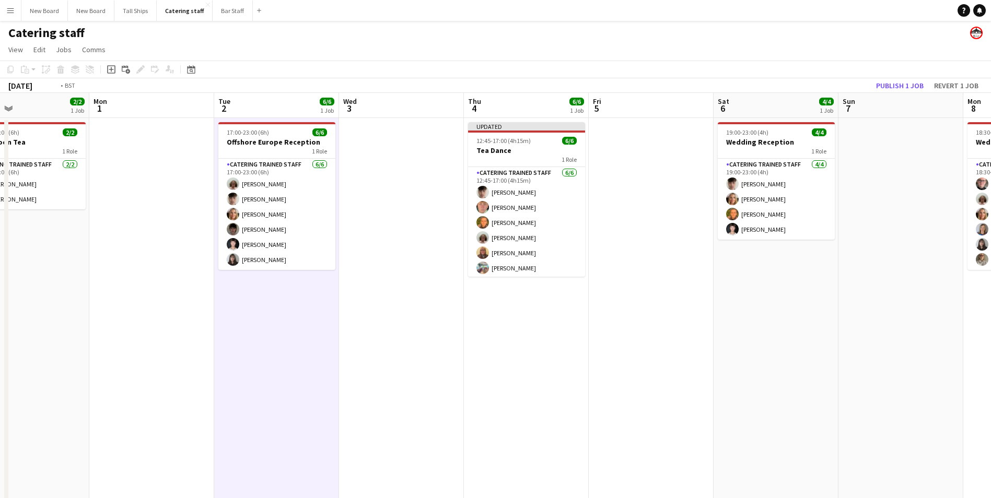
drag, startPoint x: 919, startPoint y: 428, endPoint x: 705, endPoint y: 447, distance: 215.0
click at [554, 438] on app-calendar-viewport "Thu 28 Fri 29 Sat 30 Sun 31 2/2 1 Job Mon 1 Tue 2 6/6 1 Job Wed 3 Thu 4 6/6 1 J…" at bounding box center [495, 348] width 991 height 510
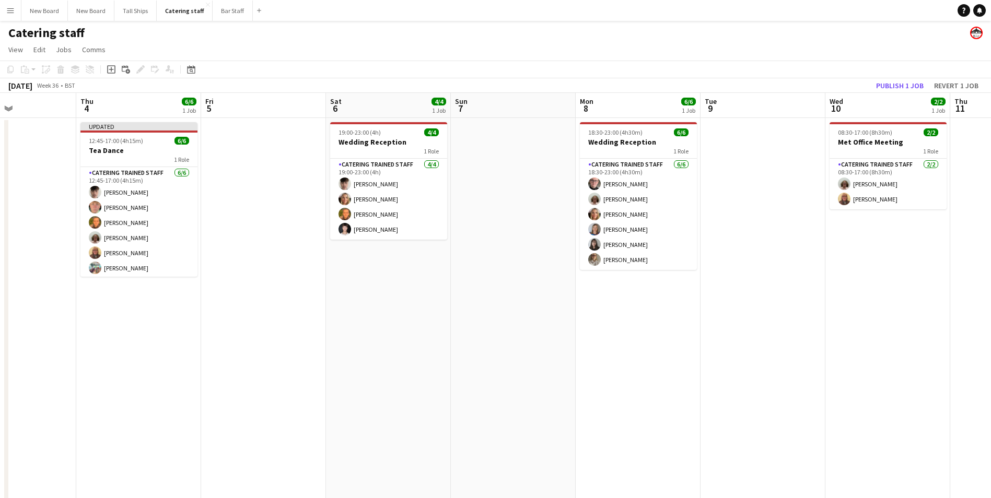
drag, startPoint x: 924, startPoint y: 436, endPoint x: 625, endPoint y: 433, distance: 298.8
click at [536, 436] on app-calendar-viewport "Sun 31 2/2 1 Job Mon 1 Tue 2 6/6 1 Job Wed 3 Thu 4 6/6 1 Job Fri 5 Sat 6 4/4 1 …" at bounding box center [495, 348] width 991 height 510
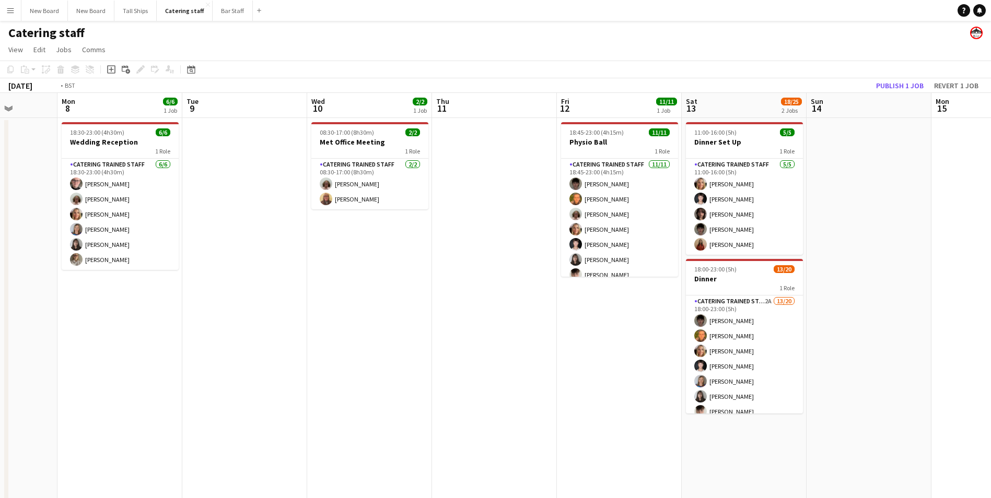
drag, startPoint x: 689, startPoint y: 439, endPoint x: 601, endPoint y: 432, distance: 88.5
click at [579, 437] on app-calendar-viewport "Thu 4 6/6 1 Job Fri 5 Sat 6 4/4 1 Job Sun 7 Mon 8 6/6 1 Job Tue 9 Wed 10 2/2 1 …" at bounding box center [495, 348] width 991 height 510
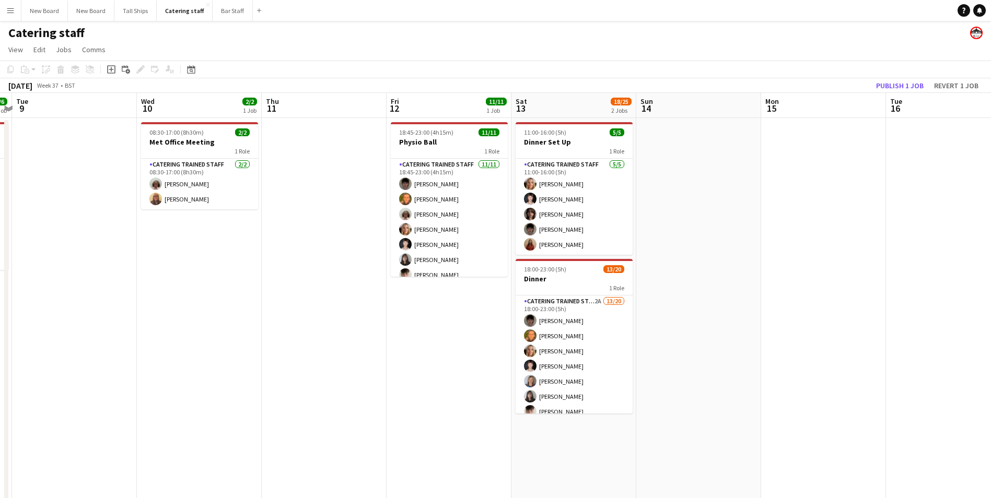
drag, startPoint x: 614, startPoint y: 424, endPoint x: 623, endPoint y: 419, distance: 10.3
click at [606, 423] on app-calendar-viewport "Sat 6 4/4 1 Job Sun 7 Mon 8 6/6 1 Job Tue 9 Wed 10 2/2 1 Job Thu 11 Fri 12 11/1…" at bounding box center [495, 348] width 991 height 510
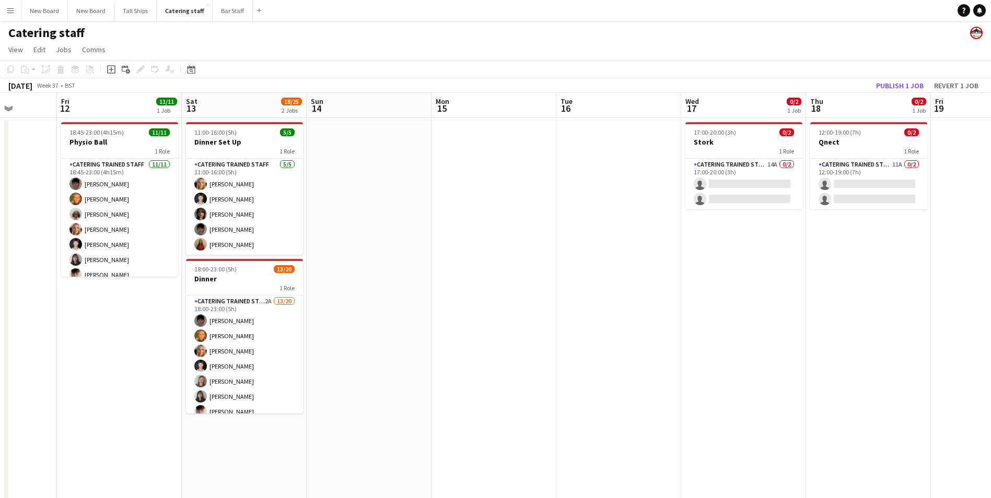
drag, startPoint x: 884, startPoint y: 429, endPoint x: 559, endPoint y: 436, distance: 324.4
click at [556, 437] on app-calendar-viewport "Mon 8 6/6 1 Job Tue 9 Wed 10 2/2 1 Job Thu 11 Fri 12 11/11 1 Job Sat 13 18/25 2…" at bounding box center [495, 348] width 991 height 510
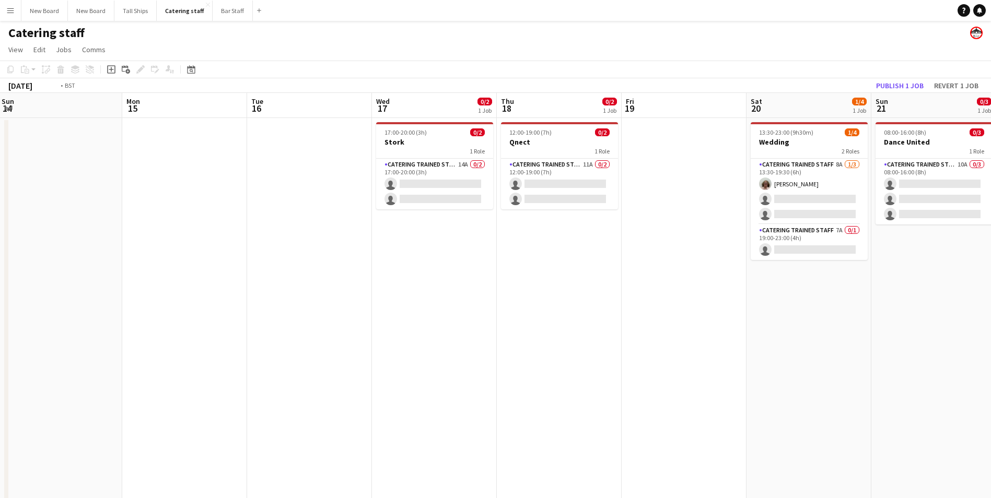
drag, startPoint x: 571, startPoint y: 421, endPoint x: 485, endPoint y: 410, distance: 86.4
click at [467, 417] on app-calendar-viewport "Thu 11 Fri 12 11/11 1 Job Sat 13 18/25 2 Jobs Sun 14 Mon 15 Tue 16 Wed 17 0/2 1…" at bounding box center [495, 348] width 991 height 510
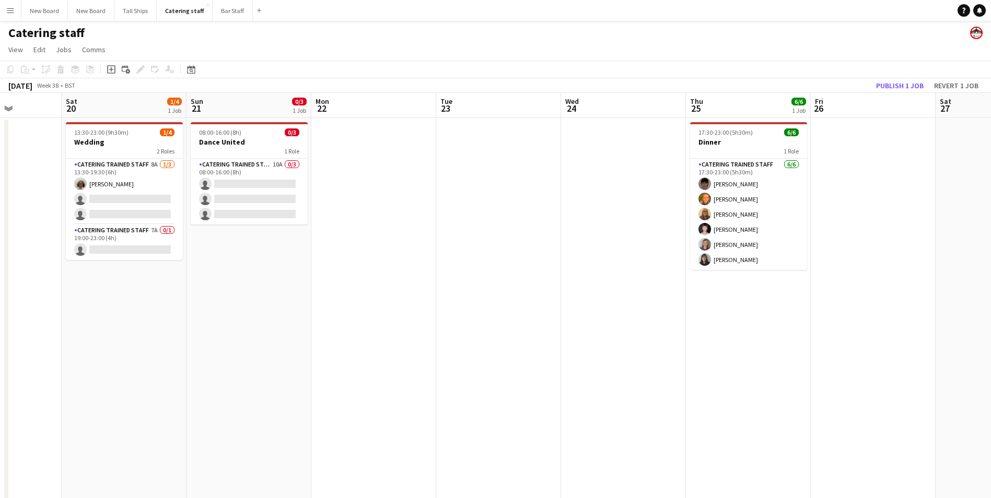
drag, startPoint x: 800, startPoint y: 394, endPoint x: 892, endPoint y: 411, distance: 92.9
click at [508, 421] on app-calendar-viewport "Wed 17 0/2 1 Job Thu 18 0/2 1 Job Fri 19 Sat 20 1/4 1 Job Sun 21 0/3 1 Job Mon …" at bounding box center [495, 348] width 991 height 510
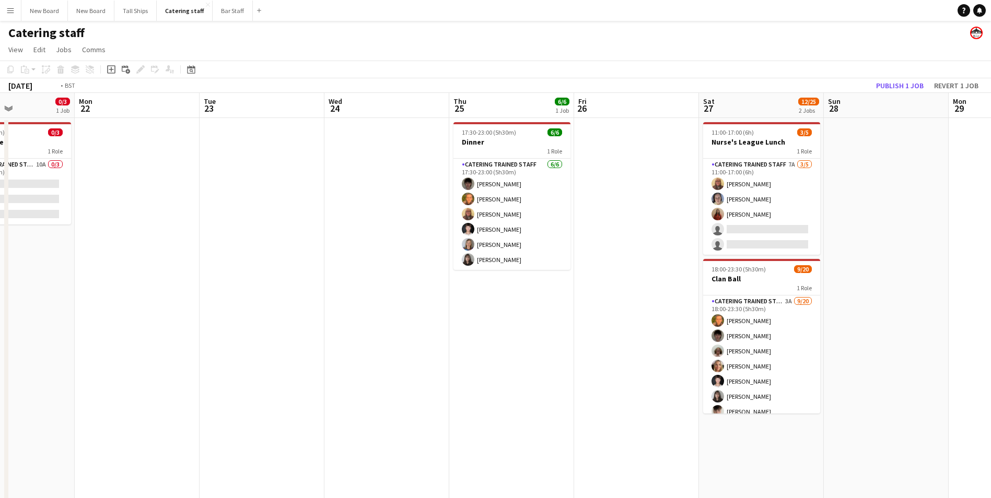
drag, startPoint x: 964, startPoint y: 393, endPoint x: 595, endPoint y: 415, distance: 369.9
click at [594, 416] on app-calendar-viewport "Fri 19 Sat 20 1/4 1 Job Sun 21 0/3 1 Job Mon 22 Tue 23 Wed 24 Thu 25 6/6 1 Job …" at bounding box center [495, 348] width 991 height 510
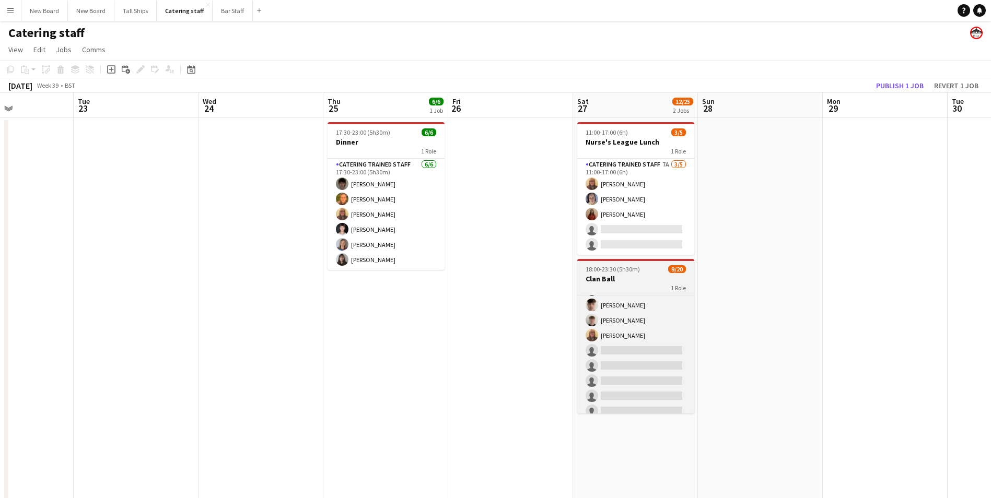
scroll to position [104, 0]
click at [663, 357] on app-card-role "Catering trained staff 3A [DATE] 18:00-23:30 (5h30m) [PERSON_NAME] [PERSON_NAME…" at bounding box center [635, 353] width 117 height 323
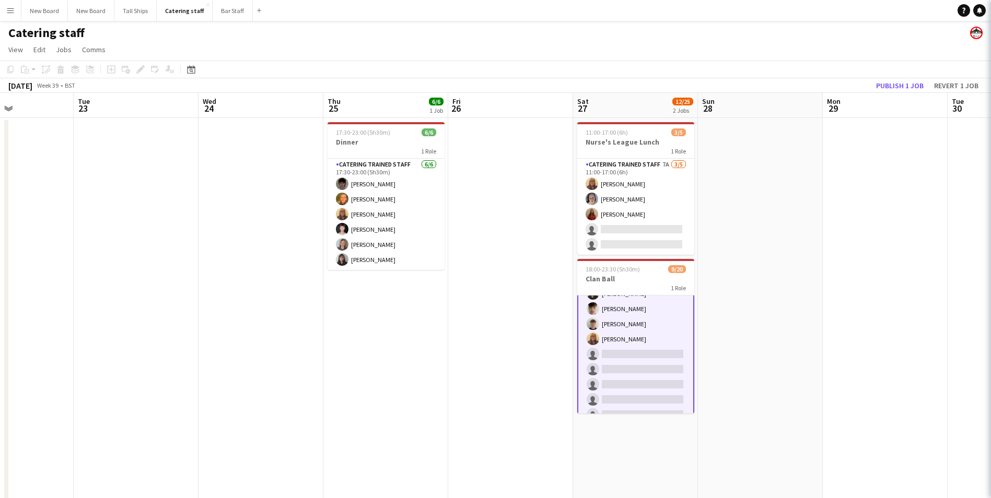
scroll to position [105, 0]
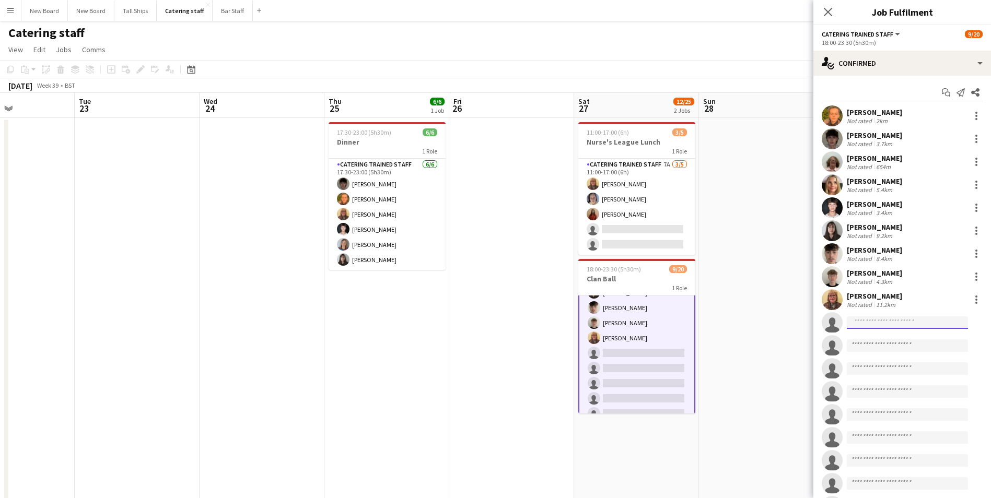
click at [884, 318] on input at bounding box center [907, 323] width 121 height 13
type input "****"
click at [889, 345] on span "[PERSON_NAME][EMAIL_ADDRESS][DOMAIN_NAME]" at bounding box center [907, 346] width 104 height 8
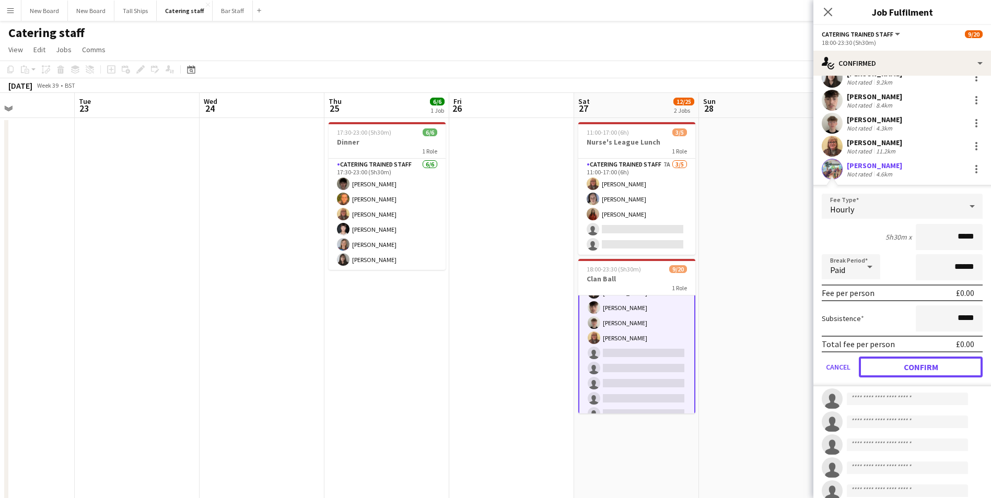
click at [965, 373] on button "Confirm" at bounding box center [921, 367] width 124 height 21
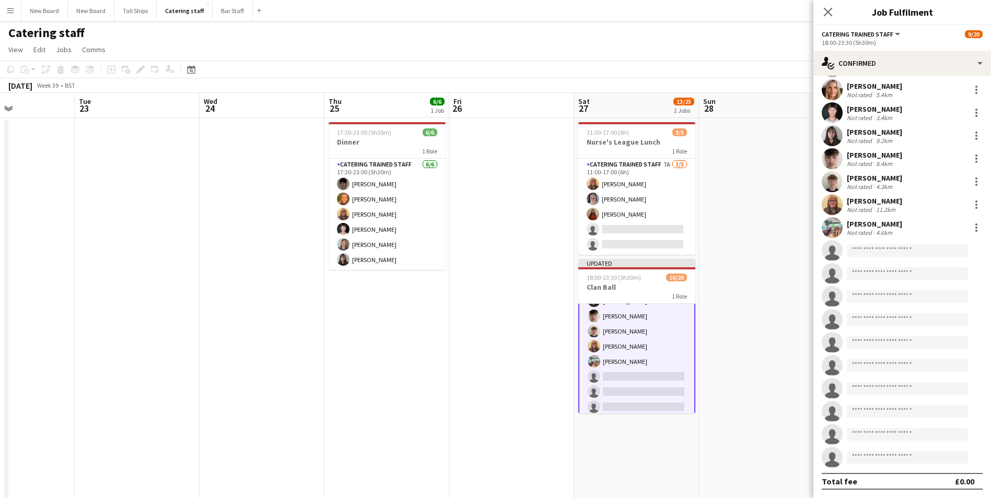
scroll to position [95, 0]
click at [450, 399] on app-date-cell at bounding box center [511, 360] width 125 height 485
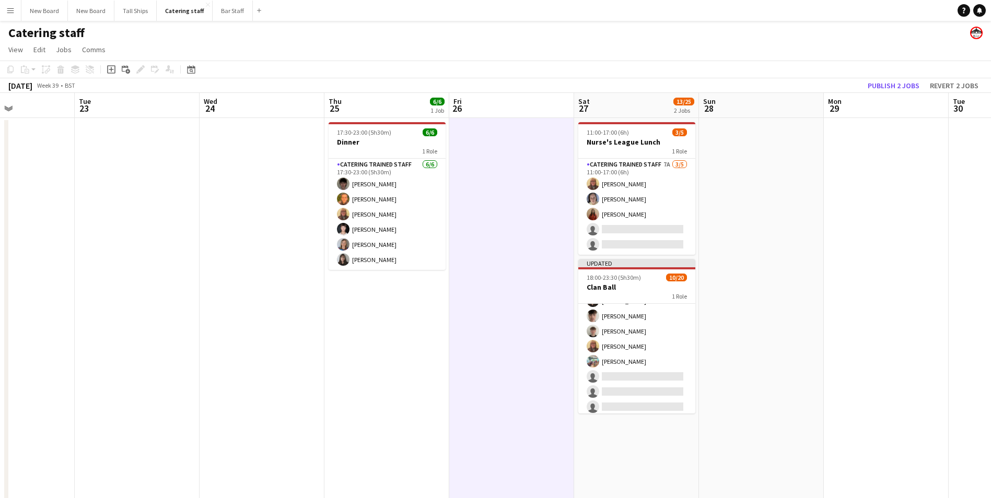
click at [901, 76] on app-toolbar "Copy Paste Paste Ctrl+V Paste with crew Ctrl+Shift+V Paste linked Job [GEOGRAPH…" at bounding box center [495, 70] width 991 height 18
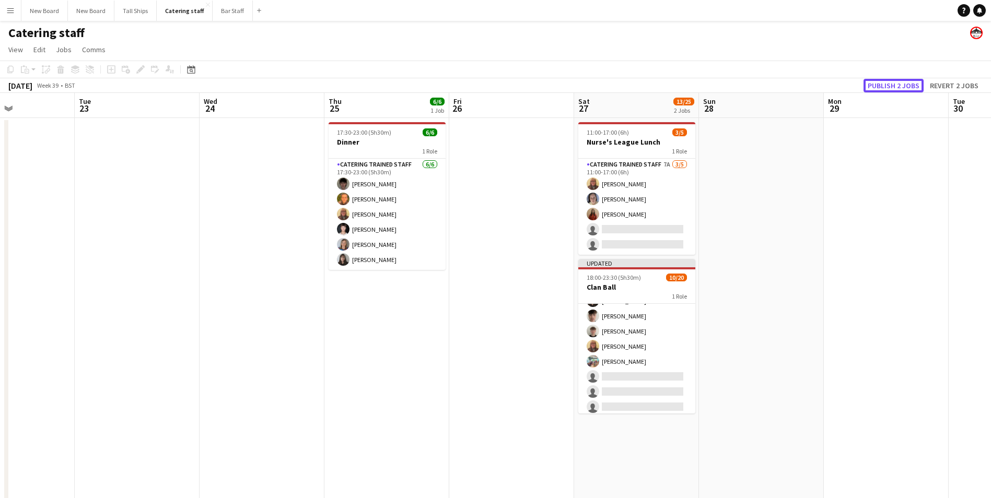
click at [899, 83] on button "Publish 2 jobs" at bounding box center [893, 86] width 60 height 14
